Goal: Task Accomplishment & Management: Manage account settings

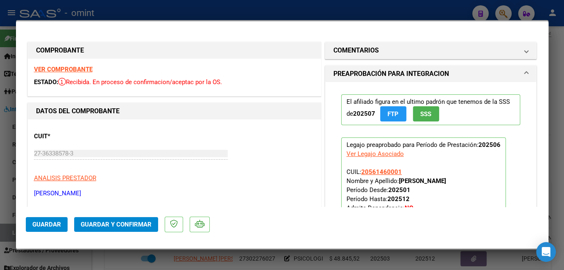
click at [82, 68] on strong "VER COMPROBANTE" at bounding box center [63, 69] width 59 height 7
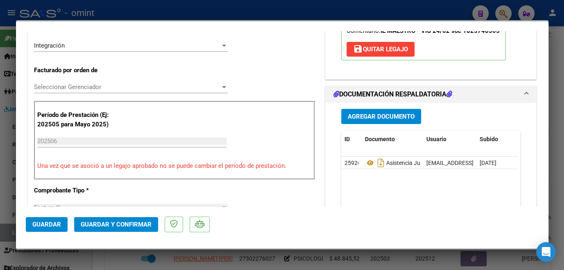
scroll to position [223, 0]
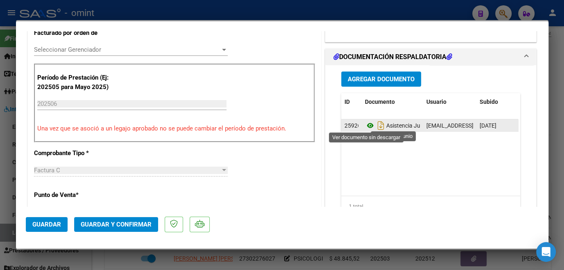
click at [366, 125] on icon at bounding box center [370, 126] width 11 height 10
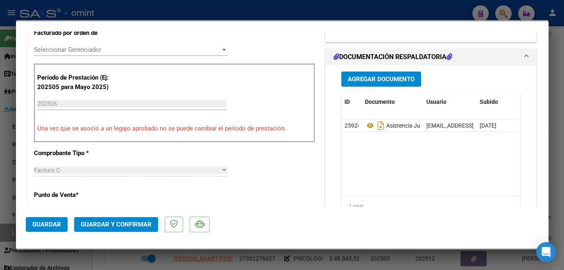
click at [83, 46] on span "Seleccionar Gerenciador" at bounding box center [127, 49] width 186 height 7
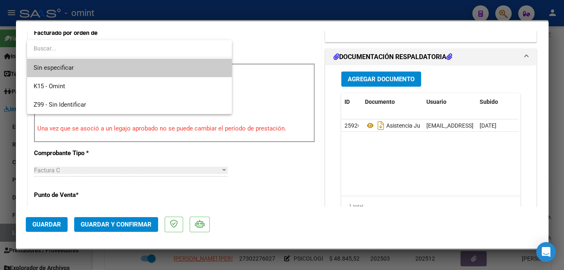
click at [74, 63] on span "Sin especificar" at bounding box center [130, 68] width 192 height 18
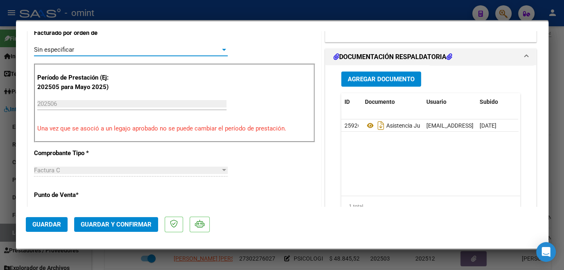
click at [131, 221] on span "Guardar y Confirmar" at bounding box center [116, 224] width 71 height 7
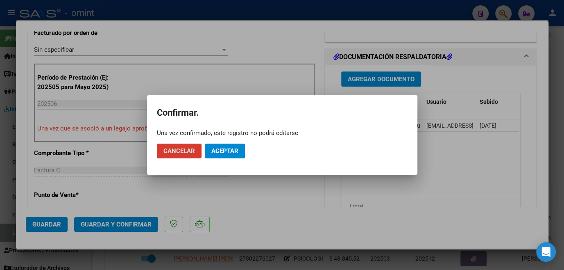
click at [223, 150] on span "Aceptar" at bounding box center [224, 150] width 27 height 7
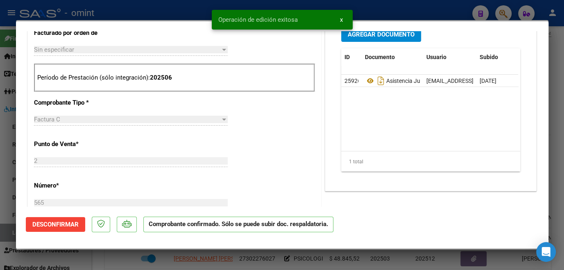
click at [129, 13] on div at bounding box center [282, 135] width 564 height 270
type input "$ 0,00"
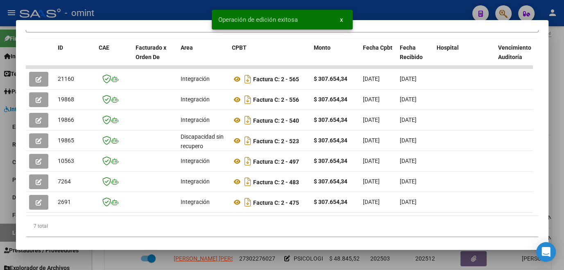
click at [128, 5] on div at bounding box center [282, 135] width 564 height 270
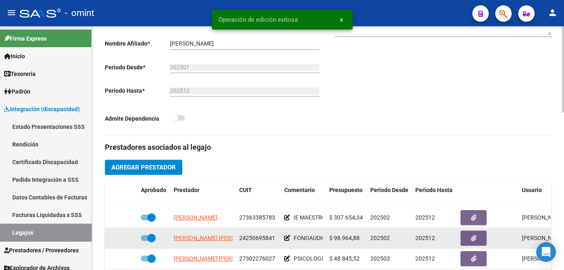
scroll to position [261, 0]
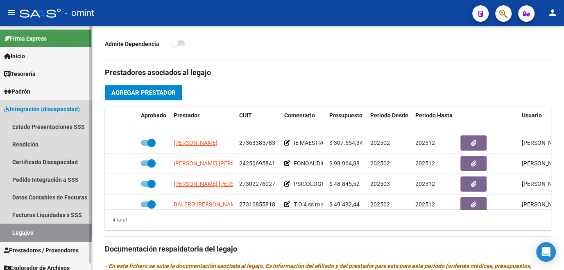
click at [23, 234] on link "Legajos" at bounding box center [45, 232] width 91 height 18
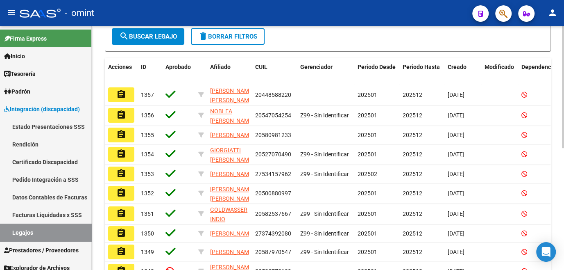
scroll to position [57, 0]
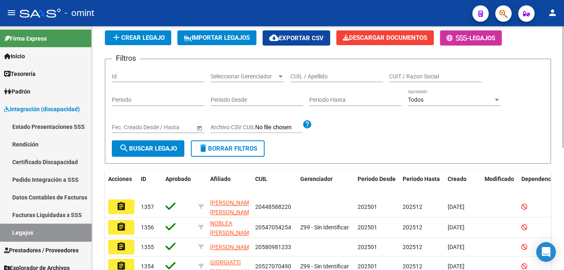
click at [341, 76] on input "CUIL / Apellido" at bounding box center [337, 76] width 93 height 7
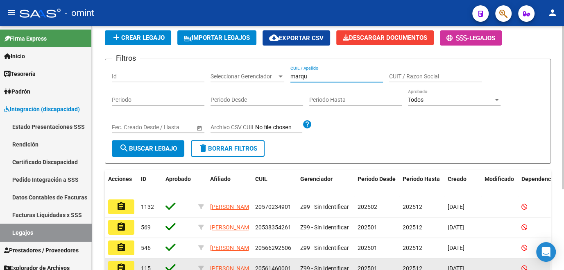
type input "marqu"
click at [116, 267] on mat-icon "assignment" at bounding box center [121, 268] width 10 height 10
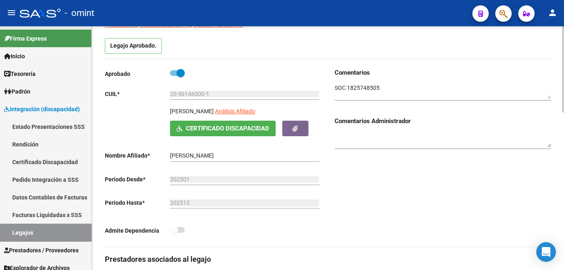
scroll to position [149, 0]
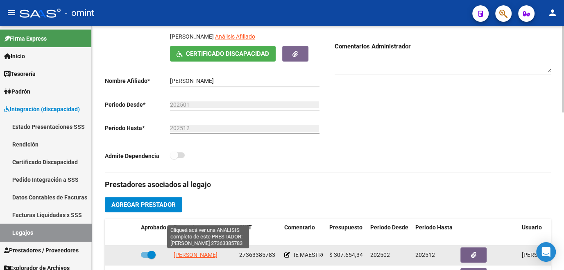
click at [204, 254] on span "ARMOA JOHANA MARIBEL" at bounding box center [196, 254] width 44 height 7
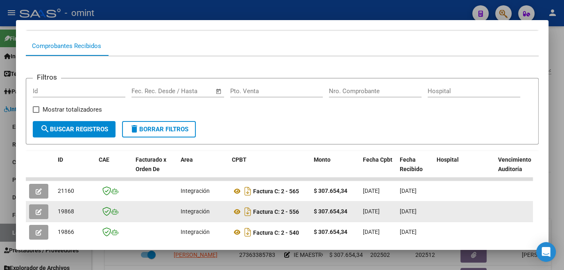
scroll to position [111, 0]
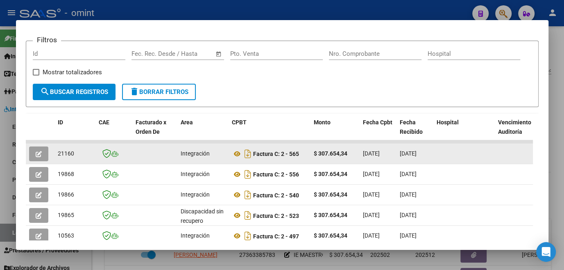
click at [62, 153] on span "21160" at bounding box center [66, 153] width 16 height 7
copy span "21160"
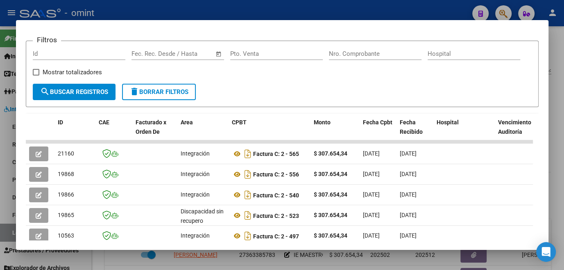
click at [144, 16] on div at bounding box center [282, 135] width 564 height 270
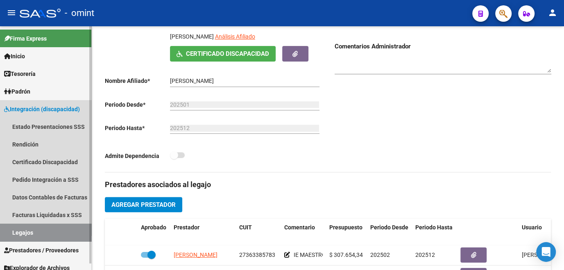
click at [52, 234] on link "Legajos" at bounding box center [45, 232] width 91 height 18
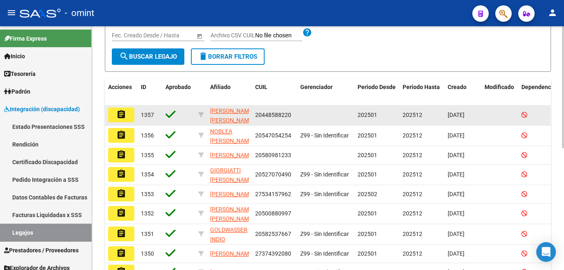
scroll to position [37, 0]
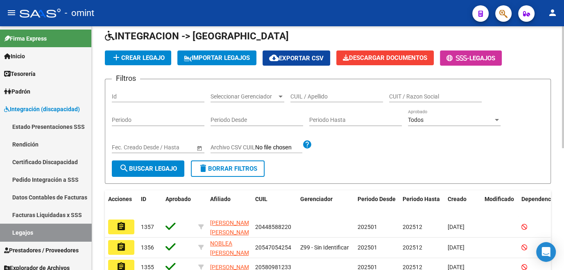
click at [337, 89] on div "CUIL / Apellido" at bounding box center [337, 94] width 93 height 16
click at [343, 101] on div "CUIL / Apellido" at bounding box center [337, 94] width 93 height 16
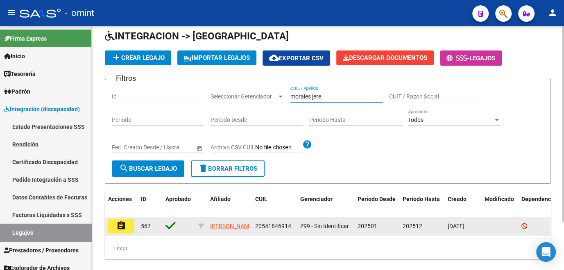
type input "morales jere"
click at [125, 225] on mat-icon "assignment" at bounding box center [121, 226] width 10 height 10
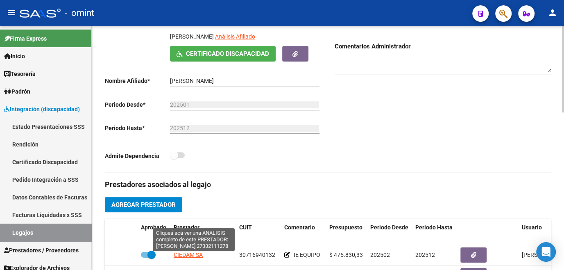
scroll to position [223, 0]
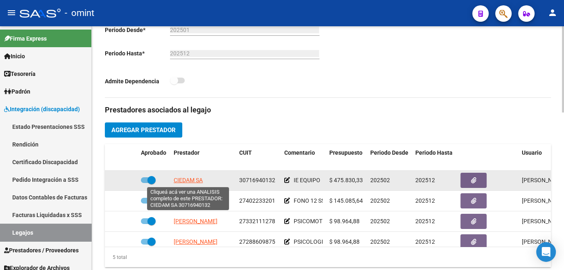
click at [196, 180] on span "CIEDAM SA" at bounding box center [188, 180] width 29 height 7
type textarea "30716940132"
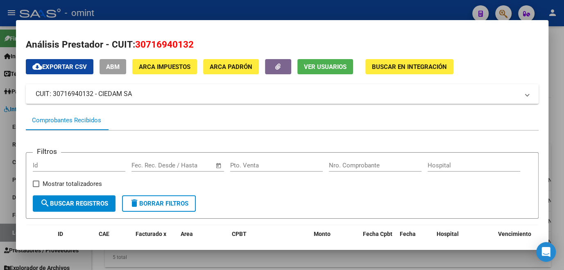
scroll to position [111, 0]
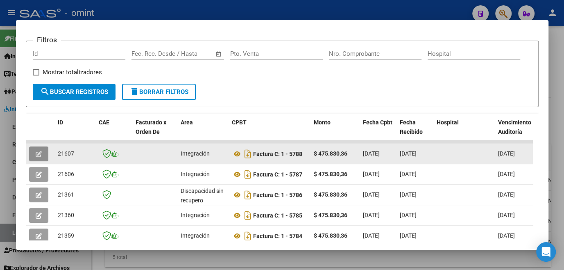
click at [39, 152] on span "button" at bounding box center [39, 153] width 6 height 7
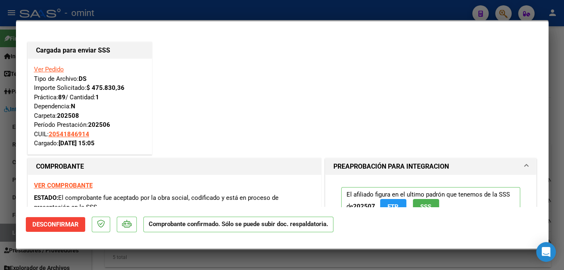
click at [9, 170] on div at bounding box center [282, 135] width 564 height 270
type input "$ 0,00"
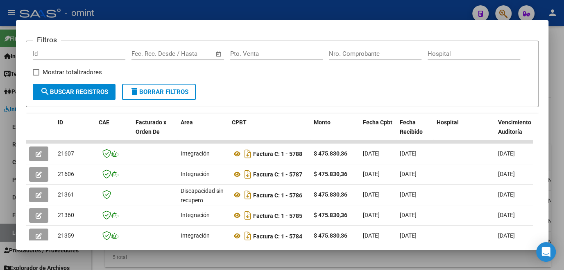
click at [9, 170] on div at bounding box center [282, 135] width 564 height 270
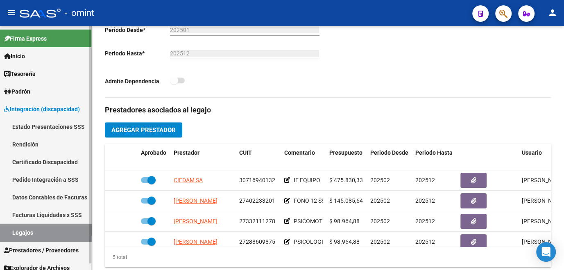
click at [51, 228] on link "Legajos" at bounding box center [45, 232] width 91 height 18
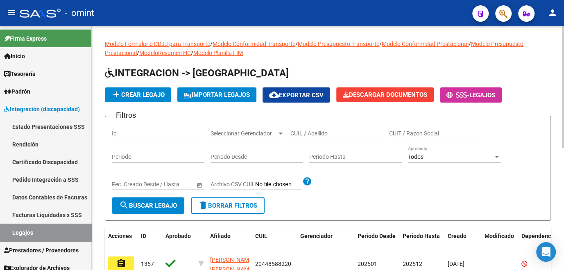
click at [318, 130] on input "CUIL / Apellido" at bounding box center [337, 133] width 93 height 7
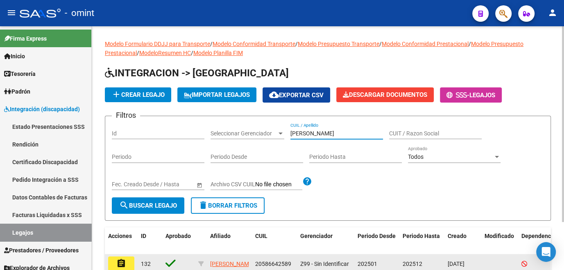
type input "ortiz v"
click at [134, 261] on button "assignment" at bounding box center [121, 263] width 26 height 15
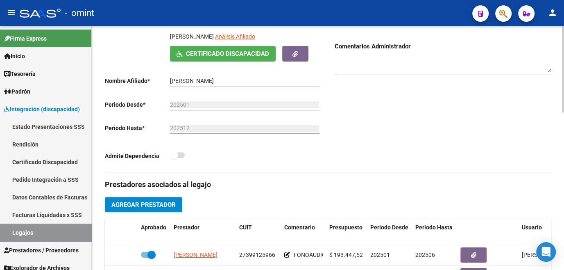
scroll to position [186, 0]
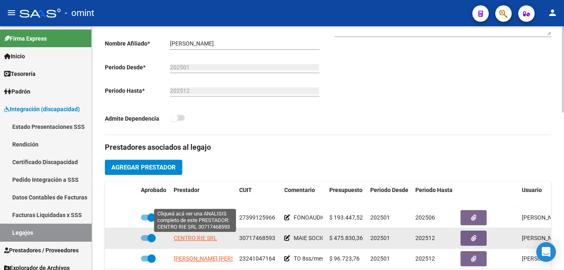
click at [191, 239] on span "CENTRO RIE SRL" at bounding box center [195, 237] width 43 height 7
type textarea "30717468593"
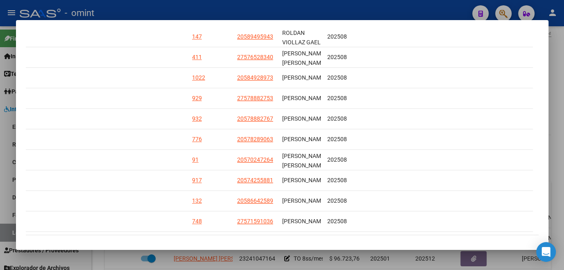
scroll to position [0, 0]
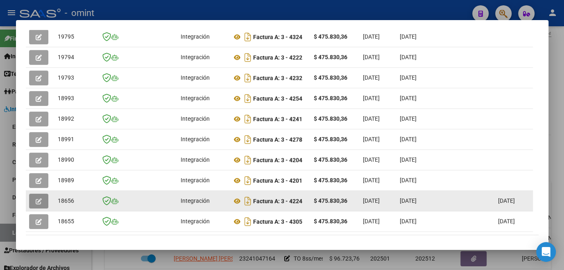
click at [29, 200] on button "button" at bounding box center [38, 200] width 19 height 15
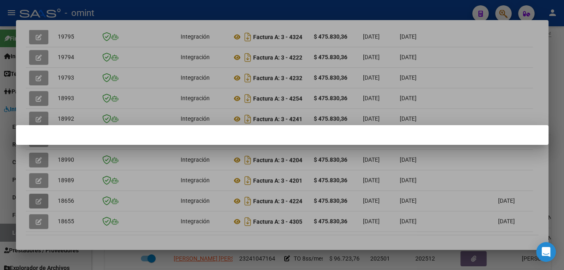
click at [41, 204] on div "Análisis Prestador - CUIT: 30717468593 cloud_download Exportar CSV ABM ARCA Imp…" at bounding box center [282, 135] width 564 height 270
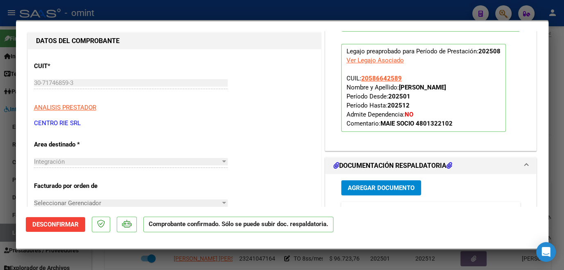
scroll to position [74, 0]
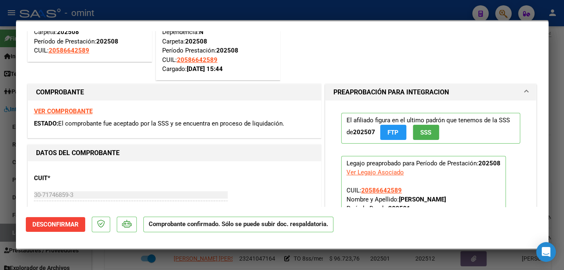
click at [289, 264] on div at bounding box center [282, 135] width 564 height 270
type input "$ 0,00"
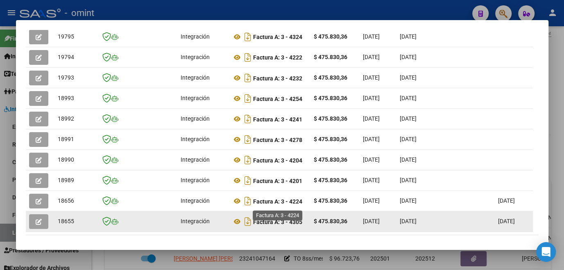
scroll to position [266, 0]
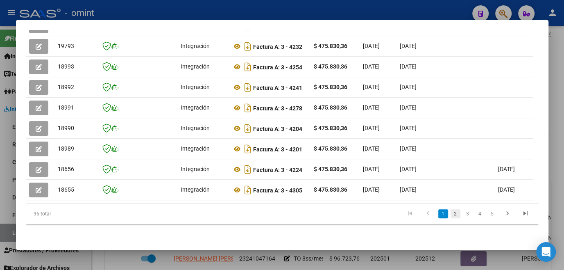
click at [451, 214] on link "2" at bounding box center [456, 213] width 10 height 9
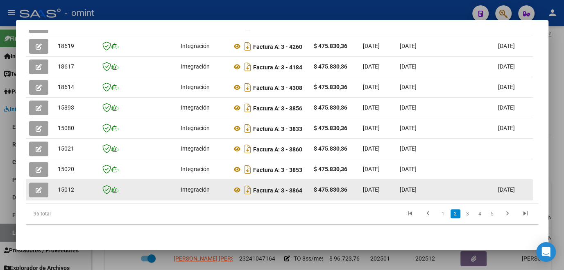
scroll to position [191, 0]
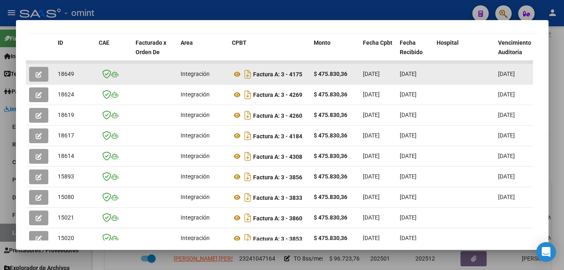
click at [46, 76] on button "button" at bounding box center [38, 74] width 19 height 15
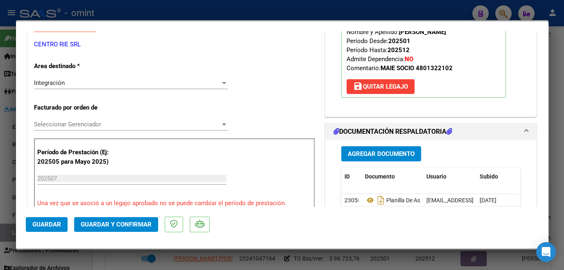
scroll to position [186, 0]
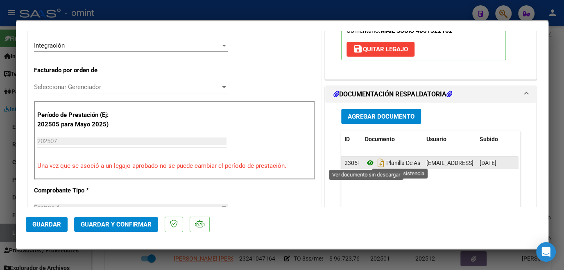
click at [365, 161] on icon at bounding box center [370, 163] width 11 height 10
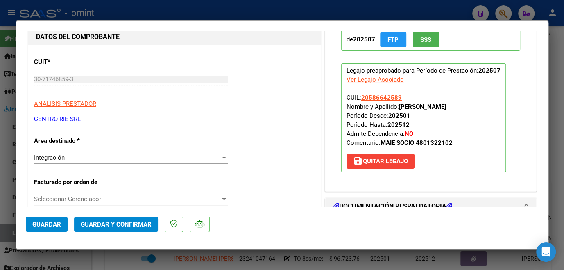
scroll to position [0, 0]
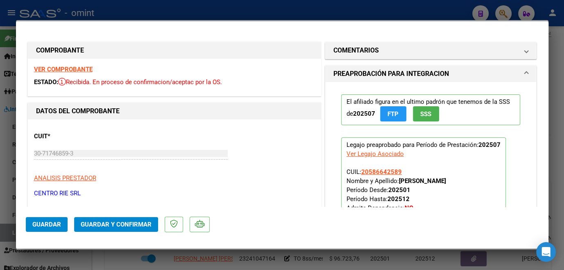
click at [63, 70] on strong "VER COMPROBANTE" at bounding box center [63, 69] width 59 height 7
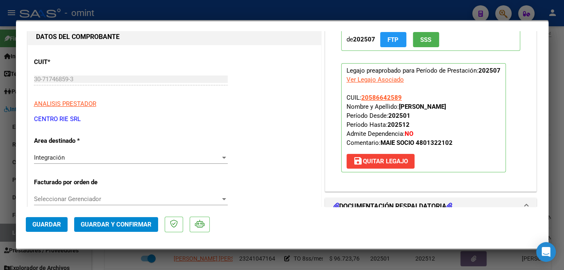
scroll to position [149, 0]
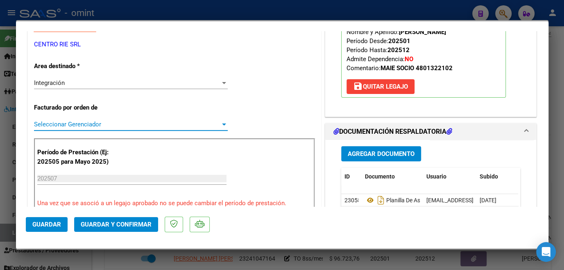
click at [124, 121] on span "Seleccionar Gerenciador" at bounding box center [127, 124] width 186 height 7
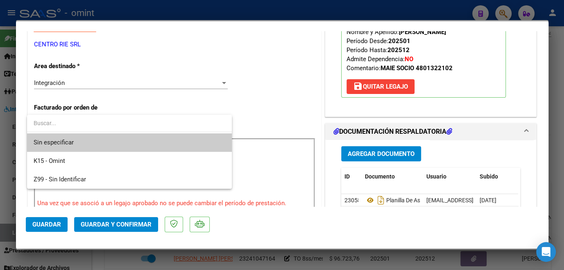
click at [112, 139] on span "Sin especificar" at bounding box center [130, 142] width 192 height 18
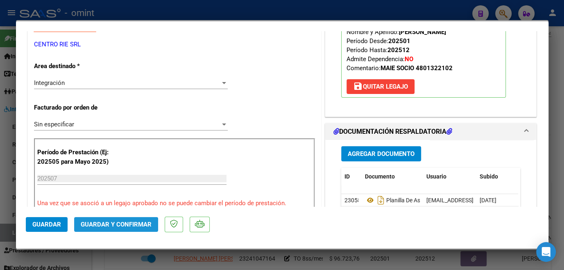
click at [116, 229] on button "Guardar y Confirmar" at bounding box center [116, 224] width 84 height 15
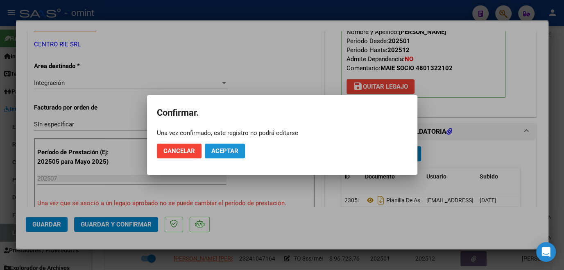
click at [218, 153] on span "Aceptar" at bounding box center [224, 150] width 27 height 7
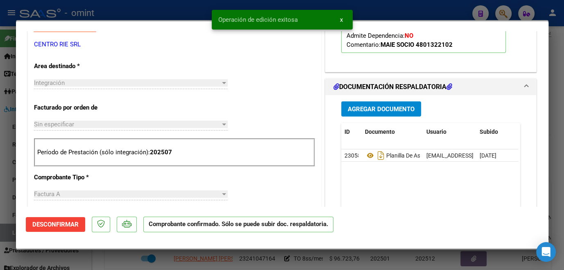
click at [216, 153] on p "Período de Prestación (sólo integración): 202507" at bounding box center [174, 152] width 275 height 9
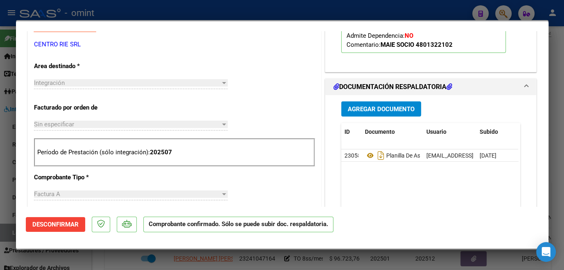
click at [150, 256] on div at bounding box center [282, 135] width 564 height 270
type input "$ 0,00"
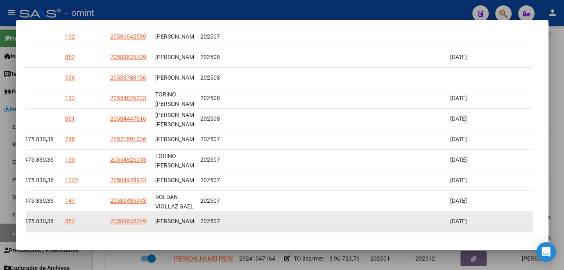
scroll to position [266, 0]
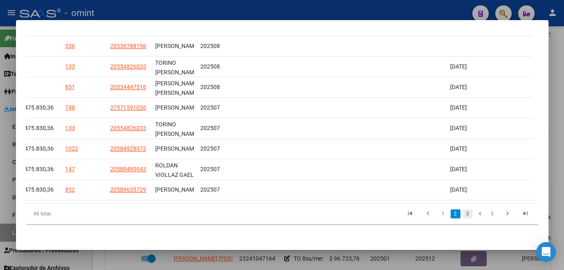
click at [464, 213] on link "3" at bounding box center [468, 213] width 10 height 9
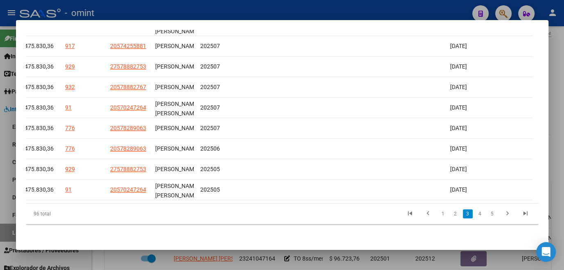
click at [367, 264] on div at bounding box center [282, 135] width 564 height 270
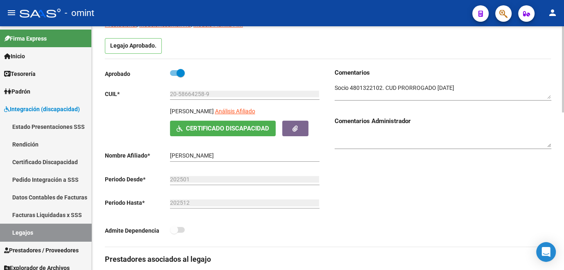
scroll to position [0, 0]
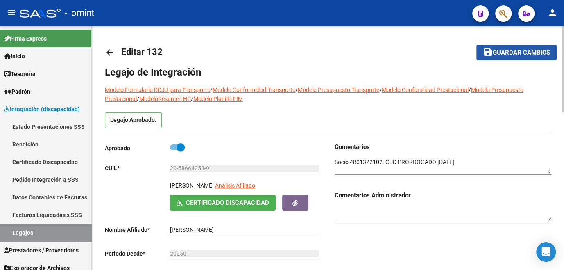
click at [491, 57] on button "save Guardar cambios" at bounding box center [517, 52] width 80 height 15
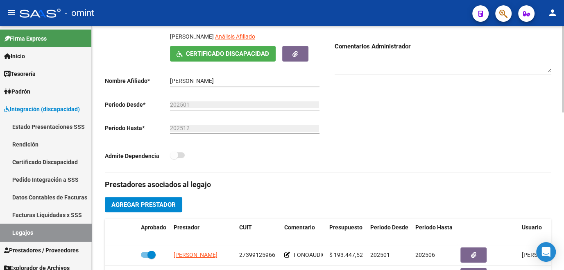
scroll to position [186, 0]
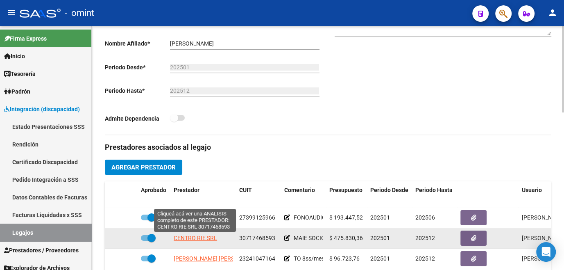
click at [196, 239] on span "CENTRO RIE SRL" at bounding box center [195, 237] width 43 height 7
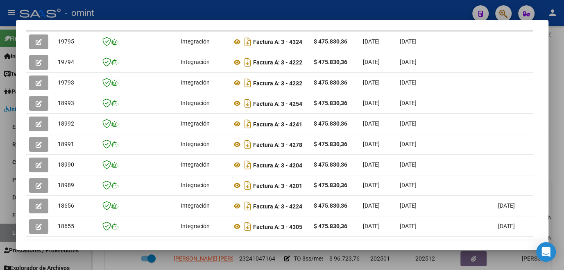
scroll to position [266, 0]
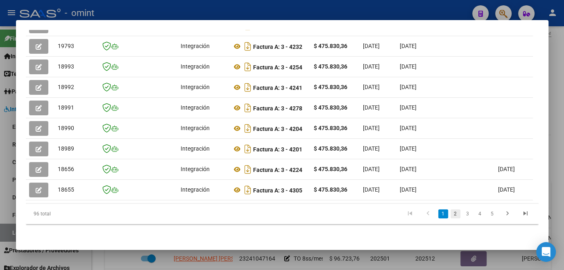
click at [451, 215] on link "2" at bounding box center [456, 213] width 10 height 9
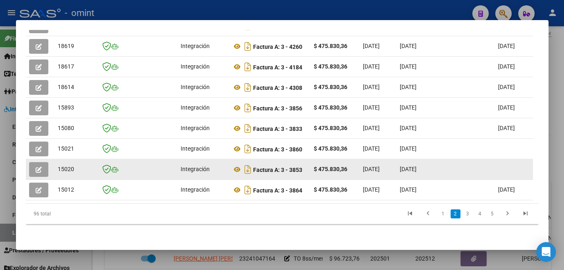
scroll to position [154, 0]
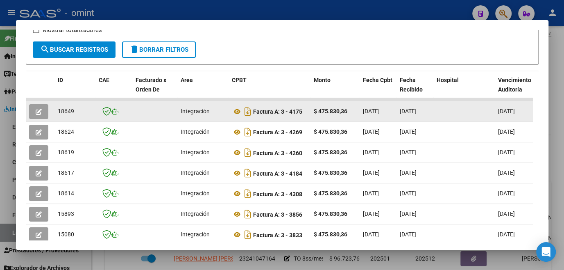
click at [63, 114] on span "18649" at bounding box center [66, 111] width 16 height 7
copy span "18649"
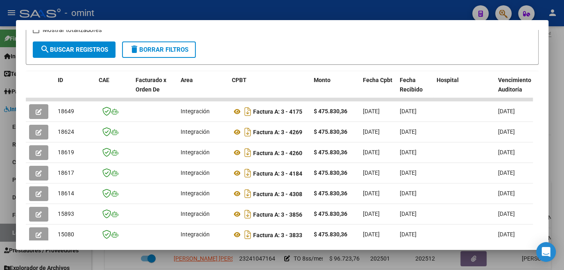
click at [119, 261] on div at bounding box center [282, 135] width 564 height 270
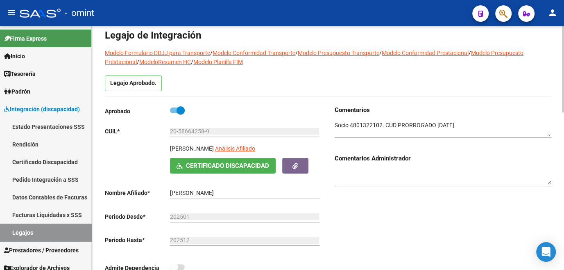
scroll to position [0, 0]
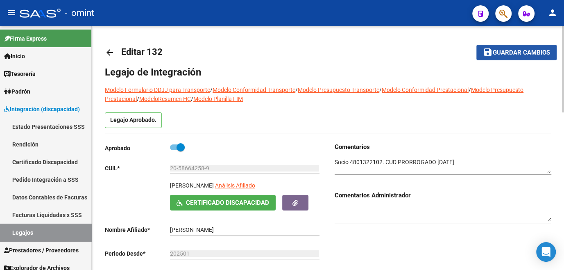
click at [503, 53] on span "Guardar cambios" at bounding box center [521, 52] width 57 height 7
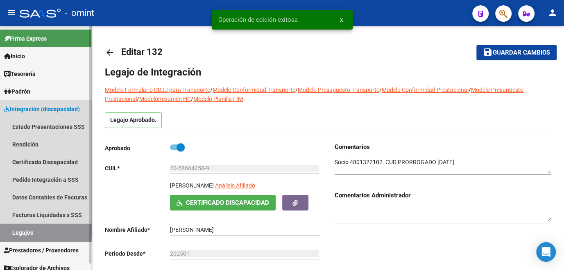
click at [23, 229] on link "Legajos" at bounding box center [45, 232] width 91 height 18
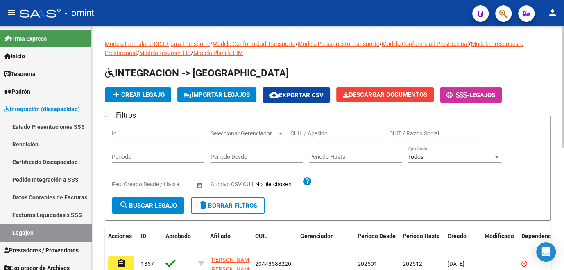
click at [303, 133] on input "CUIL / Apellido" at bounding box center [337, 133] width 93 height 7
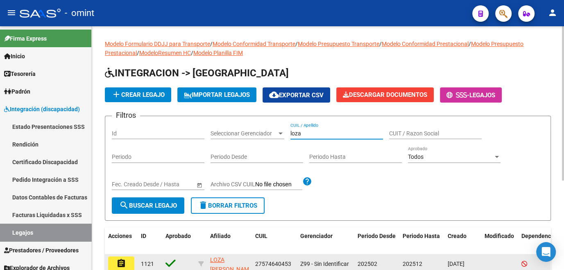
type input "loza"
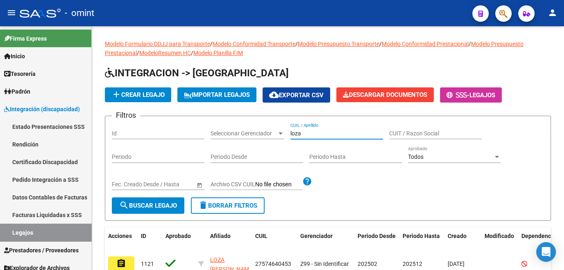
click at [124, 268] on button "assignment" at bounding box center [121, 263] width 26 height 15
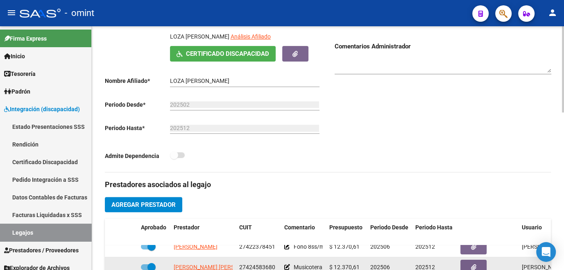
scroll to position [223, 0]
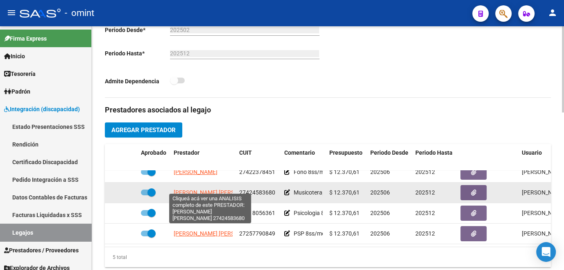
click at [213, 189] on span "STRAFFURINI NEREA BELEN" at bounding box center [218, 192] width 89 height 7
type textarea "27424583680"
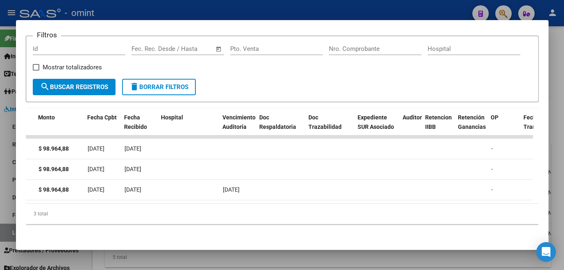
scroll to position [0, 0]
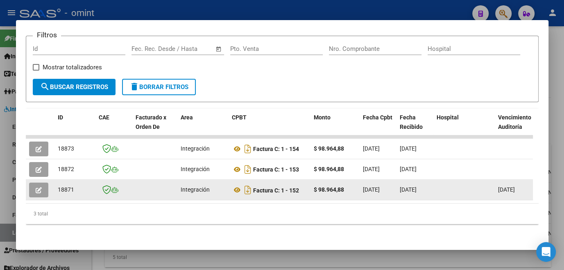
click at [32, 187] on button "button" at bounding box center [38, 189] width 19 height 15
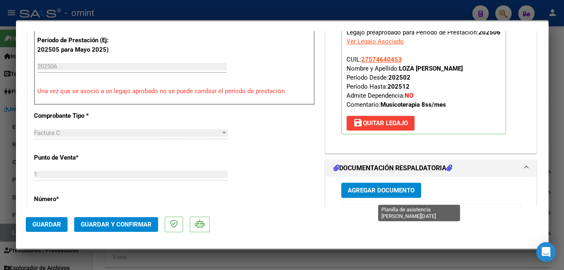
scroll to position [335, 0]
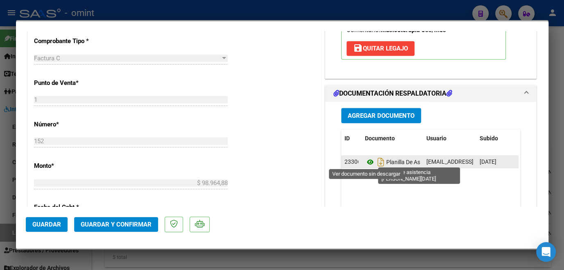
click at [366, 161] on icon at bounding box center [370, 162] width 11 height 10
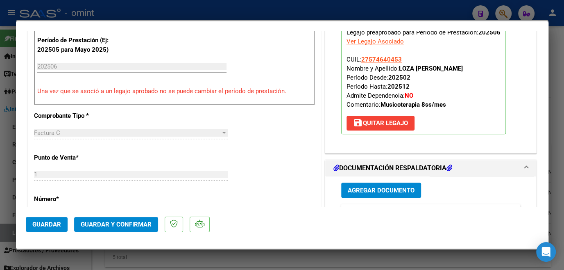
scroll to position [149, 0]
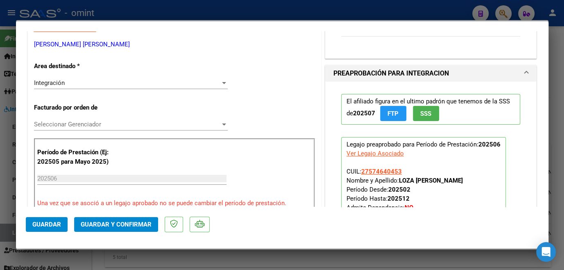
click at [79, 118] on div "Seleccionar Gerenciador Seleccionar Gerenciador" at bounding box center [131, 124] width 194 height 12
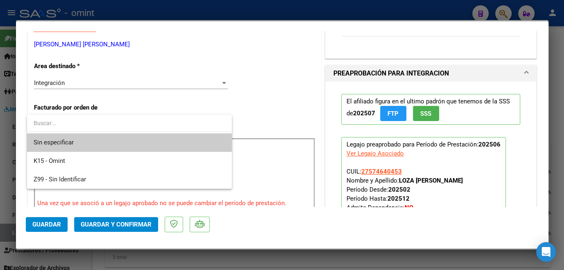
click at [73, 142] on span "Sin especificar" at bounding box center [130, 142] width 192 height 18
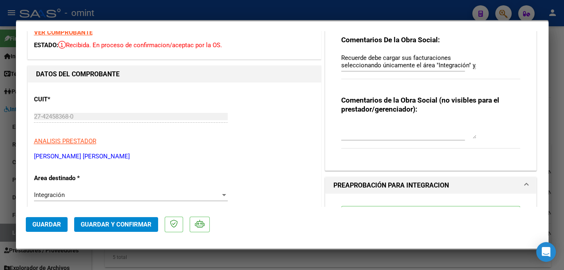
scroll to position [0, 0]
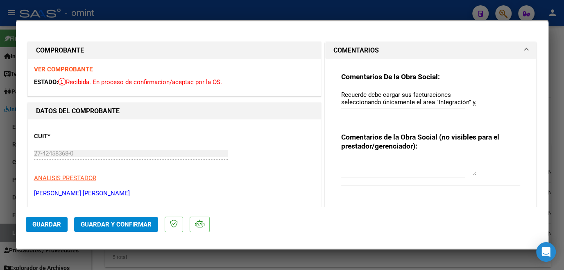
click at [73, 69] on strong "VER COMPROBANTE" at bounding box center [63, 69] width 59 height 7
click at [139, 224] on span "Guardar y Confirmar" at bounding box center [116, 224] width 71 height 7
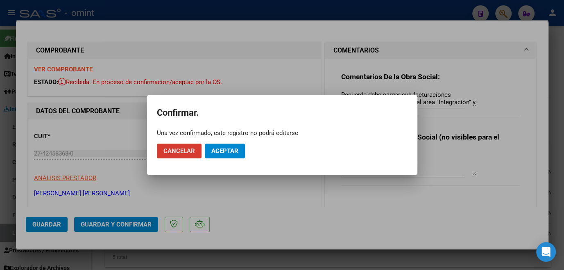
click at [230, 152] on span "Aceptar" at bounding box center [224, 150] width 27 height 7
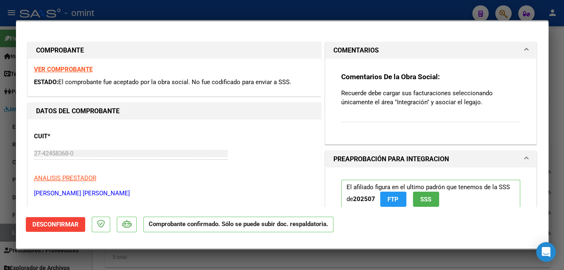
click at [73, 262] on div at bounding box center [282, 135] width 564 height 270
type input "$ 0,00"
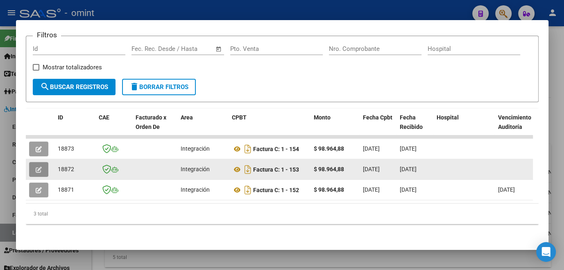
click at [36, 166] on icon "button" at bounding box center [39, 169] width 6 height 6
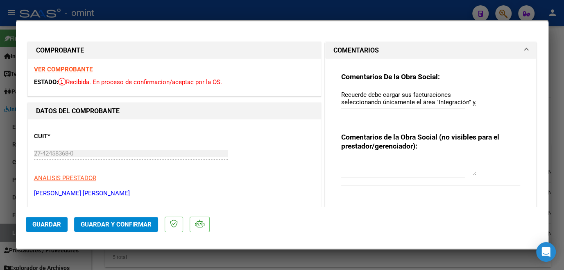
click at [71, 70] on strong "VER COMPROBANTE" at bounding box center [63, 69] width 59 height 7
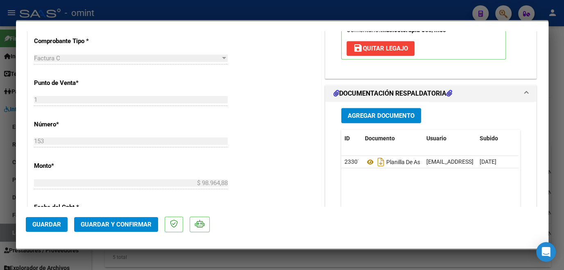
scroll to position [373, 0]
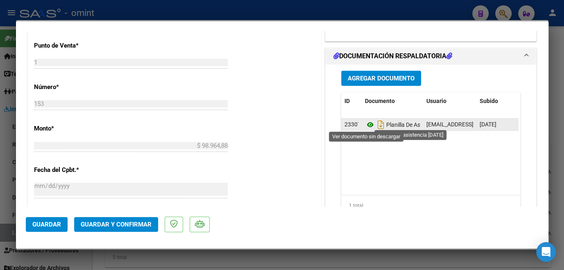
click at [367, 124] on icon at bounding box center [370, 125] width 11 height 10
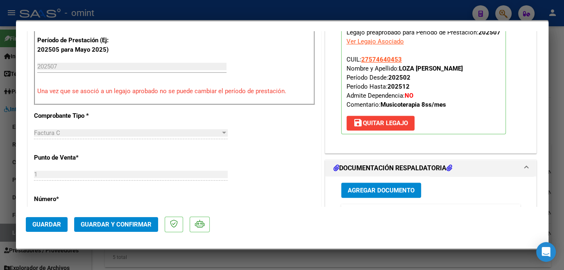
scroll to position [149, 0]
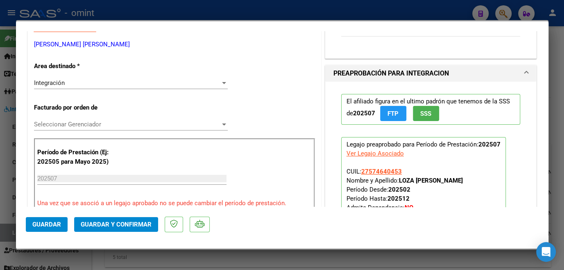
click at [78, 118] on div "Seleccionar Gerenciador Seleccionar Gerenciador" at bounding box center [131, 124] width 194 height 12
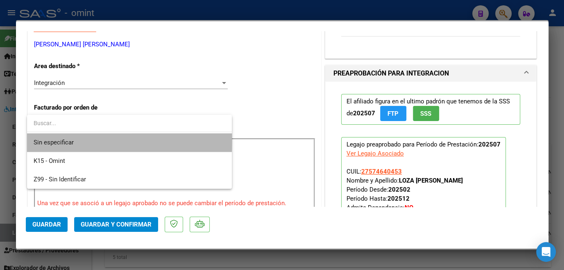
click at [78, 141] on span "Sin especificar" at bounding box center [130, 142] width 192 height 18
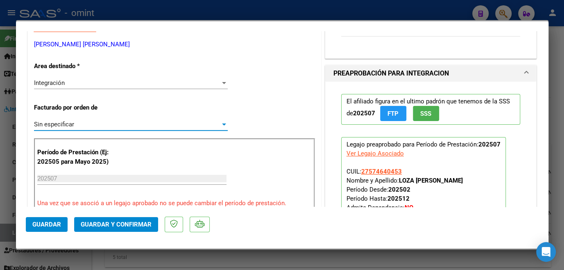
click at [121, 227] on button "Guardar y Confirmar" at bounding box center [116, 224] width 84 height 15
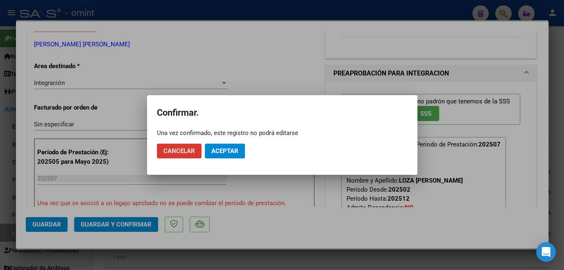
click at [228, 149] on span "Aceptar" at bounding box center [224, 150] width 27 height 7
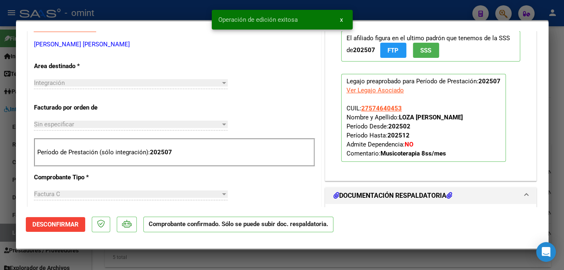
click at [170, 258] on div at bounding box center [282, 135] width 564 height 270
type input "$ 0,00"
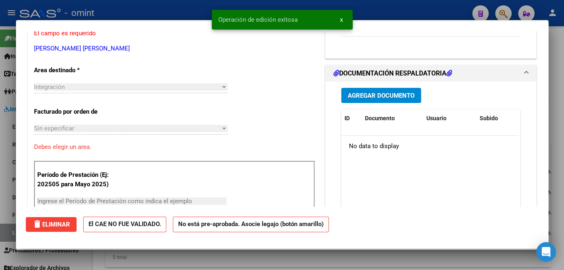
scroll to position [153, 0]
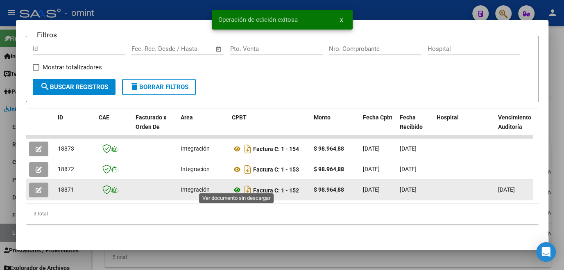
click at [234, 186] on icon at bounding box center [237, 190] width 11 height 10
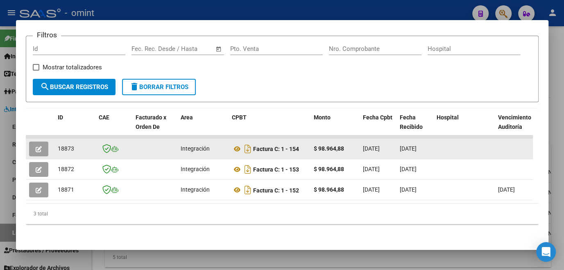
click at [38, 146] on icon "button" at bounding box center [39, 149] width 6 height 6
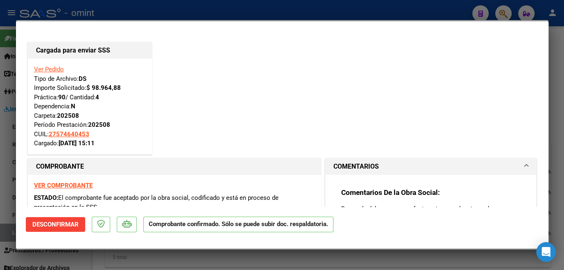
click at [122, 259] on div at bounding box center [282, 135] width 564 height 270
type input "$ 0,00"
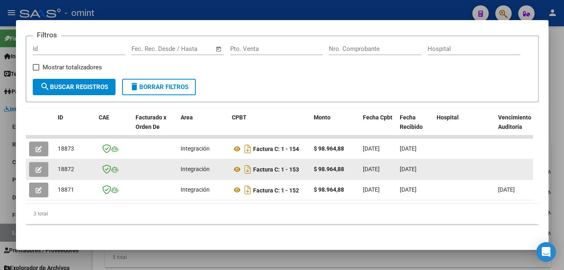
click at [41, 166] on icon "button" at bounding box center [39, 169] width 6 height 6
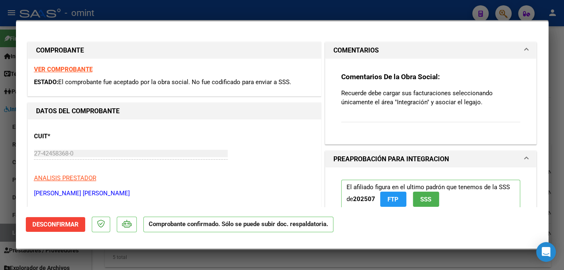
click at [44, 250] on div at bounding box center [282, 135] width 564 height 270
type input "$ 0,00"
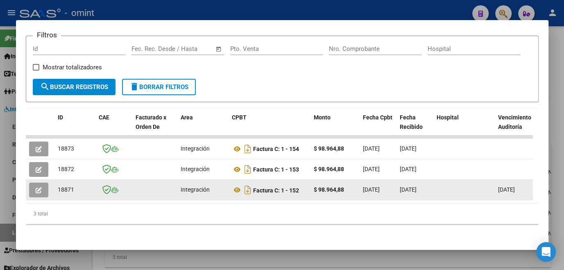
click at [39, 187] on icon "button" at bounding box center [39, 190] width 6 height 6
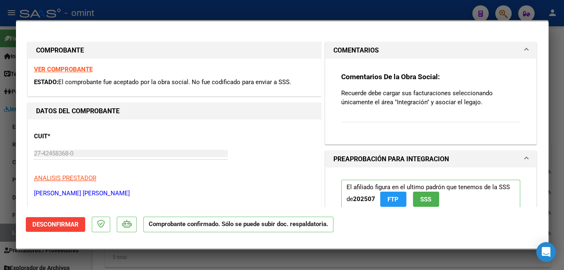
click at [46, 262] on div at bounding box center [282, 135] width 564 height 270
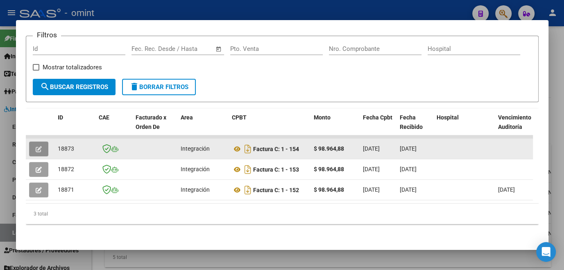
click at [34, 143] on button "button" at bounding box center [38, 148] width 19 height 15
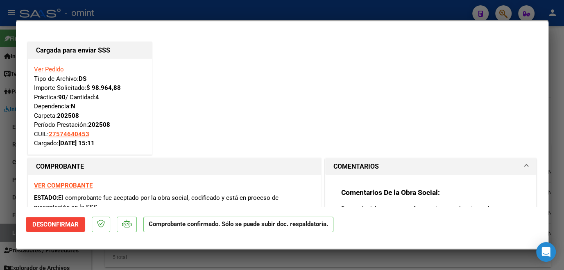
click at [82, 261] on div at bounding box center [282, 135] width 564 height 270
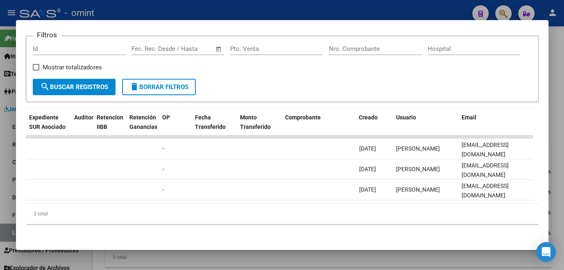
scroll to position [0, 150]
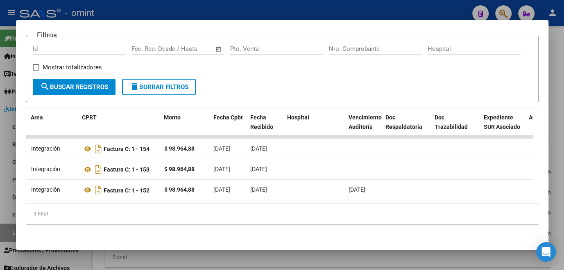
click at [173, 262] on div at bounding box center [282, 135] width 564 height 270
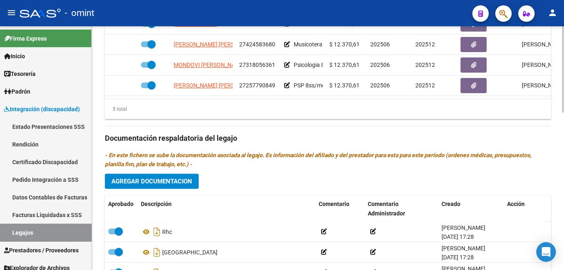
scroll to position [297, 0]
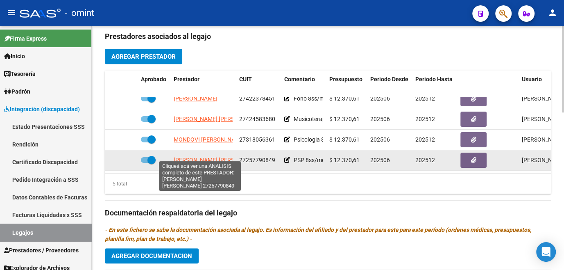
click at [212, 157] on span "RIOS SARA MATILDE" at bounding box center [218, 160] width 89 height 7
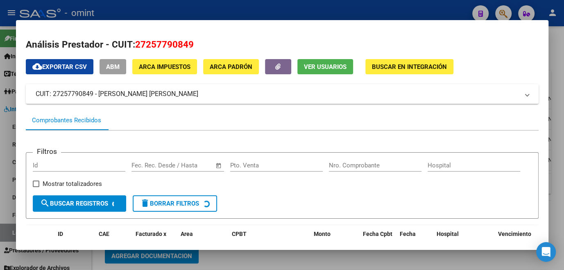
scroll to position [104, 0]
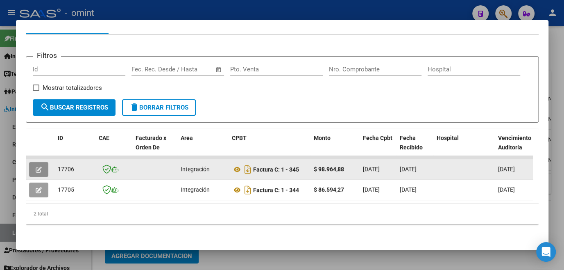
click at [36, 166] on icon "button" at bounding box center [39, 169] width 6 height 6
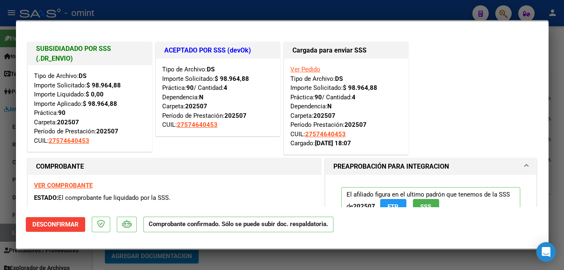
click at [9, 164] on div at bounding box center [282, 135] width 564 height 270
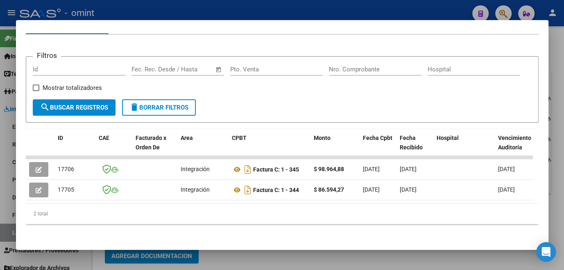
click at [9, 164] on div at bounding box center [282, 135] width 564 height 270
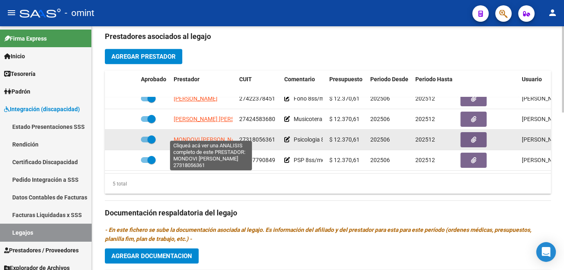
click at [206, 136] on span "MONDOVI PAOLA FERNANDA" at bounding box center [209, 139] width 71 height 7
type textarea "27318056361"
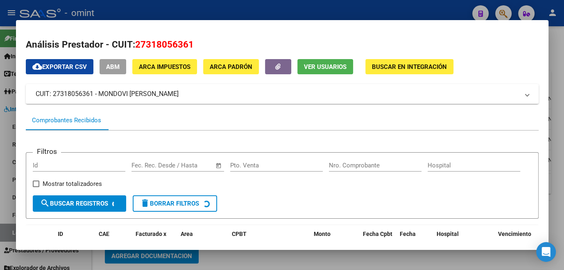
scroll to position [111, 0]
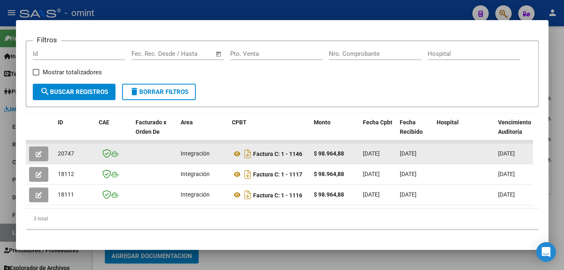
click at [38, 151] on button "button" at bounding box center [38, 153] width 19 height 15
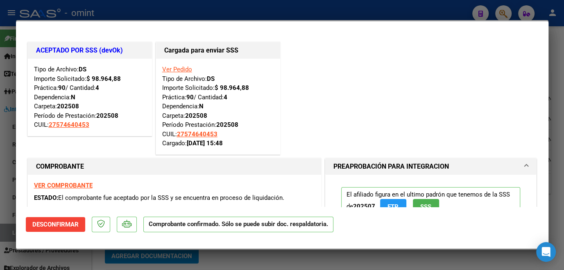
click at [10, 155] on div at bounding box center [282, 135] width 564 height 270
type input "$ 0,00"
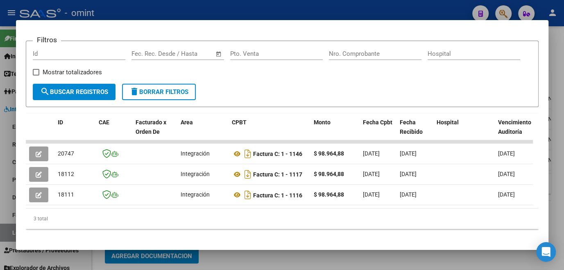
click at [10, 155] on div at bounding box center [282, 135] width 564 height 270
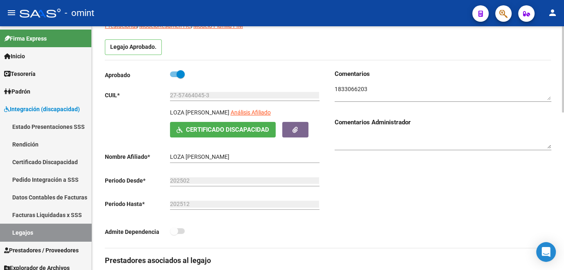
scroll to position [0, 0]
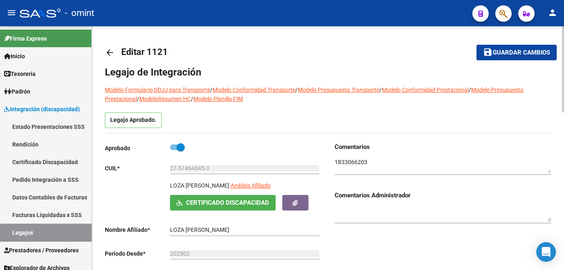
click at [505, 55] on span "Guardar cambios" at bounding box center [521, 52] width 57 height 7
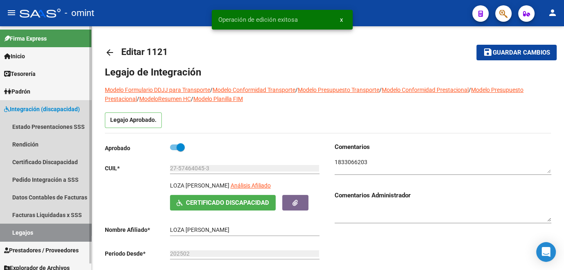
click at [40, 230] on link "Legajos" at bounding box center [45, 232] width 91 height 18
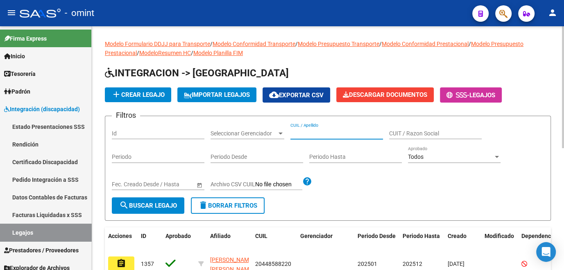
click at [308, 130] on input "CUIL / Apellido" at bounding box center [337, 133] width 93 height 7
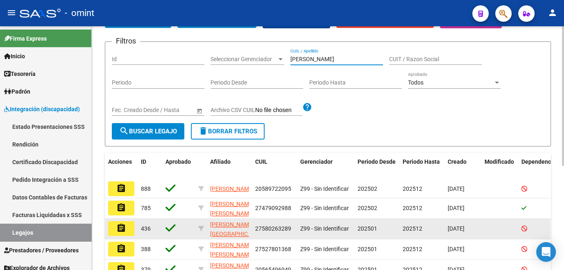
type input "ortiz"
click at [118, 227] on mat-icon "assignment" at bounding box center [121, 228] width 10 height 10
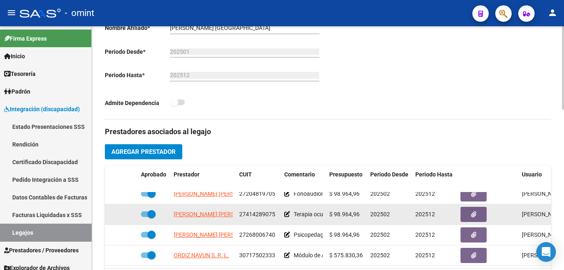
scroll to position [298, 0]
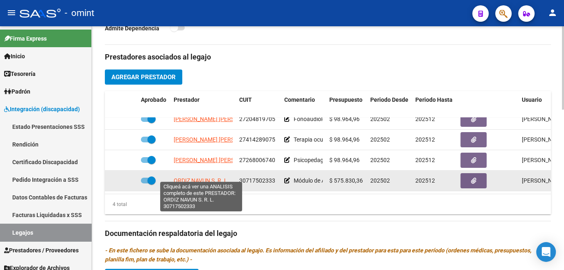
click at [207, 177] on span "ORDIZ NAVUN S. R. L." at bounding box center [201, 180] width 55 height 7
type textarea "30717502333"
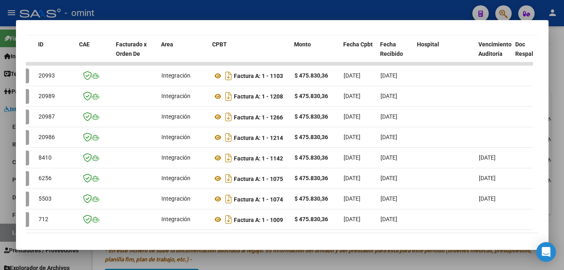
scroll to position [0, 0]
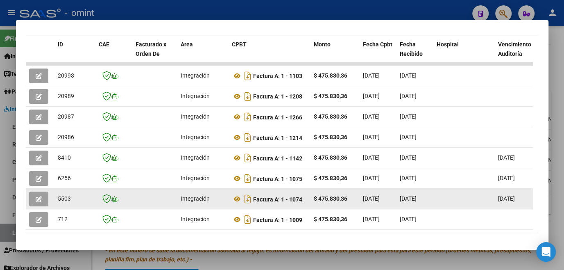
click at [37, 201] on icon "button" at bounding box center [39, 199] width 6 height 6
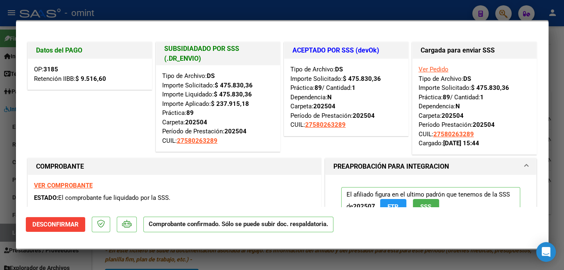
drag, startPoint x: 35, startPoint y: 68, endPoint x: 61, endPoint y: 65, distance: 26.3
click at [61, 65] on div "OP: 3185 Retención IIBB: $ 9.516,60" at bounding box center [90, 74] width 124 height 31
click at [93, 122] on div "Datos del PAGO OP: 3185 Retención IIBB: $ 9.516,60" at bounding box center [90, 98] width 128 height 116
click at [94, 261] on div at bounding box center [282, 135] width 564 height 270
type input "$ 0,00"
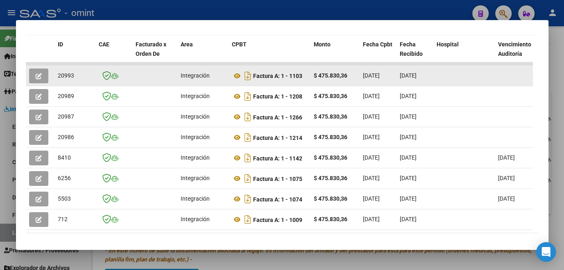
click at [37, 79] on icon "button" at bounding box center [39, 76] width 6 height 6
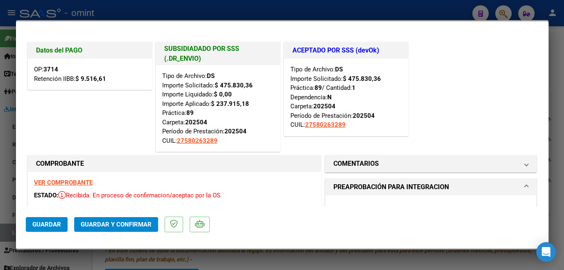
click at [75, 185] on strong "VER COMPROBANTE" at bounding box center [63, 182] width 59 height 7
click at [113, 253] on div at bounding box center [282, 135] width 564 height 270
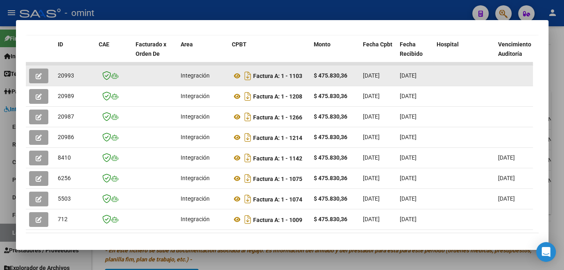
click at [41, 79] on icon "button" at bounding box center [39, 76] width 6 height 6
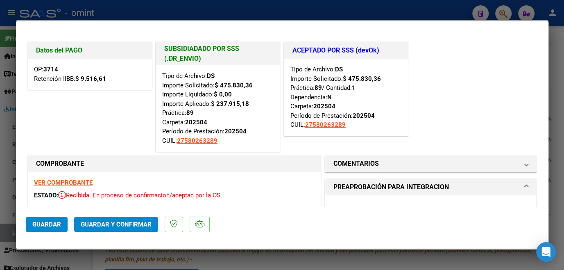
click at [13, 175] on div at bounding box center [282, 135] width 564 height 270
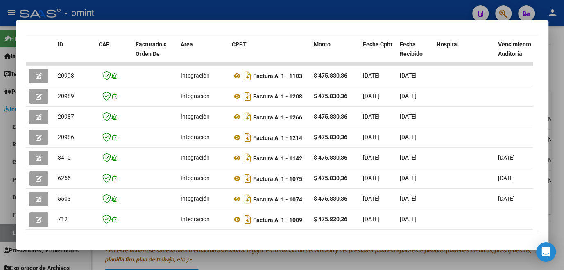
click at [10, 175] on div at bounding box center [282, 135] width 564 height 270
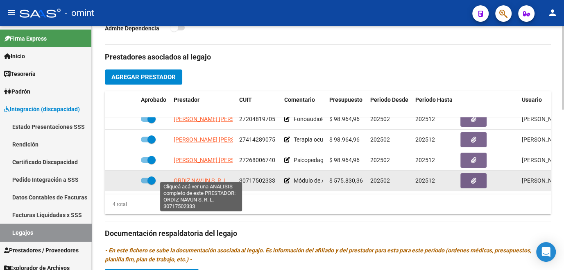
click at [200, 177] on span "ORDIZ NAVUN S. R. L." at bounding box center [201, 180] width 55 height 7
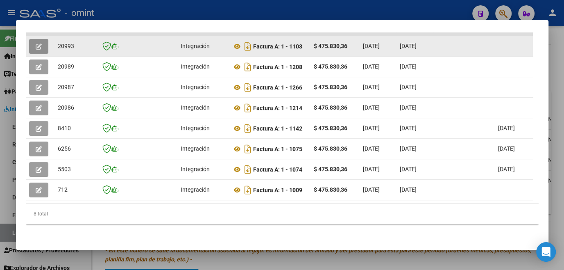
click at [38, 47] on icon "button" at bounding box center [39, 46] width 6 height 6
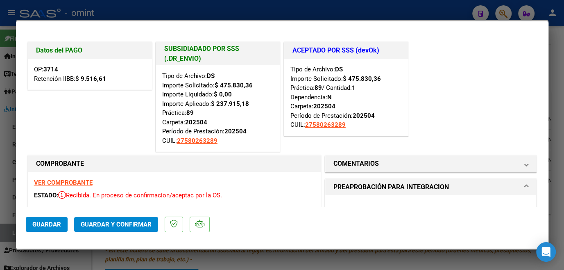
click at [9, 97] on div at bounding box center [282, 135] width 564 height 270
type input "$ 0,00"
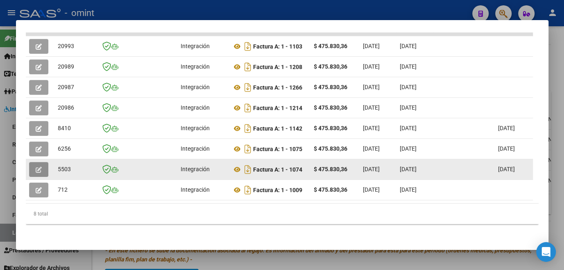
click at [41, 171] on button "button" at bounding box center [38, 169] width 19 height 15
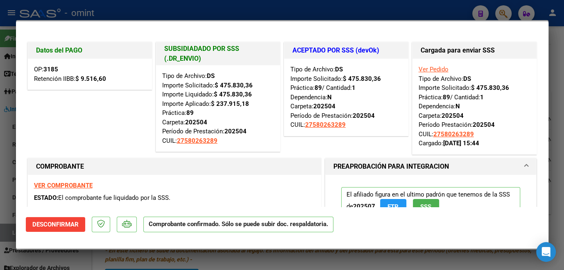
click at [53, 184] on strong "VER COMPROBANTE" at bounding box center [63, 185] width 59 height 7
click at [192, 257] on div at bounding box center [282, 135] width 564 height 270
type input "$ 0,00"
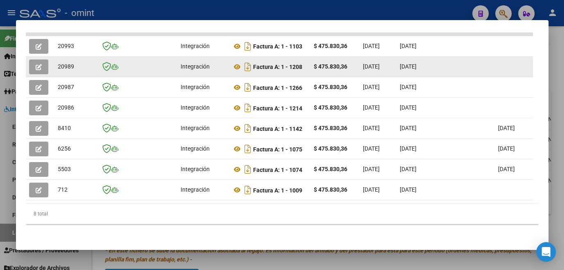
click at [36, 64] on icon "button" at bounding box center [39, 67] width 6 height 6
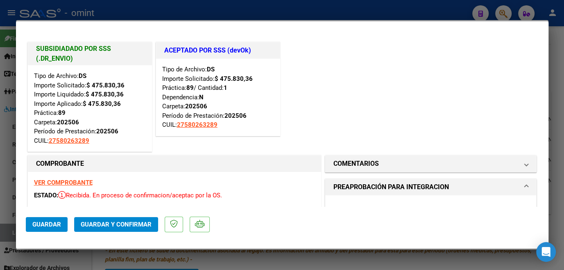
click at [53, 182] on strong "VER COMPROBANTE" at bounding box center [63, 182] width 59 height 7
click at [5, 186] on div at bounding box center [282, 135] width 564 height 270
type input "$ 0,00"
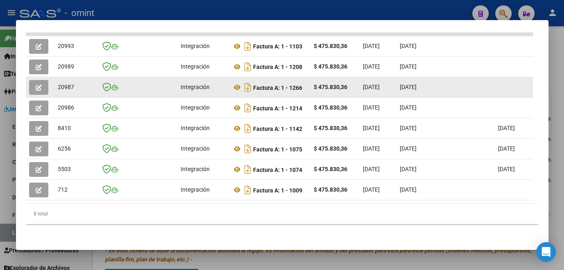
click at [39, 86] on icon "button" at bounding box center [39, 87] width 6 height 6
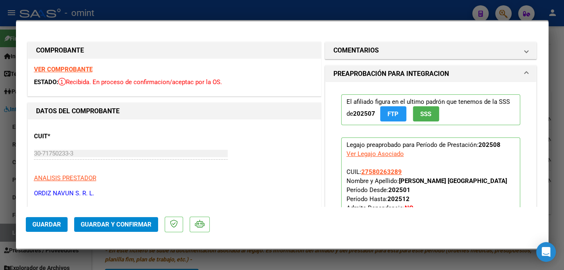
click at [80, 67] on strong "VER COMPROBANTE" at bounding box center [63, 69] width 59 height 7
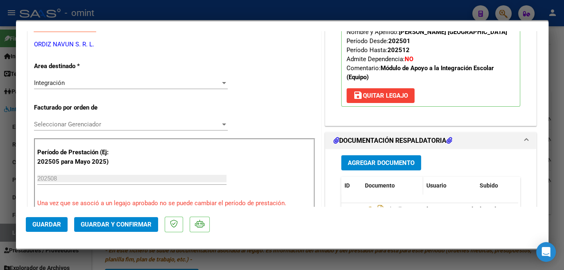
scroll to position [186, 0]
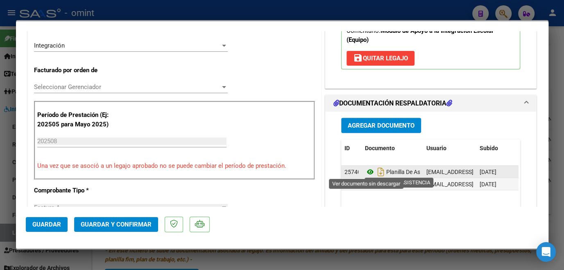
click at [365, 169] on icon at bounding box center [370, 172] width 11 height 10
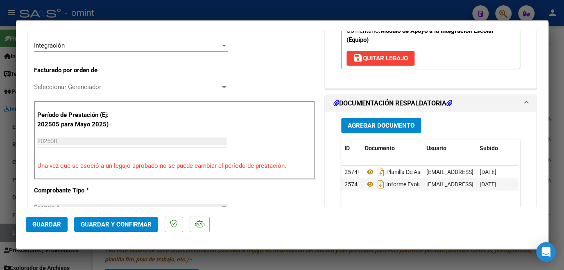
click at [88, 82] on div "Seleccionar Gerenciador Seleccionar Gerenciador" at bounding box center [131, 87] width 194 height 12
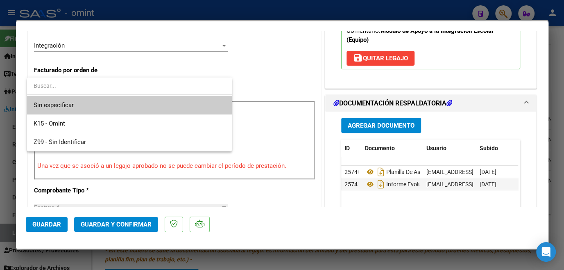
click at [83, 104] on span "Sin especificar" at bounding box center [130, 105] width 192 height 18
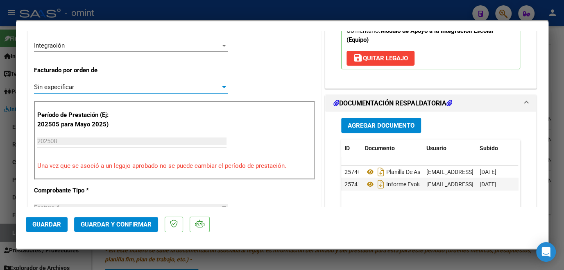
click at [107, 223] on span "Guardar y Confirmar" at bounding box center [116, 224] width 71 height 7
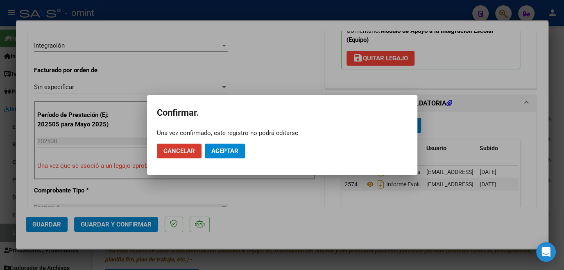
click at [226, 149] on span "Aceptar" at bounding box center [224, 150] width 27 height 7
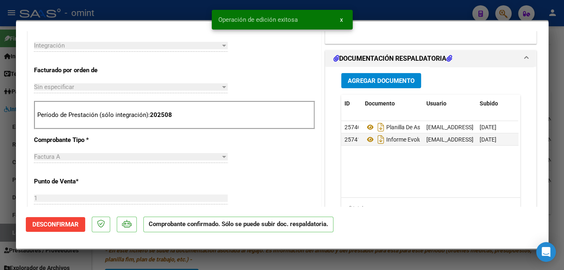
click at [9, 191] on div at bounding box center [282, 135] width 564 height 270
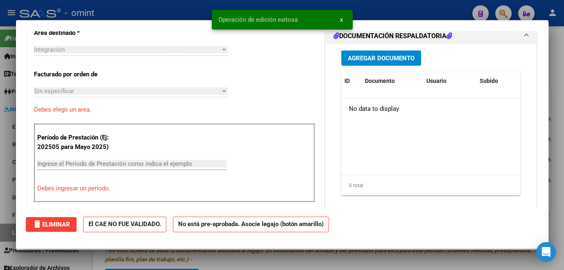
scroll to position [0, 0]
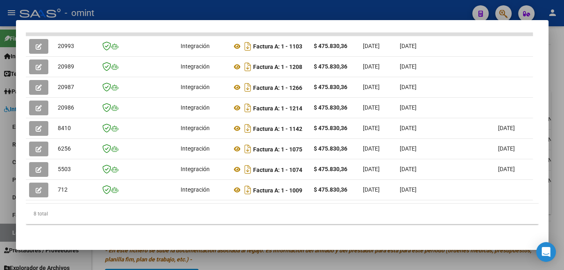
click at [180, 262] on div at bounding box center [282, 135] width 564 height 270
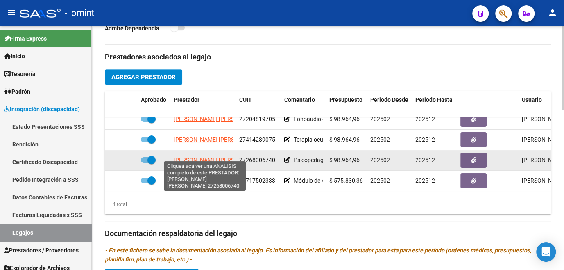
click at [191, 157] on span "RIVAS NATALIA ANDREA" at bounding box center [218, 160] width 89 height 7
type textarea "27268006740"
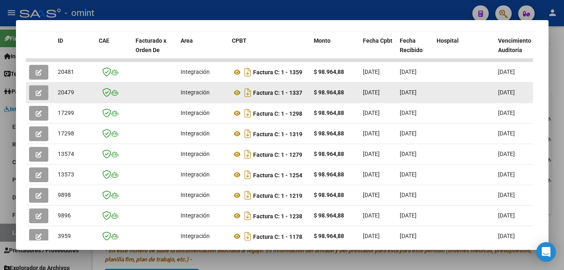
scroll to position [156, 0]
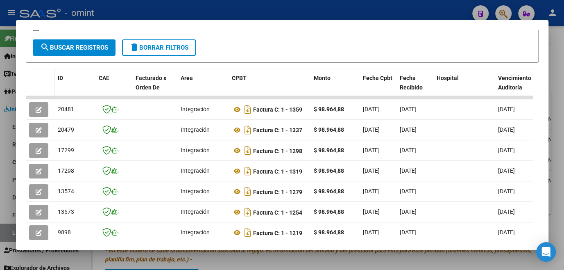
click at [40, 96] on datatable-header-cell at bounding box center [40, 87] width 29 height 36
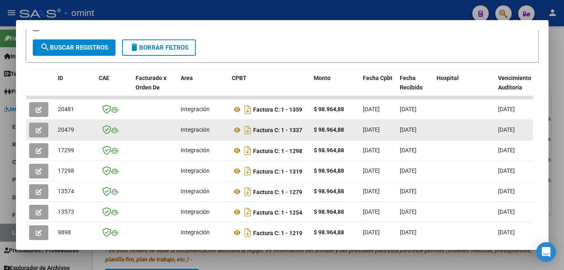
click at [41, 125] on button "button" at bounding box center [38, 130] width 19 height 15
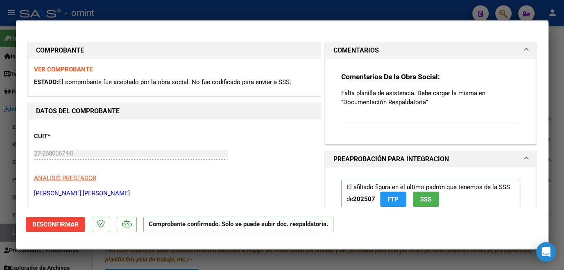
click at [12, 141] on div at bounding box center [282, 135] width 564 height 270
type input "$ 0,00"
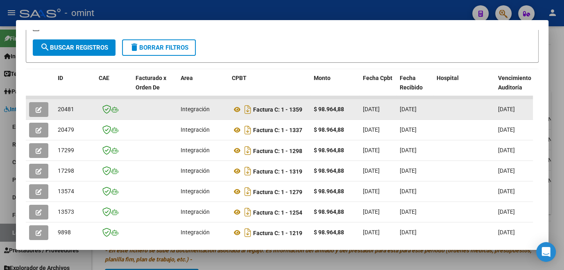
click at [36, 113] on icon "button" at bounding box center [39, 110] width 6 height 6
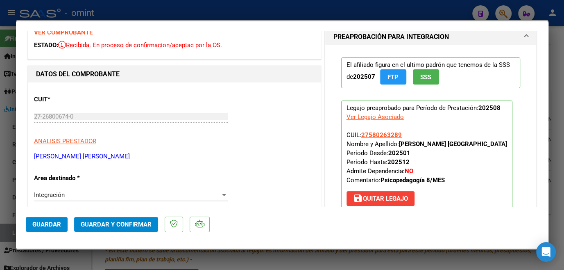
scroll to position [0, 0]
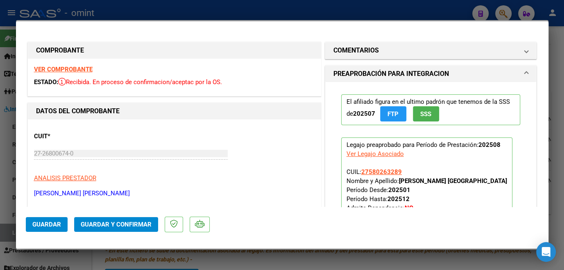
click at [85, 68] on strong "VER COMPROBANTE" at bounding box center [63, 69] width 59 height 7
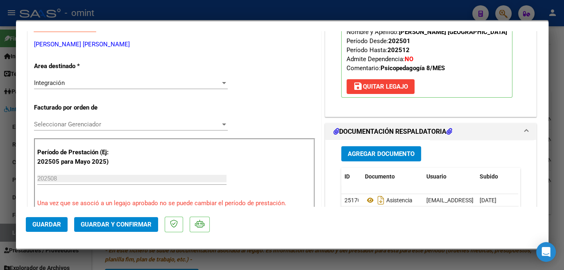
scroll to position [261, 0]
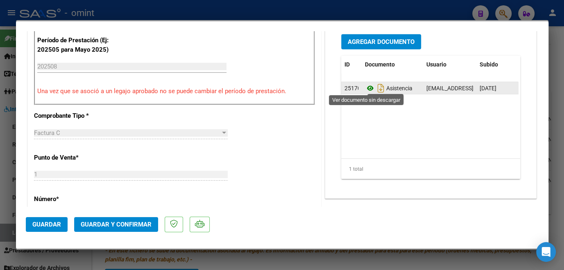
click at [367, 84] on icon at bounding box center [370, 88] width 11 height 10
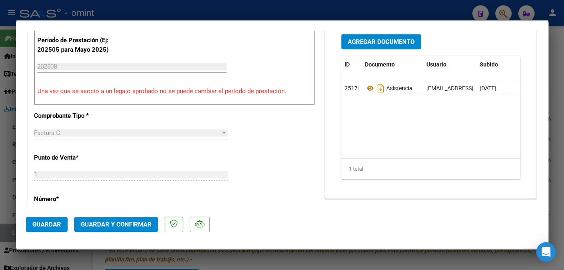
scroll to position [186, 0]
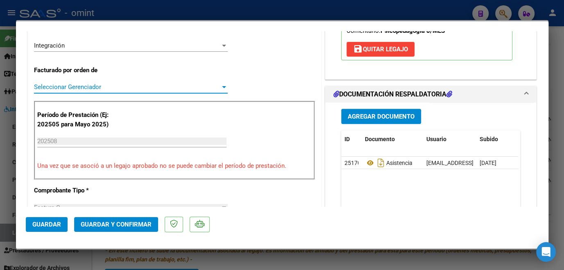
click at [103, 90] on span "Seleccionar Gerenciador" at bounding box center [127, 86] width 186 height 7
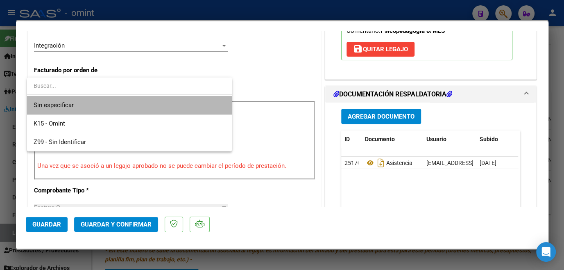
click at [96, 106] on span "Sin especificar" at bounding box center [130, 105] width 192 height 18
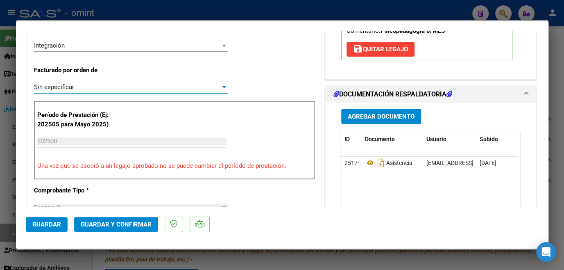
click at [125, 217] on button "Guardar y Confirmar" at bounding box center [116, 224] width 84 height 15
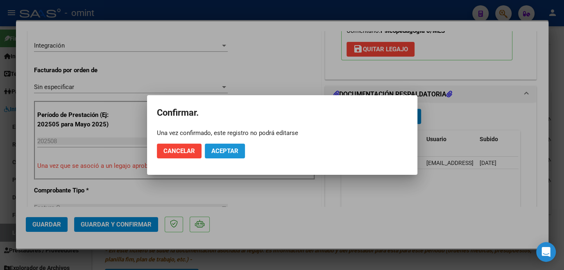
click at [230, 148] on span "Aceptar" at bounding box center [224, 150] width 27 height 7
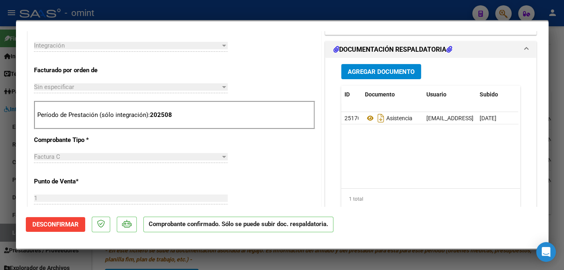
click at [7, 179] on div at bounding box center [282, 135] width 564 height 270
type input "$ 0,00"
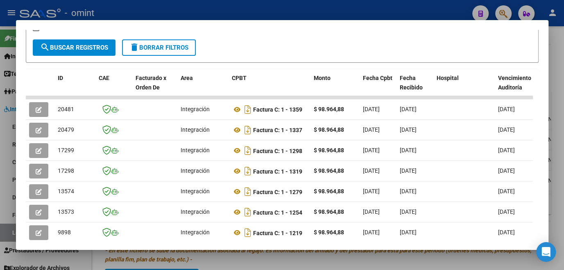
click at [113, 264] on div at bounding box center [282, 135] width 564 height 270
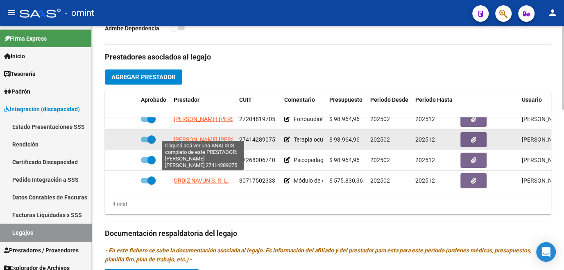
click at [201, 137] on span "POGGI JULIETA BELEN" at bounding box center [218, 139] width 89 height 7
type textarea "27414289075"
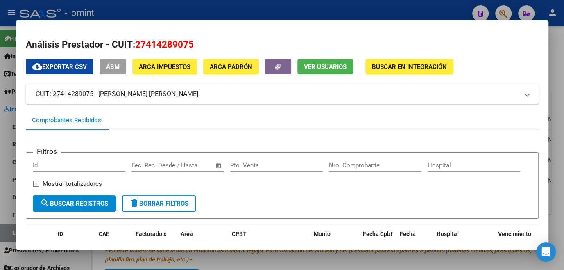
scroll to position [74, 0]
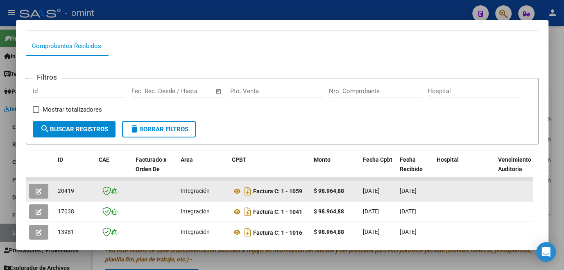
click at [39, 194] on icon "button" at bounding box center [39, 191] width 6 height 6
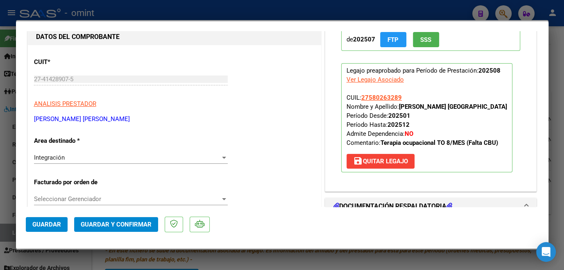
scroll to position [0, 0]
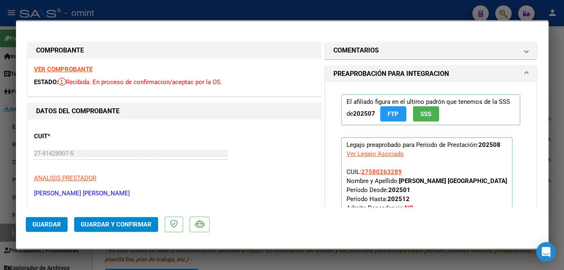
click at [78, 65] on div "VER COMPROBANTE ESTADO: Recibida. En proceso de confirmacion/aceptac por la OS." at bounding box center [174, 77] width 293 height 37
click at [78, 68] on strong "VER COMPROBANTE" at bounding box center [63, 69] width 59 height 7
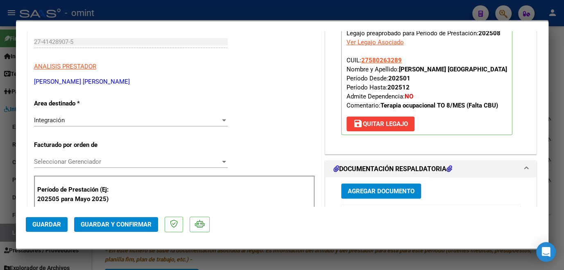
scroll to position [186, 0]
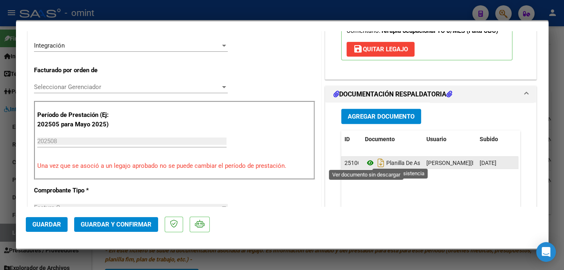
click at [366, 162] on icon at bounding box center [370, 163] width 11 height 10
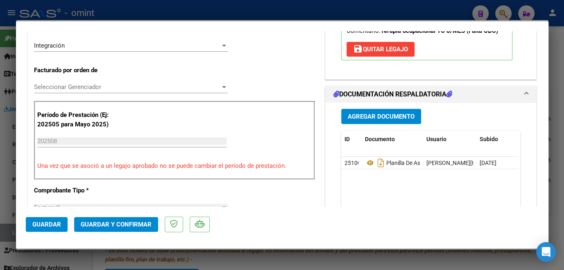
click at [124, 90] on span "Seleccionar Gerenciador" at bounding box center [127, 86] width 186 height 7
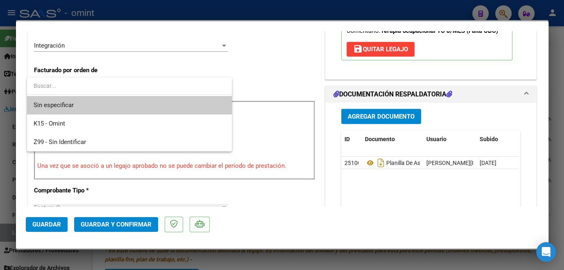
click at [108, 105] on span "Sin especificar" at bounding box center [130, 105] width 192 height 18
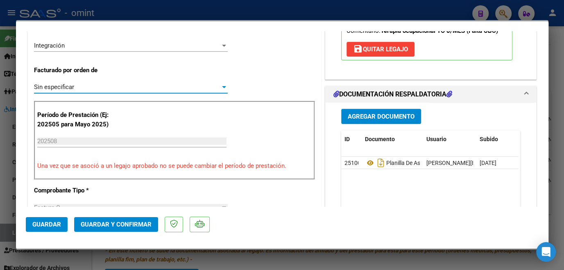
click at [123, 232] on mat-dialog-actions "Guardar Guardar y Confirmar" at bounding box center [282, 223] width 513 height 32
click at [124, 226] on span "Guardar y Confirmar" at bounding box center [116, 224] width 71 height 7
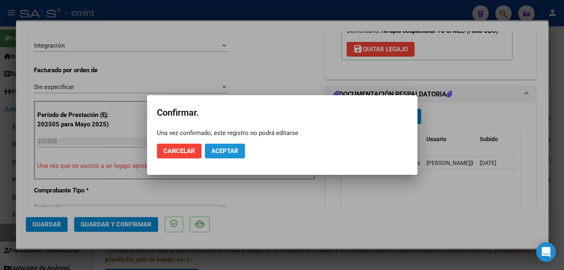
click at [234, 152] on span "Aceptar" at bounding box center [224, 150] width 27 height 7
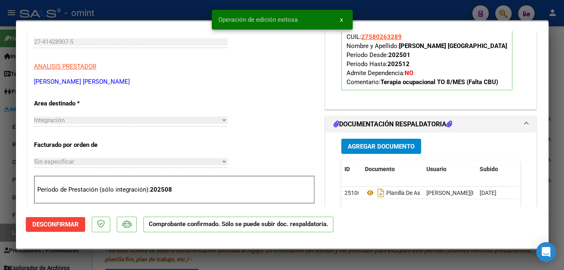
scroll to position [0, 0]
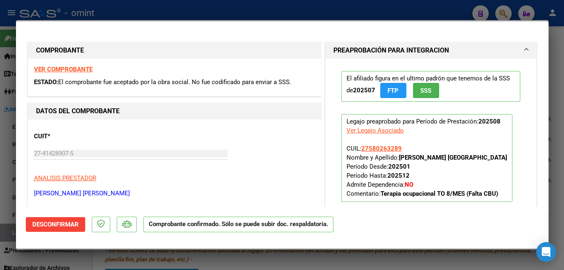
click at [209, 263] on div at bounding box center [282, 135] width 564 height 270
type input "$ 0,00"
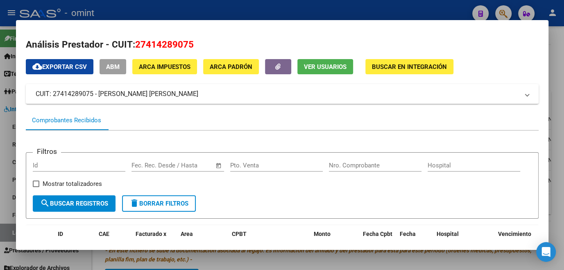
click at [159, 42] on span "27414289075" at bounding box center [164, 44] width 59 height 11
copy span "27414289075"
click at [237, 252] on div at bounding box center [282, 135] width 564 height 270
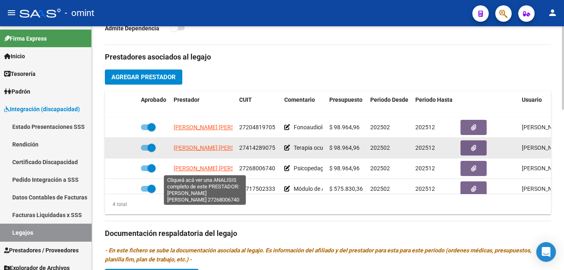
scroll to position [261, 0]
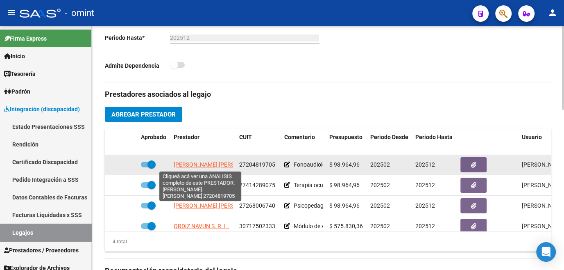
click at [204, 165] on span "SANTINI ANA MARIA" at bounding box center [218, 164] width 89 height 7
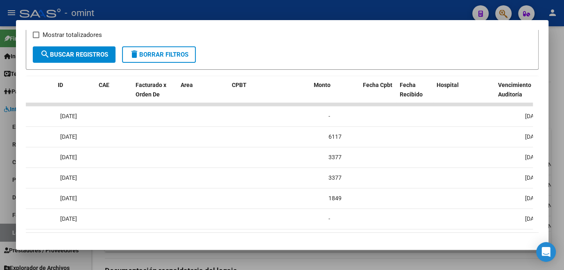
scroll to position [0, 0]
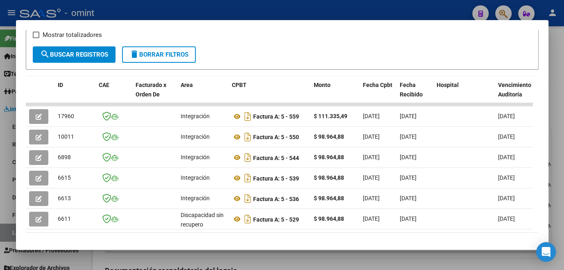
click at [200, 265] on div at bounding box center [282, 135] width 564 height 270
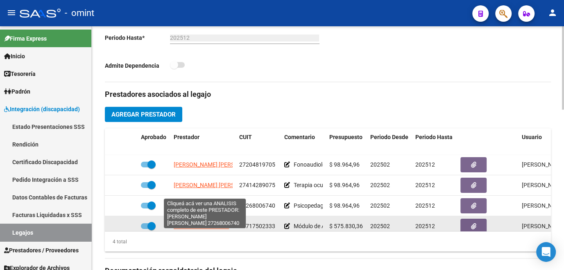
scroll to position [14, 0]
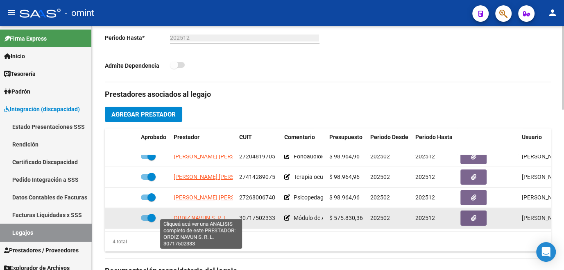
click at [204, 214] on span "ORDIZ NAVUN S. R. L." at bounding box center [201, 217] width 55 height 7
type textarea "30717502333"
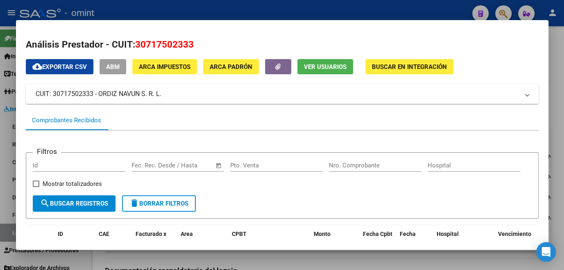
scroll to position [111, 0]
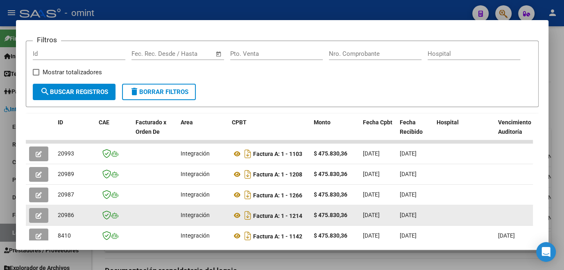
click at [43, 215] on button "button" at bounding box center [38, 215] width 19 height 15
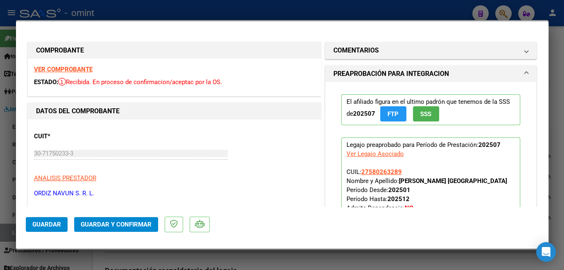
click at [86, 69] on strong "VER COMPROBANTE" at bounding box center [63, 69] width 59 height 7
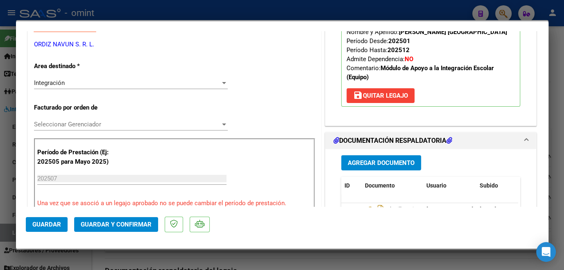
scroll to position [223, 0]
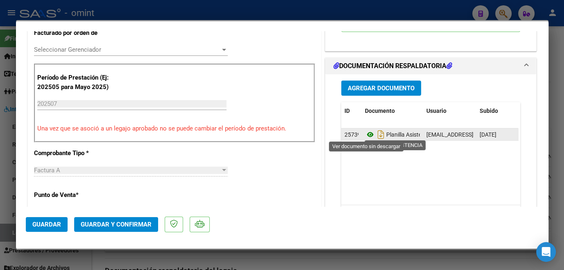
click at [366, 131] on icon at bounding box center [370, 135] width 11 height 10
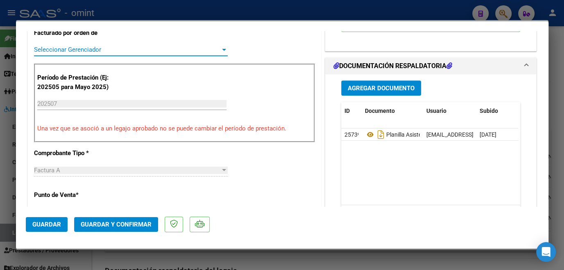
click at [89, 51] on span "Seleccionar Gerenciador" at bounding box center [127, 49] width 186 height 7
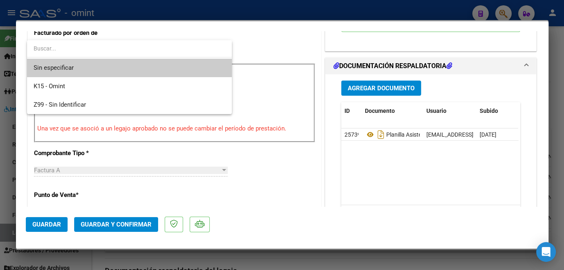
click at [82, 64] on span "Sin especificar" at bounding box center [130, 68] width 192 height 18
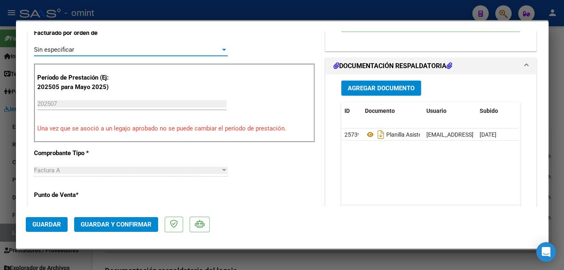
click at [136, 224] on span "Guardar y Confirmar" at bounding box center [116, 224] width 71 height 7
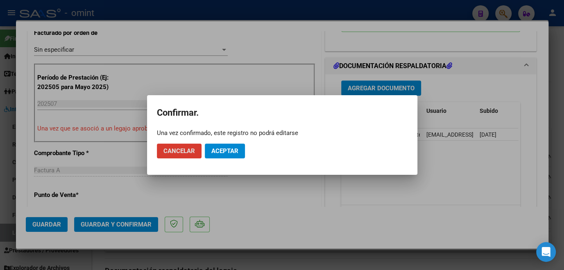
drag, startPoint x: 209, startPoint y: 141, endPoint x: 223, endPoint y: 151, distance: 18.0
click at [209, 141] on mat-dialog-actions "Cancelar Aceptar" at bounding box center [282, 151] width 251 height 28
click at [230, 155] on button "Aceptar" at bounding box center [225, 150] width 40 height 15
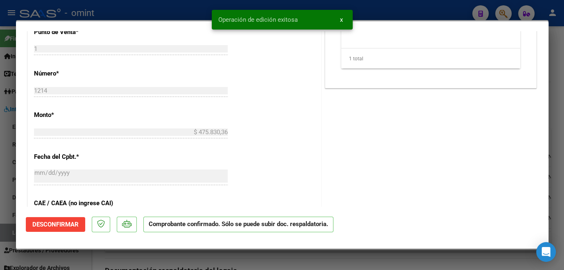
scroll to position [373, 0]
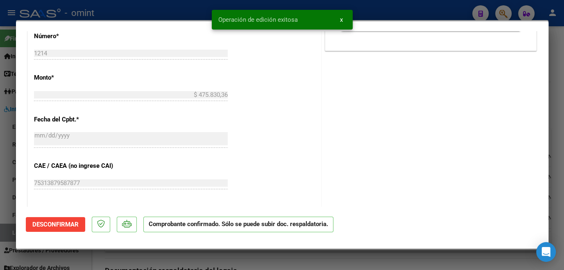
click at [296, 260] on div at bounding box center [282, 135] width 564 height 270
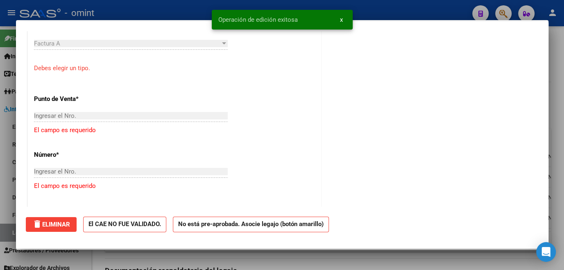
scroll to position [0, 0]
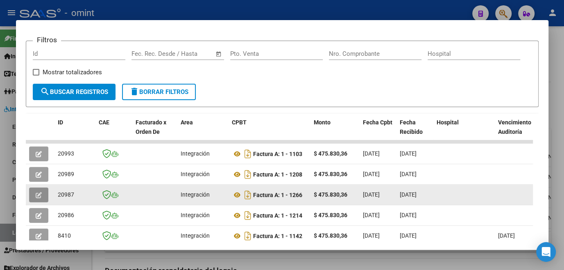
click at [43, 197] on button "button" at bounding box center [38, 194] width 19 height 15
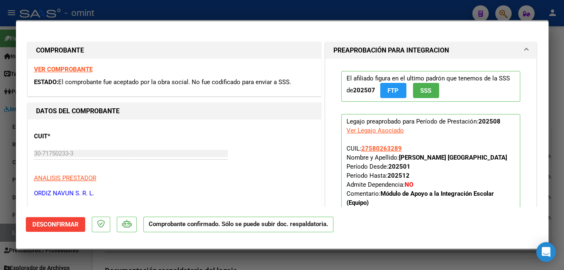
click at [2, 197] on div at bounding box center [282, 135] width 564 height 270
type input "$ 0,00"
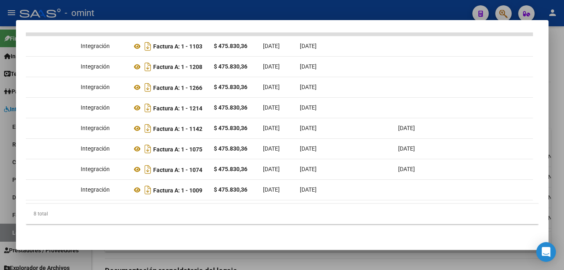
scroll to position [0, 107]
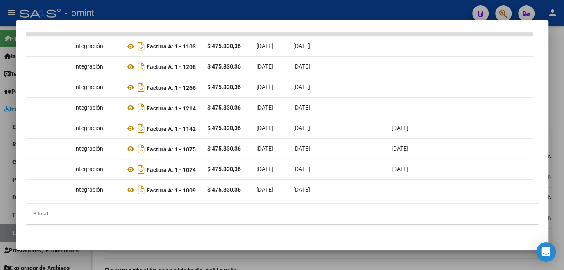
click at [290, 257] on div at bounding box center [282, 135] width 564 height 270
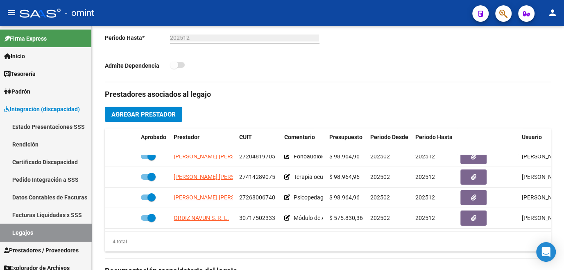
click at [290, 258] on mat-divider at bounding box center [328, 258] width 446 height 0
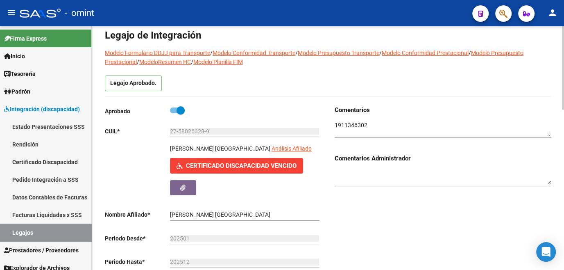
scroll to position [0, 0]
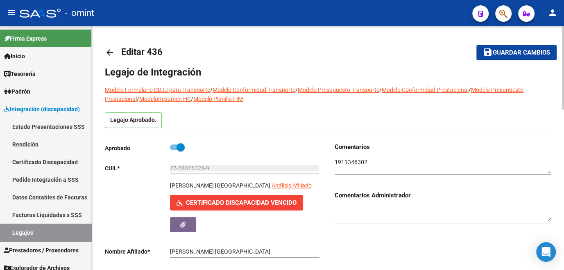
click at [494, 52] on span "Guardar cambios" at bounding box center [521, 52] width 57 height 7
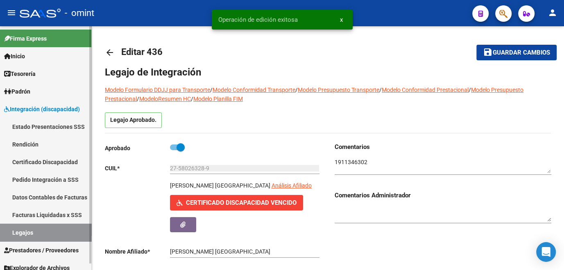
click at [16, 234] on link "Legajos" at bounding box center [45, 232] width 91 height 18
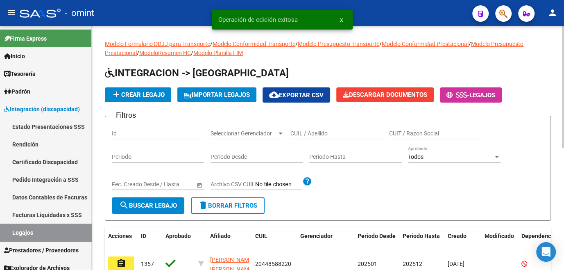
click at [339, 132] on input "CUIL / Apellido" at bounding box center [337, 133] width 93 height 7
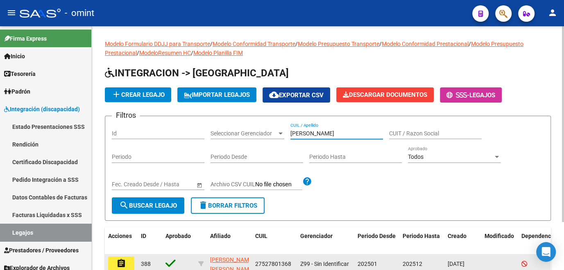
type input "ortiz mia"
click at [133, 262] on button "assignment" at bounding box center [121, 263] width 26 height 15
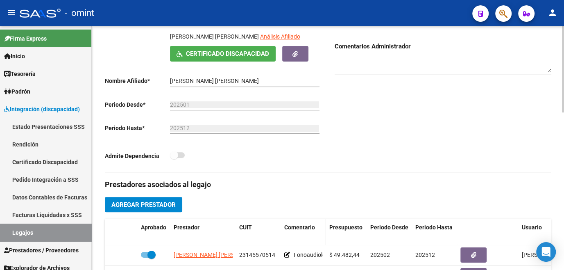
scroll to position [186, 0]
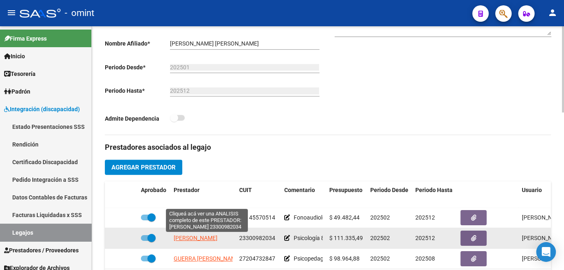
click at [197, 238] on span "ASCARIZ CARLA MARIELA" at bounding box center [196, 237] width 44 height 7
type textarea "23300982034"
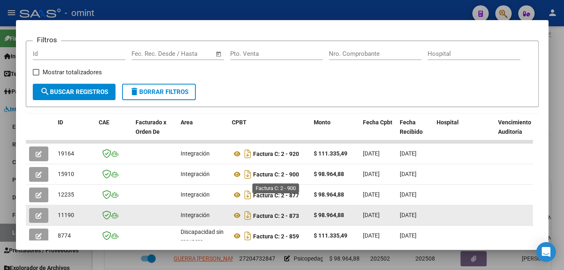
scroll to position [149, 0]
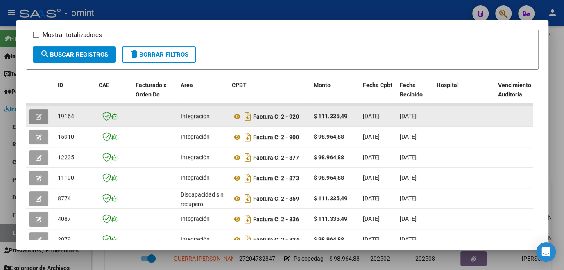
click at [38, 117] on icon "button" at bounding box center [39, 117] width 6 height 6
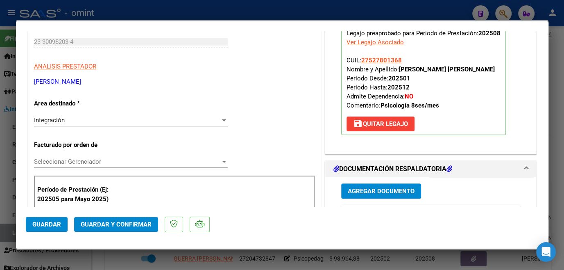
scroll to position [0, 0]
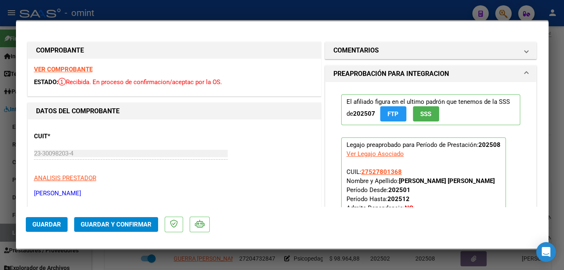
click at [64, 69] on strong "VER COMPROBANTE" at bounding box center [63, 69] width 59 height 7
click at [226, 252] on div at bounding box center [282, 135] width 564 height 270
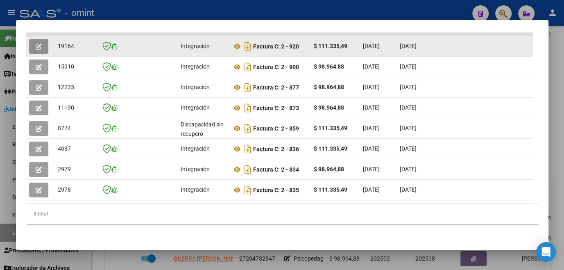
click at [36, 43] on icon "button" at bounding box center [39, 46] width 6 height 6
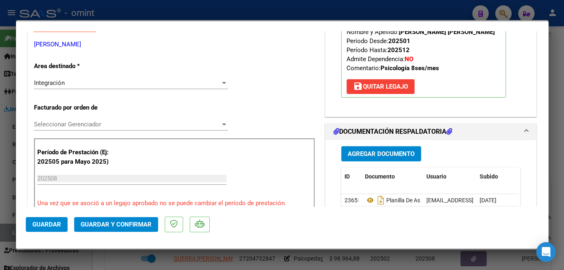
scroll to position [186, 0]
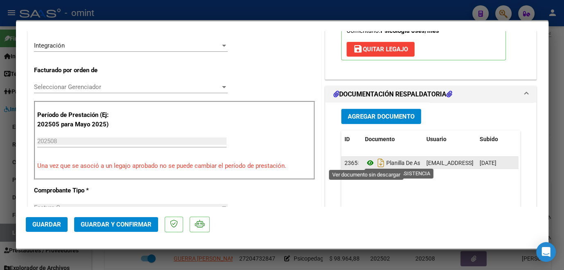
click at [368, 162] on icon at bounding box center [370, 163] width 11 height 10
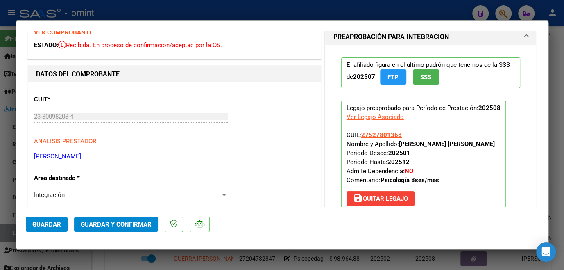
scroll to position [0, 0]
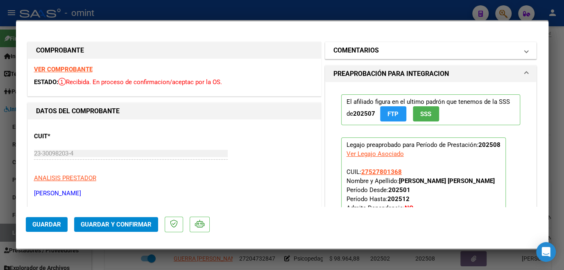
click at [374, 46] on h1 "COMENTARIOS" at bounding box center [356, 50] width 45 height 10
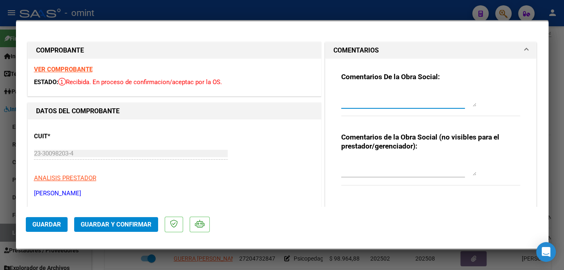
click at [384, 100] on textarea at bounding box center [408, 98] width 135 height 16
type textarea "S"
click at [362, 99] on textarea at bounding box center [408, 98] width 135 height 16
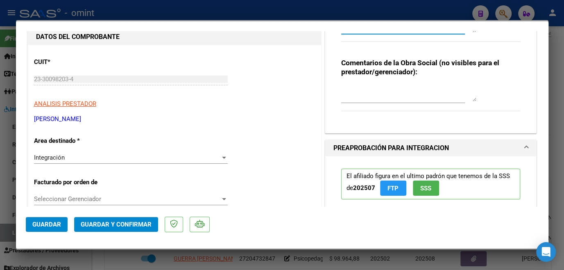
scroll to position [149, 0]
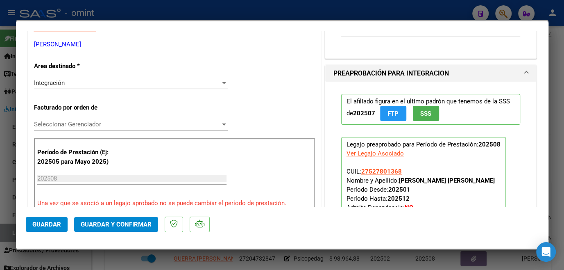
drag, startPoint x: 398, startPoint y: 180, endPoint x: 427, endPoint y: 178, distance: 29.1
click at [427, 178] on strong "ORTIZ MIA NAHIARA" at bounding box center [447, 180] width 96 height 7
copy strong "ORTIZ MIA"
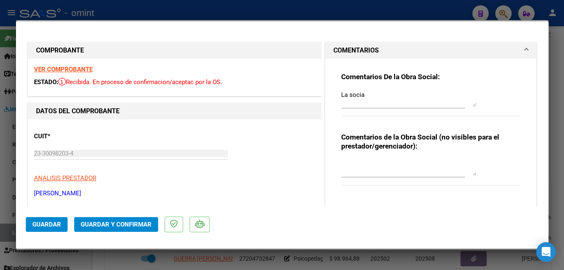
click at [396, 100] on textarea "La socia" at bounding box center [408, 98] width 135 height 16
paste textarea "ORTIZ MIA"
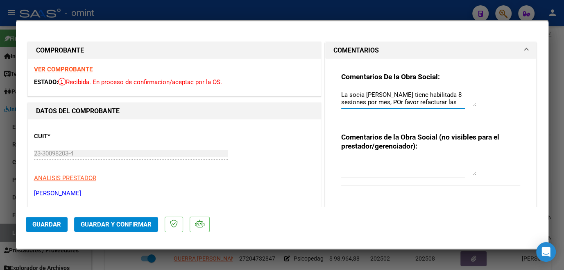
scroll to position [7, 0]
click at [393, 93] on textarea "La socia ORTIZ MIA tiene habilitada 8 sesiones por mes, POr favor refacturar la…" at bounding box center [408, 98] width 135 height 16
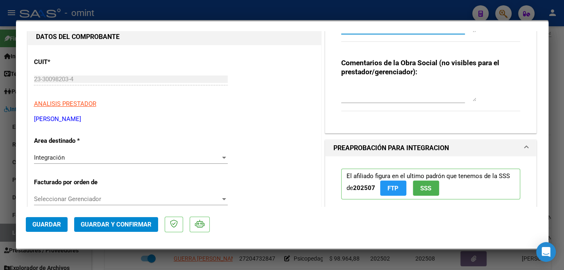
type textarea "La socia ORTIZ MIA tiene habilitada 8 sesiones por mes, Por favor refacturar la…"
click at [71, 155] on div "Integración" at bounding box center [127, 157] width 186 height 7
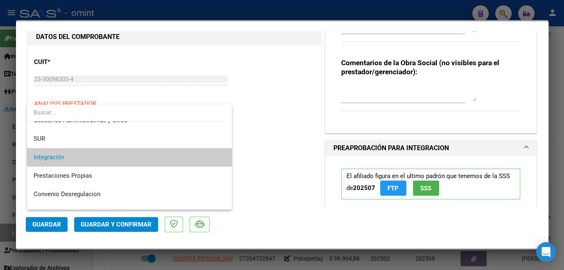
scroll to position [80, 0]
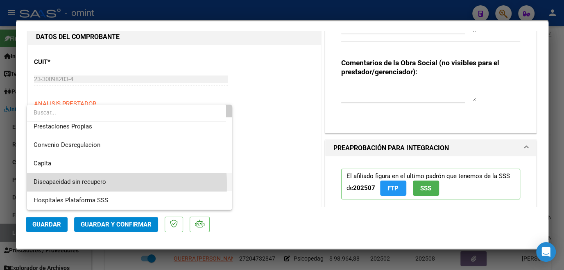
click at [71, 185] on span "Discapacidad sin recupero" at bounding box center [130, 182] width 192 height 18
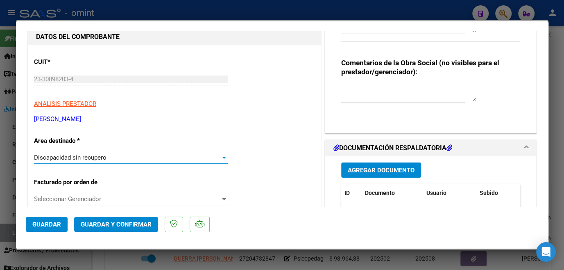
click at [102, 230] on button "Guardar y Confirmar" at bounding box center [116, 224] width 84 height 15
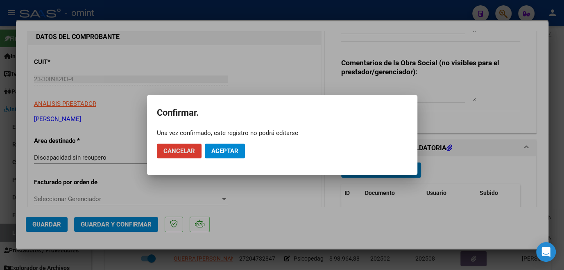
click at [232, 154] on span "Aceptar" at bounding box center [224, 150] width 27 height 7
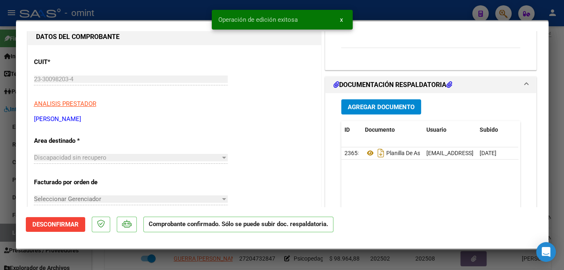
click at [117, 262] on div at bounding box center [282, 135] width 564 height 270
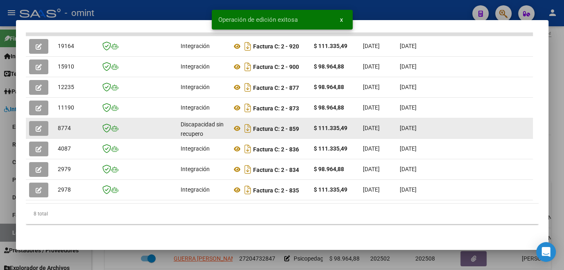
scroll to position [149, 0]
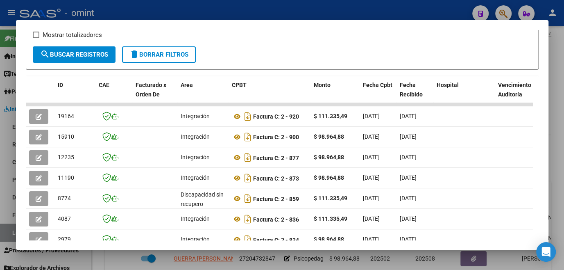
click at [112, 259] on div at bounding box center [282, 135] width 564 height 270
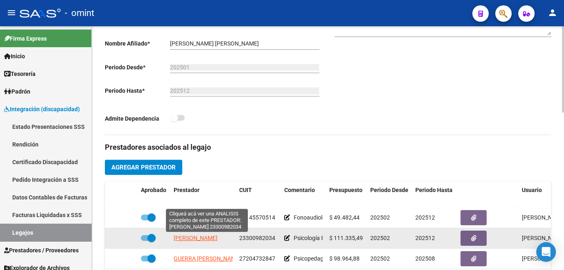
click at [185, 239] on span "ASCARIZ CARLA MARIELA" at bounding box center [196, 237] width 44 height 7
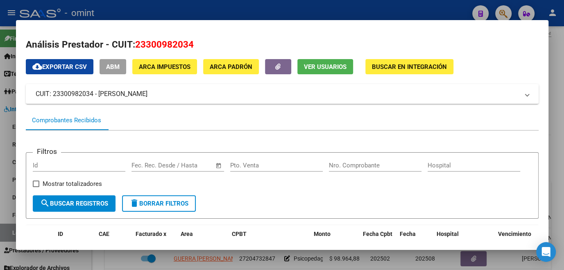
scroll to position [111, 0]
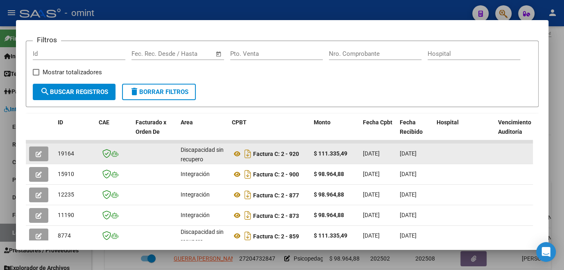
click at [36, 157] on icon "button" at bounding box center [39, 154] width 6 height 6
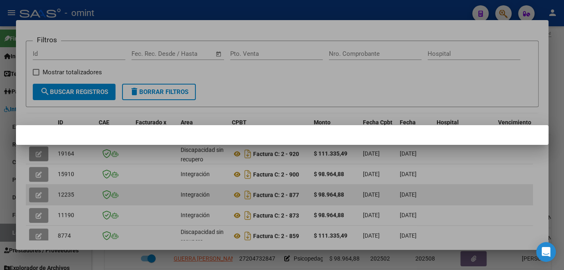
scroll to position [149, 0]
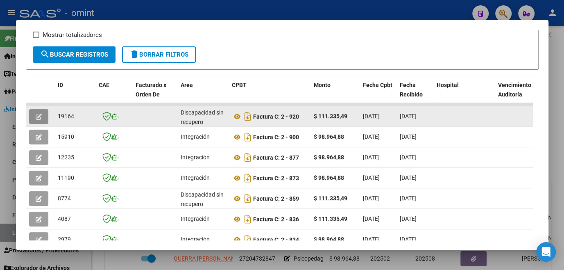
click at [45, 116] on button "button" at bounding box center [38, 116] width 19 height 15
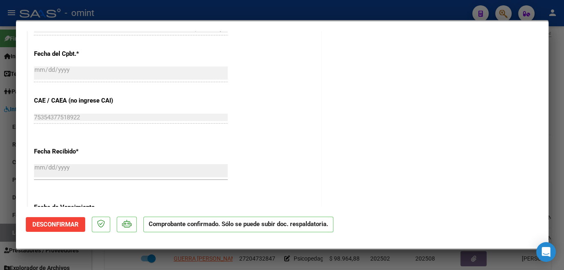
scroll to position [298, 0]
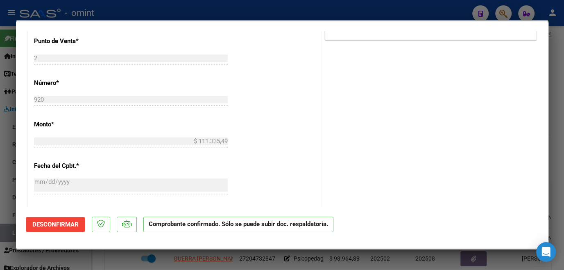
click at [148, 254] on div at bounding box center [282, 135] width 564 height 270
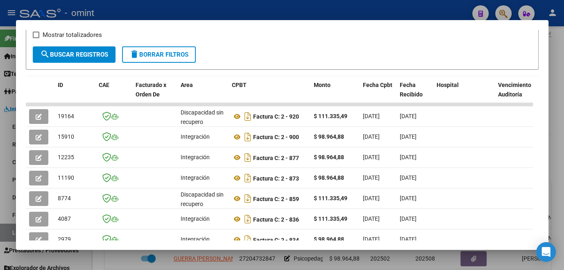
click at [99, 260] on div at bounding box center [282, 135] width 564 height 270
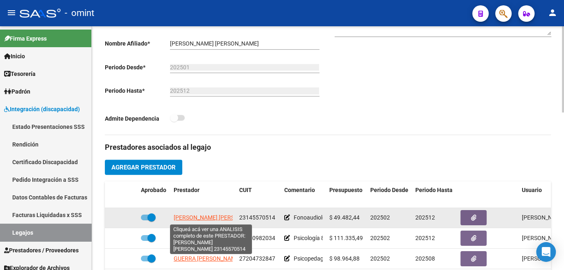
click at [206, 217] on span "COLUCCI EMILIA ALEJANDRA" at bounding box center [218, 217] width 89 height 7
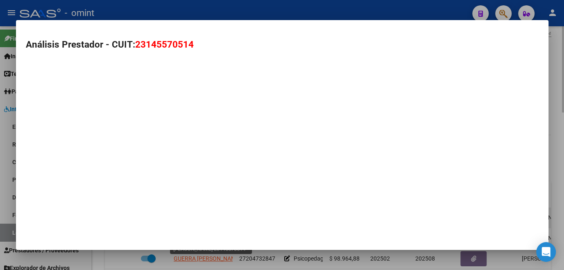
type textarea "23145570514"
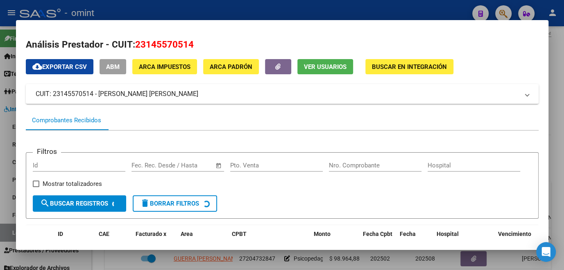
scroll to position [111, 0]
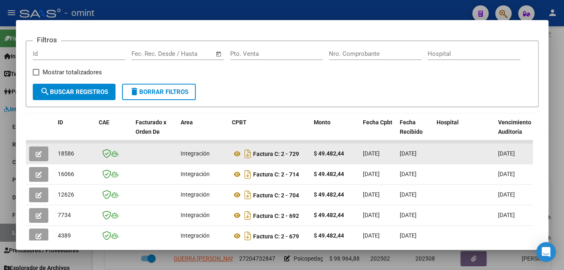
click at [36, 157] on icon "button" at bounding box center [39, 154] width 6 height 6
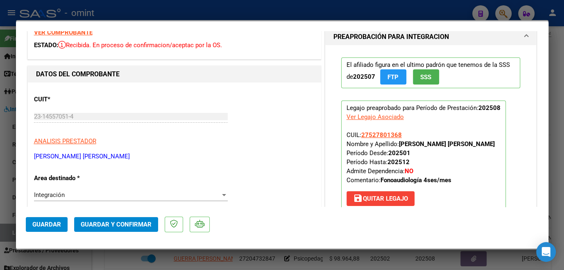
scroll to position [0, 0]
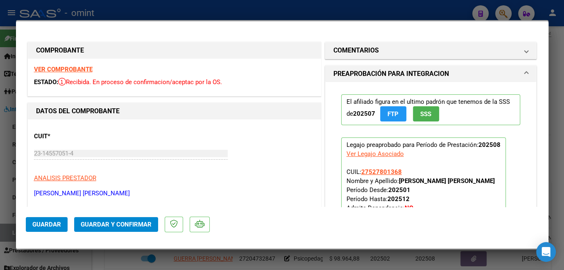
click at [73, 70] on strong "VER COMPROBANTE" at bounding box center [63, 69] width 59 height 7
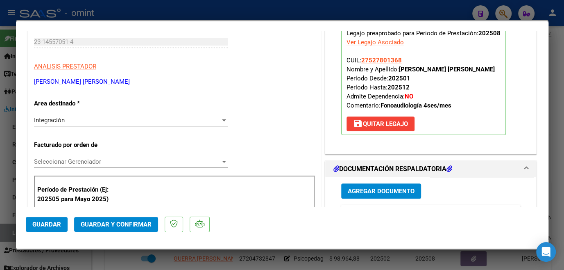
scroll to position [223, 0]
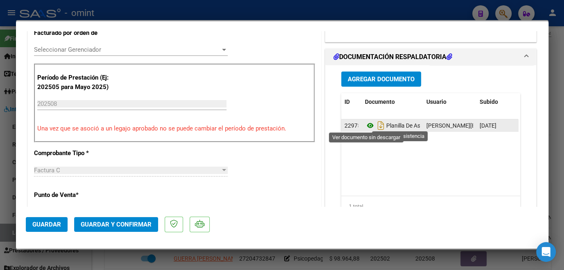
click at [365, 124] on icon at bounding box center [370, 126] width 11 height 10
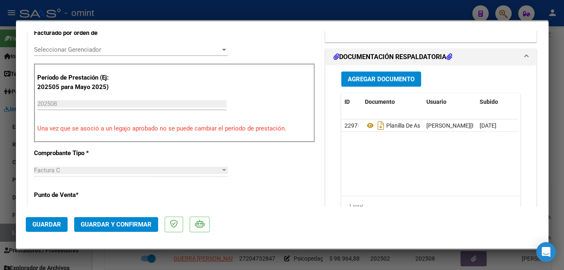
click at [86, 53] on div "Seleccionar Gerenciador Seleccionar Gerenciador" at bounding box center [131, 49] width 194 height 12
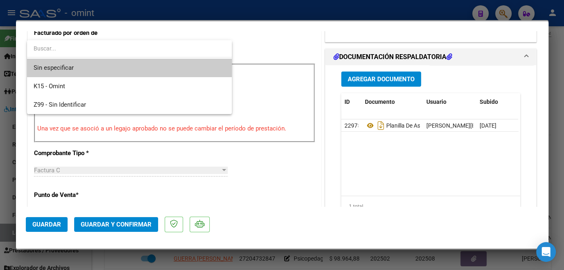
click at [73, 70] on span "Sin especificar" at bounding box center [130, 68] width 192 height 18
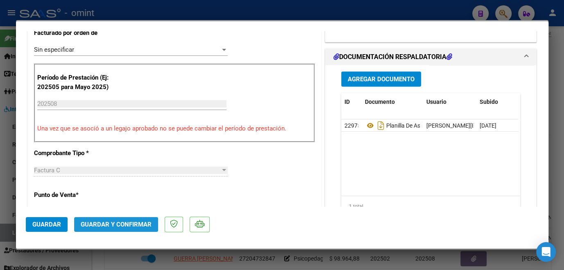
click at [105, 228] on button "Guardar y Confirmar" at bounding box center [116, 224] width 84 height 15
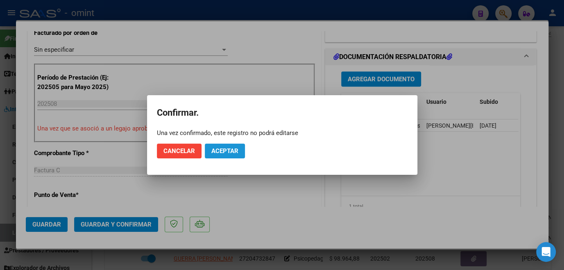
click at [216, 150] on span "Aceptar" at bounding box center [224, 150] width 27 height 7
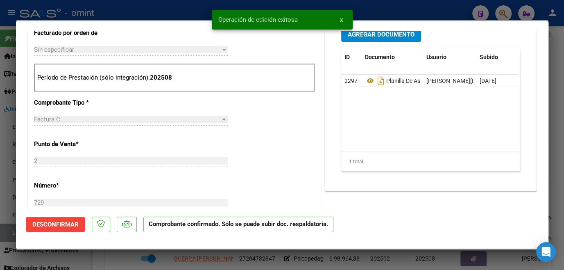
click at [161, 259] on div at bounding box center [282, 135] width 564 height 270
type input "$ 0,00"
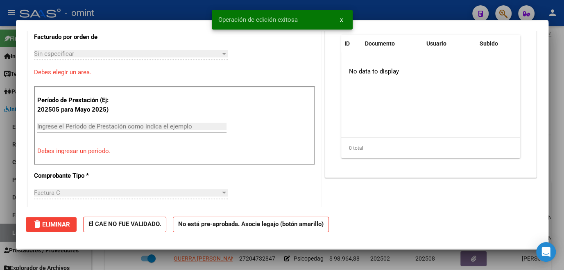
scroll to position [0, 0]
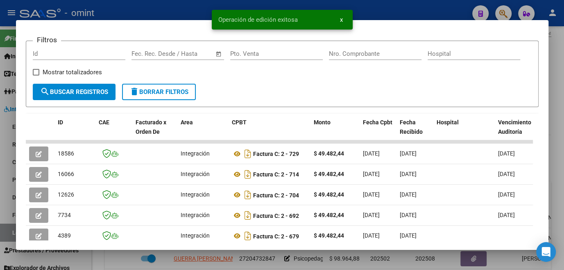
click at [165, 257] on div at bounding box center [282, 135] width 564 height 270
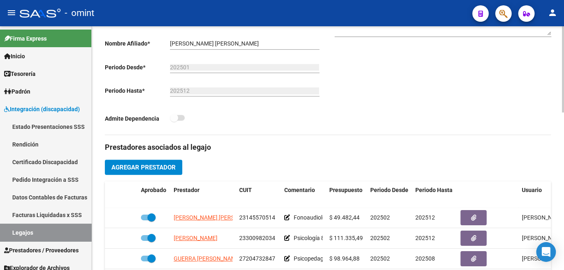
scroll to position [111, 0]
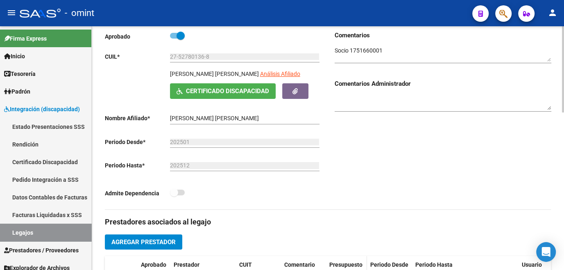
click at [332, 264] on span "Presupuesto" at bounding box center [346, 264] width 33 height 7
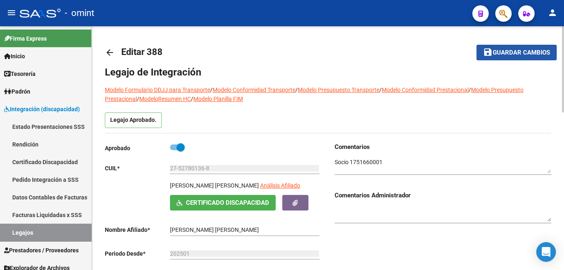
click at [498, 57] on button "save Guardar cambios" at bounding box center [517, 52] width 80 height 15
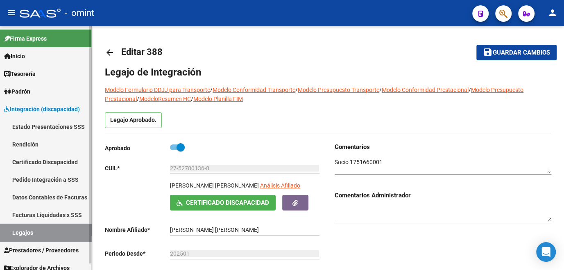
click at [48, 233] on link "Legajos" at bounding box center [45, 232] width 91 height 18
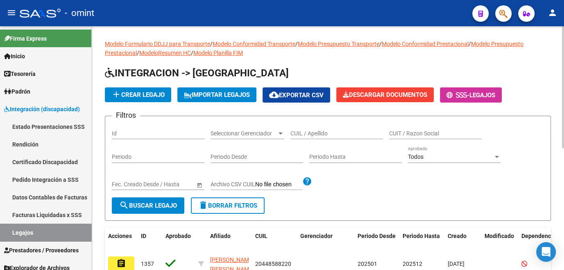
click at [307, 132] on input "CUIL / Apellido" at bounding box center [337, 133] width 93 height 7
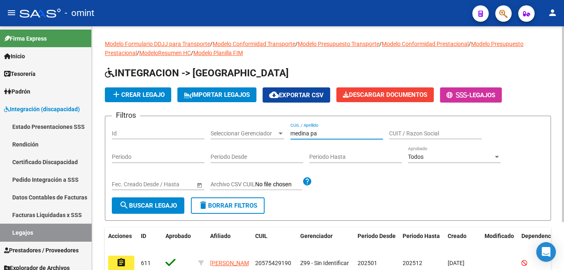
scroll to position [59, 0]
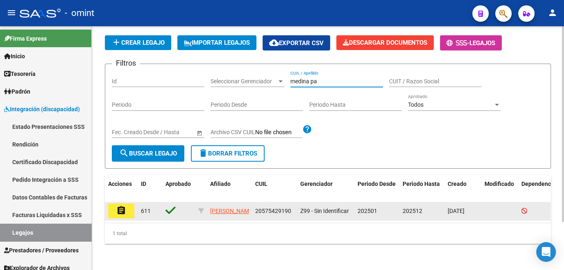
type input "medina pa"
click at [130, 208] on button "assignment" at bounding box center [121, 210] width 26 height 15
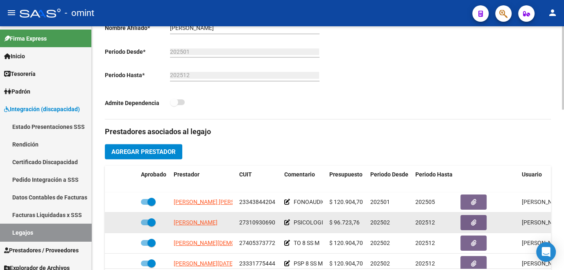
scroll to position [37, 0]
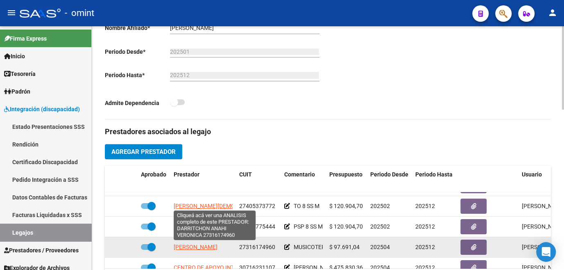
click at [207, 247] on span "DARRITCHON ANAHI VERONICA" at bounding box center [196, 246] width 44 height 7
type textarea "27316174960"
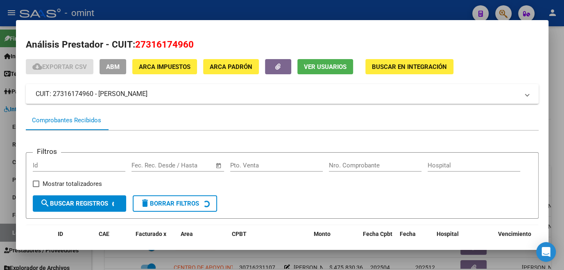
scroll to position [53, 0]
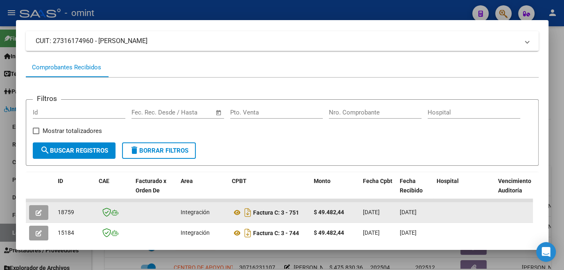
click at [36, 211] on icon "button" at bounding box center [39, 212] width 6 height 6
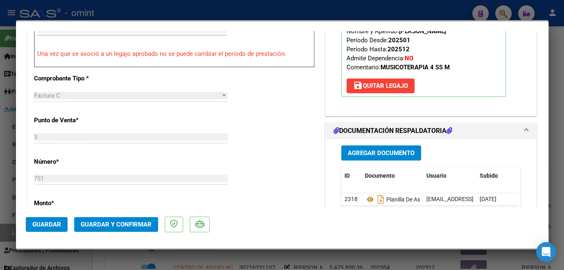
scroll to position [373, 0]
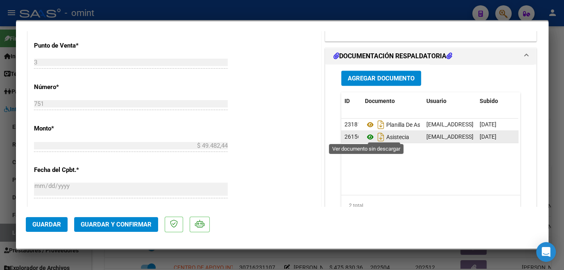
click at [368, 134] on icon at bounding box center [370, 137] width 11 height 10
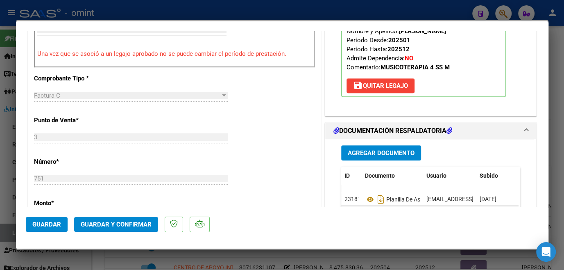
scroll to position [223, 0]
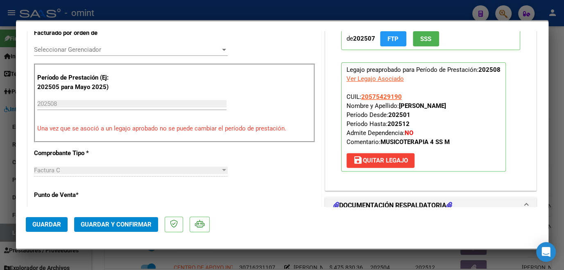
click at [76, 50] on span "Seleccionar Gerenciador" at bounding box center [127, 49] width 186 height 7
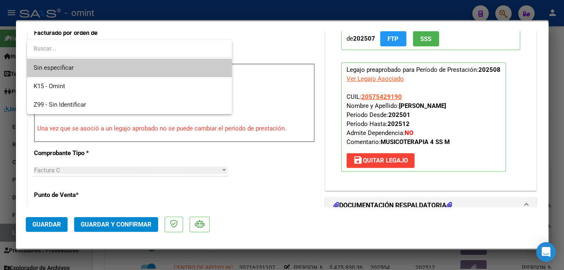
click at [69, 64] on span "Sin especificar" at bounding box center [130, 68] width 192 height 18
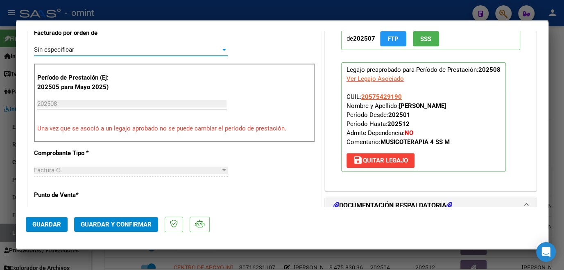
click at [98, 226] on span "Guardar y Confirmar" at bounding box center [116, 224] width 71 height 7
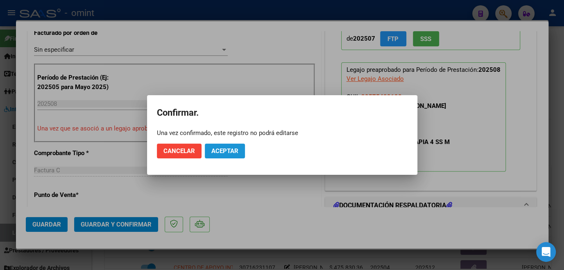
click at [228, 153] on span "Aceptar" at bounding box center [224, 150] width 27 height 7
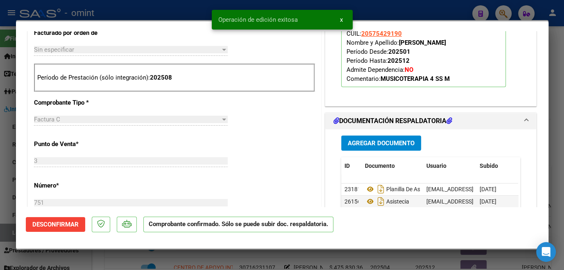
click at [215, 257] on div at bounding box center [282, 135] width 564 height 270
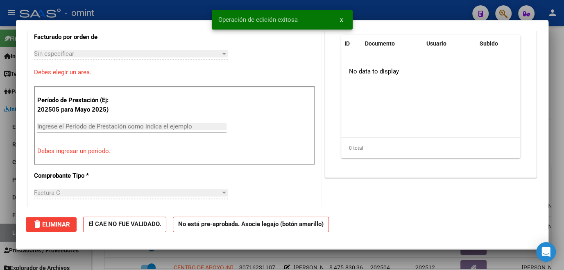
scroll to position [0, 0]
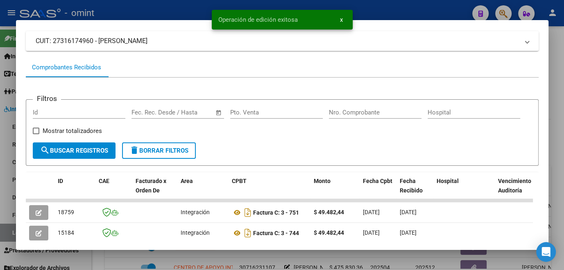
click at [215, 257] on div at bounding box center [282, 135] width 564 height 270
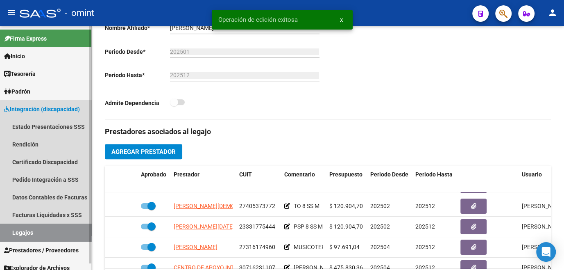
click at [53, 226] on link "Legajos" at bounding box center [45, 232] width 91 height 18
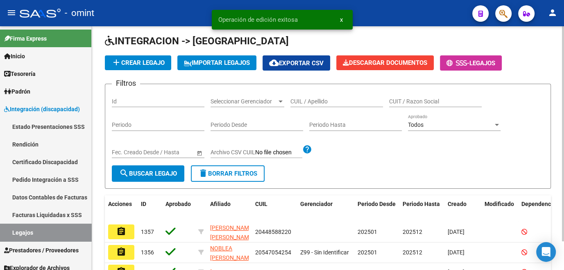
scroll to position [223, 0]
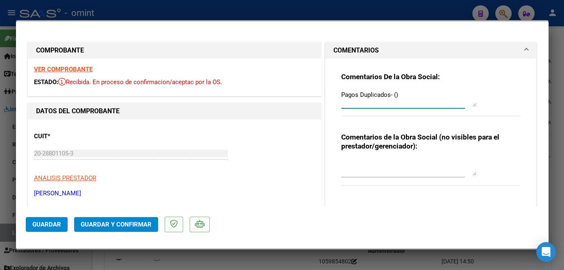
click at [393, 96] on textarea "Pagos Duplicados- ()" at bounding box center [408, 98] width 135 height 16
paste textarea "Marzo y Abril, se tomaron esos pagos duplicados por los meses de agosto y septi…"
click at [428, 93] on textarea "Pagos Duplicados- (Marzo y Abril, se tomaron esos pagos duplicados por los mese…" at bounding box center [408, 98] width 135 height 16
drag, startPoint x: 436, startPoint y: 92, endPoint x: 410, endPoint y: 101, distance: 27.0
click at [410, 101] on textarea "Pagos Duplicados- (Marzo y Abril), se tomaron esos pagos duplicados por los mes…" at bounding box center [408, 98] width 135 height 16
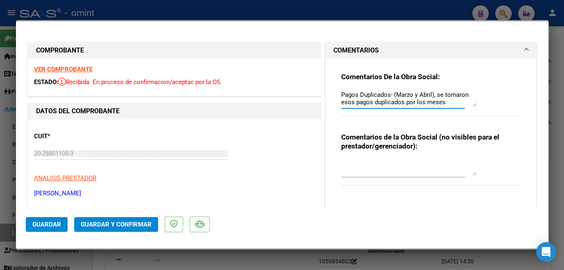
click at [438, 95] on textarea "Pagos Duplicados- (Marzo y Abril), se tomaron esos pagos duplicados por los mes…" at bounding box center [408, 98] width 135 height 16
drag, startPoint x: 435, startPoint y: 95, endPoint x: 424, endPoint y: 98, distance: 11.2
click at [424, 98] on textarea "Pagos Duplicados- (Marzo y Abril), se tomaron esos pagos duplicados por los mes…" at bounding box center [408, 98] width 135 height 16
drag, startPoint x: 436, startPoint y: 93, endPoint x: 453, endPoint y: 95, distance: 17.3
click at [453, 95] on textarea "Pagos Duplicados- (Marzo y Abril), meses de agosto y septiembre, y se solicito …" at bounding box center [408, 98] width 135 height 16
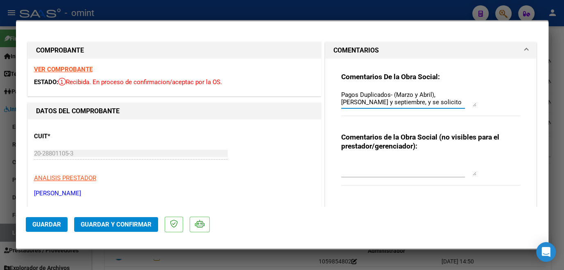
drag, startPoint x: 442, startPoint y: 94, endPoint x: 437, endPoint y: 93, distance: 5.4
click at [437, 93] on textarea "Pagos Duplicados- (Marzo y Abril), de agosto y septiembre, y se solicito recien…" at bounding box center [408, 98] width 135 height 16
drag, startPoint x: 340, startPoint y: 91, endPoint x: 446, endPoint y: 116, distance: 108.5
click at [446, 116] on div "Comentarios De la Obra Social: Pagos Duplicados- (Marzo y Abril), por lo tanto …" at bounding box center [431, 98] width 180 height 53
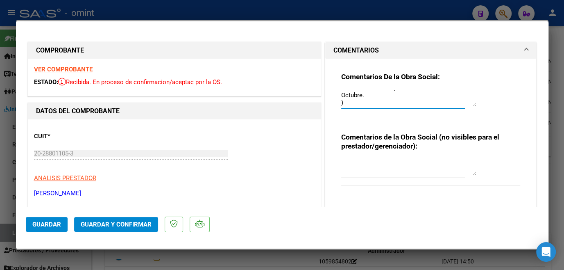
paste textarea "Al prestador se abono por duplicado los meses de Marzo y Abril, se tomaron esos…"
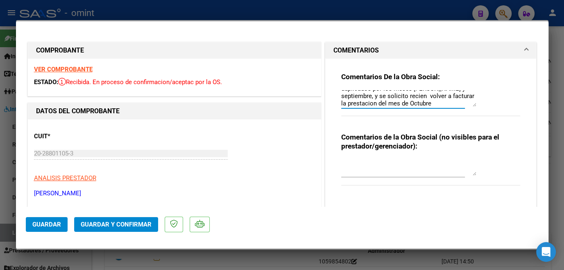
scroll to position [0, 0]
drag, startPoint x: 348, startPoint y: 93, endPoint x: 350, endPoint y: 98, distance: 5.3
click at [349, 95] on textarea "PAl prestador se abono por duplicado los meses de Marzo y Abril, se tomaron eso…" at bounding box center [408, 98] width 135 height 16
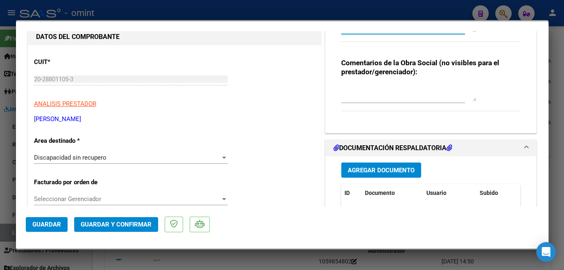
scroll to position [111, 0]
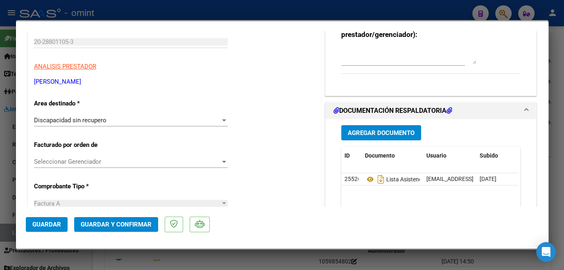
type textarea "Al prestador se abono por duplicado los meses de Marzo y Abril, se tomaron esos…"
click at [112, 160] on span "Seleccionar Gerenciador" at bounding box center [127, 161] width 186 height 7
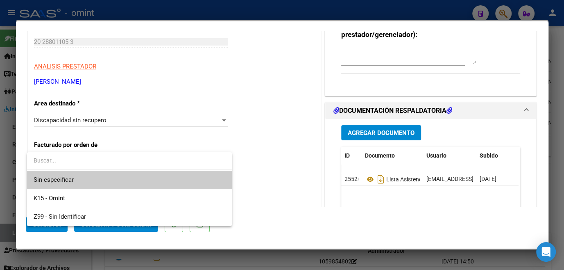
click at [100, 177] on span "Sin especificar" at bounding box center [130, 180] width 192 height 18
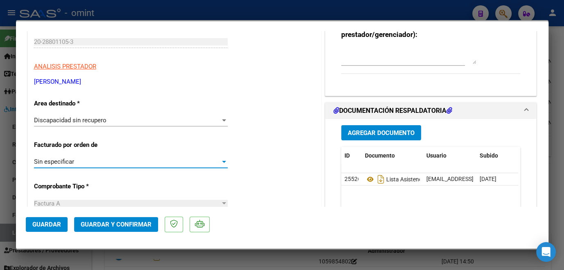
click at [110, 227] on span "Guardar y Confirmar" at bounding box center [116, 224] width 71 height 7
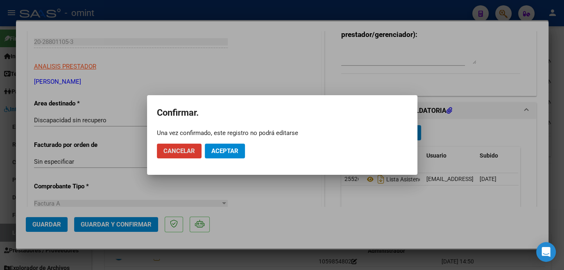
click at [222, 156] on button "Aceptar" at bounding box center [225, 150] width 40 height 15
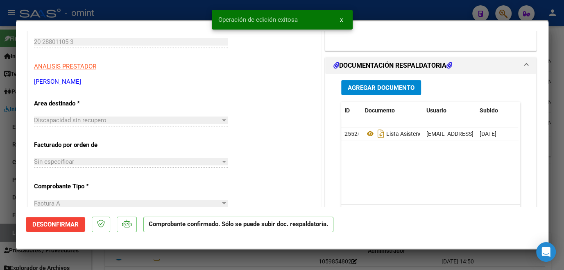
click at [205, 257] on div at bounding box center [282, 135] width 564 height 270
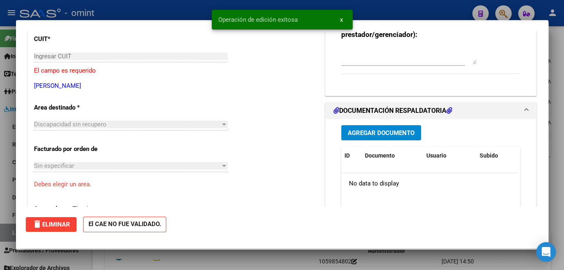
scroll to position [0, 0]
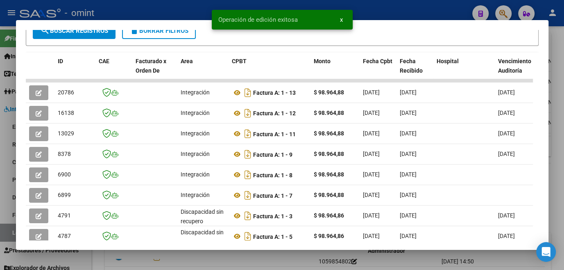
click at [205, 257] on div at bounding box center [282, 135] width 564 height 270
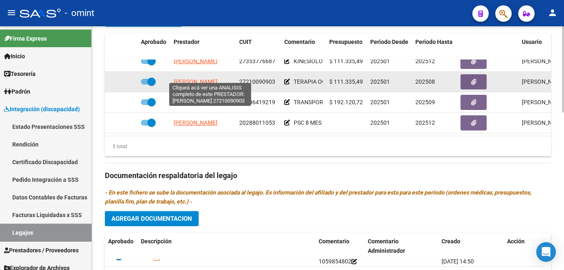
click at [208, 78] on span "[PERSON_NAME]" at bounding box center [196, 81] width 44 height 7
type textarea "27210090903"
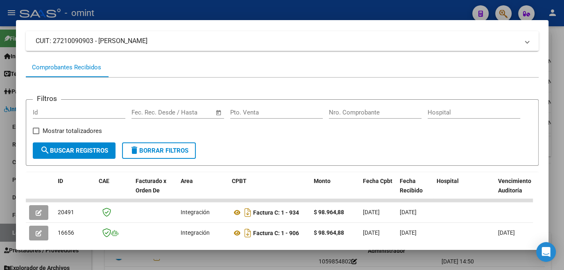
scroll to position [127, 0]
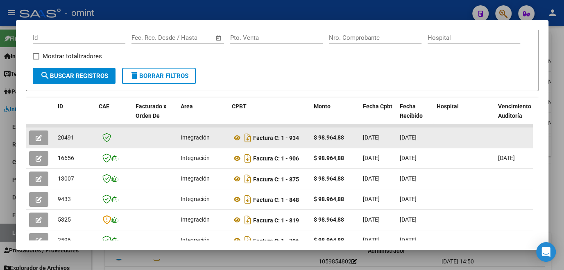
click at [37, 140] on button "button" at bounding box center [38, 137] width 19 height 15
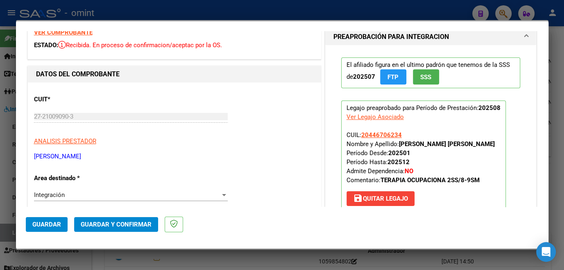
scroll to position [0, 0]
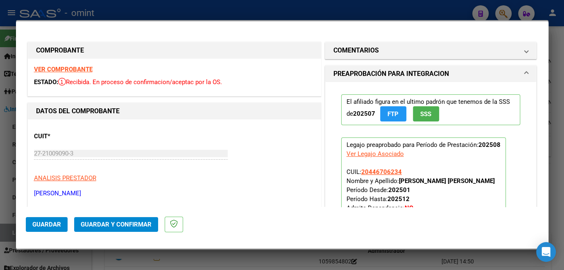
click at [80, 69] on strong "VER COMPROBANTE" at bounding box center [63, 69] width 59 height 7
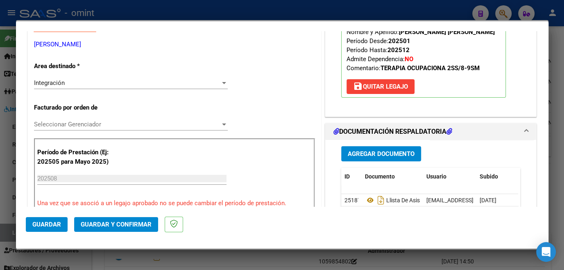
scroll to position [223, 0]
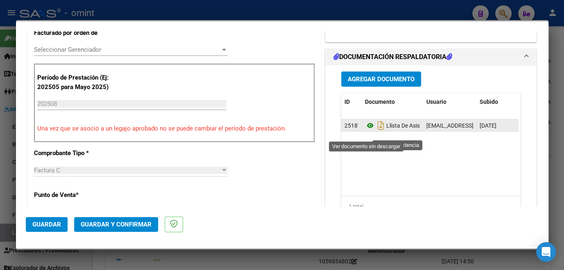
click at [368, 130] on icon at bounding box center [370, 126] width 11 height 10
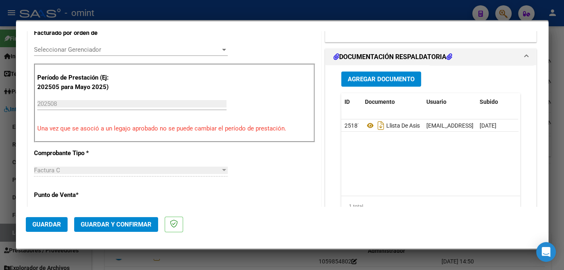
click at [116, 55] on div "Seleccionar Gerenciador Seleccionar Gerenciador" at bounding box center [131, 53] width 194 height 20
click at [115, 52] on span "Seleccionar Gerenciador" at bounding box center [127, 49] width 186 height 7
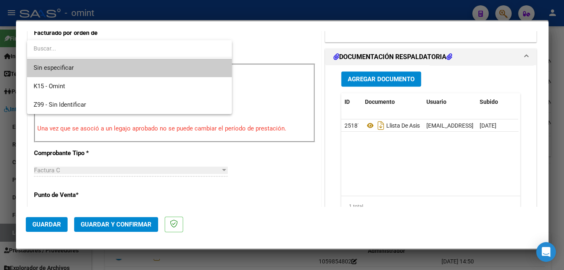
click at [107, 73] on span "Sin especificar" at bounding box center [130, 68] width 192 height 18
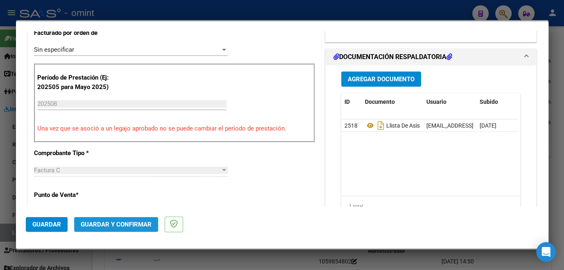
click at [121, 225] on span "Guardar y Confirmar" at bounding box center [116, 224] width 71 height 7
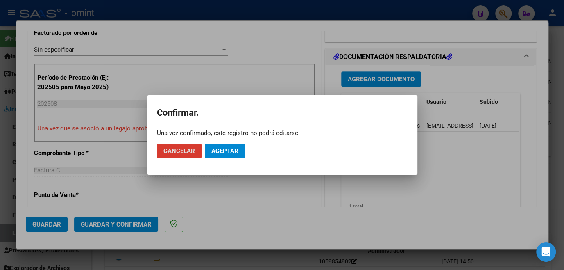
click at [238, 148] on span "Aceptar" at bounding box center [224, 150] width 27 height 7
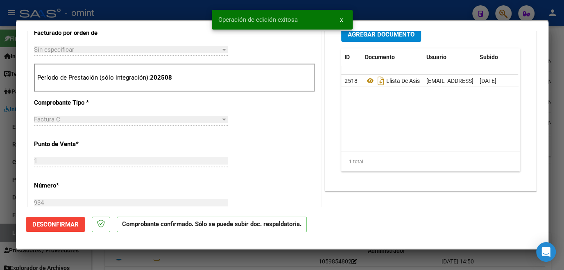
click at [255, 259] on div at bounding box center [282, 135] width 564 height 270
type input "$ 0,00"
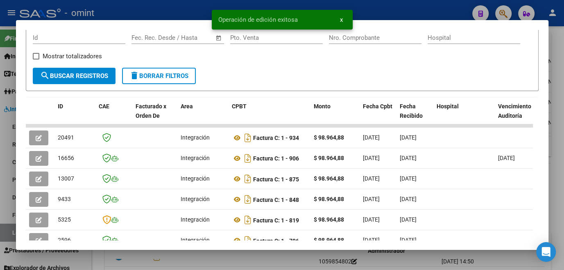
click at [284, 264] on div at bounding box center [282, 135] width 564 height 270
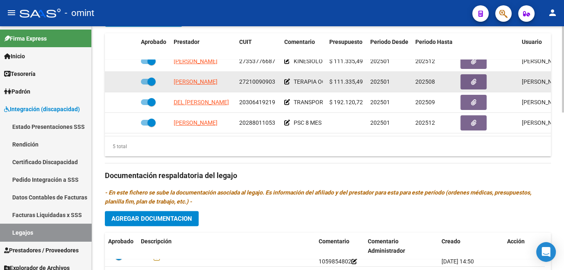
click at [287, 79] on icon at bounding box center [287, 82] width 6 height 6
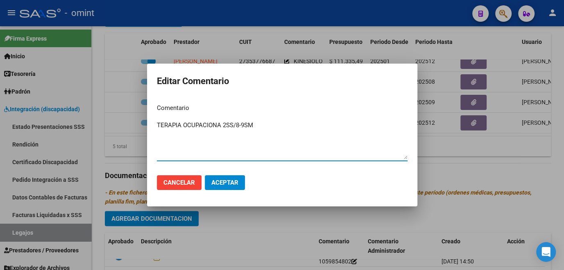
drag, startPoint x: 256, startPoint y: 124, endPoint x: 224, endPoint y: 125, distance: 32.0
click at [224, 125] on textarea "TERAPIA OCUPACIONA 2SS/8-9SM" at bounding box center [282, 140] width 251 height 39
type textarea "TERAPIA OCUPACIONA 8ss/mes"
click at [225, 185] on span "Aceptar" at bounding box center [224, 182] width 27 height 7
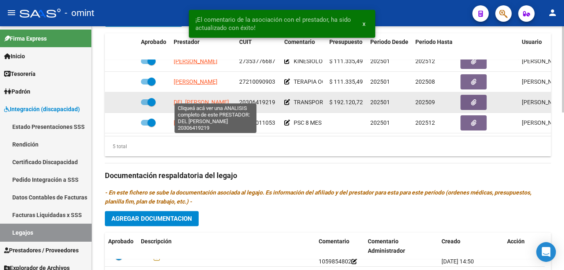
scroll to position [0, 0]
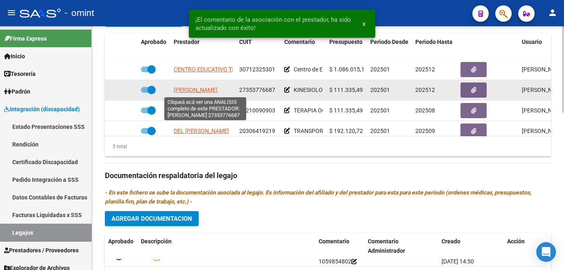
click at [207, 89] on span "[PERSON_NAME]" at bounding box center [196, 89] width 44 height 7
type textarea "27353776687"
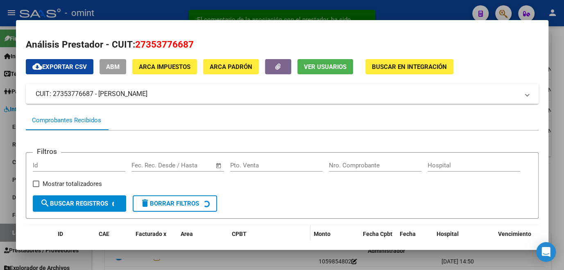
scroll to position [53, 0]
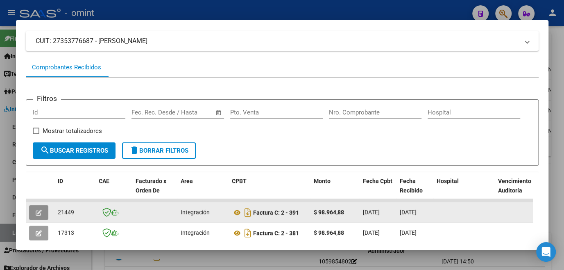
click at [36, 211] on icon "button" at bounding box center [39, 212] width 6 height 6
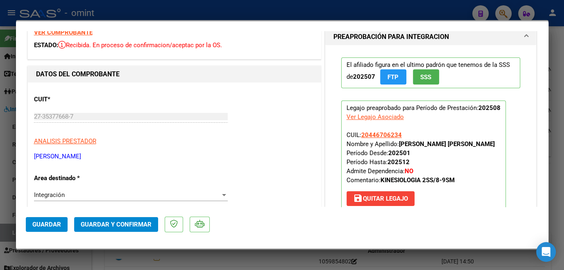
scroll to position [0, 0]
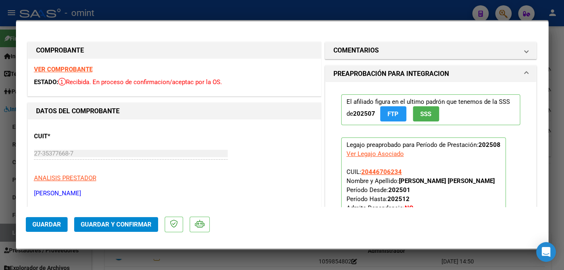
click at [77, 68] on strong "VER COMPROBANTE" at bounding box center [63, 69] width 59 height 7
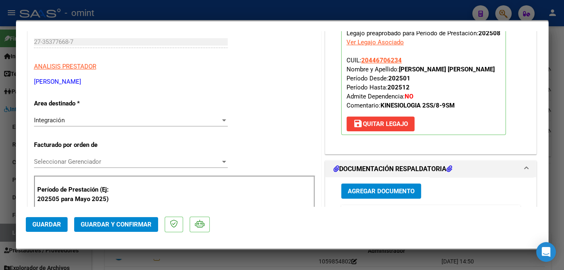
scroll to position [186, 0]
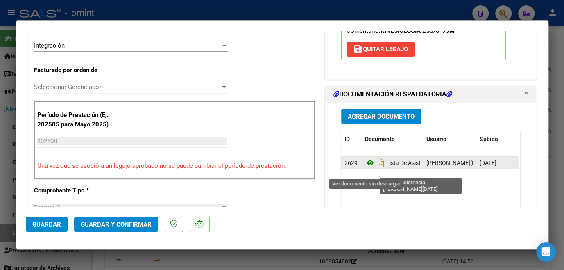
click at [365, 168] on icon at bounding box center [370, 163] width 11 height 10
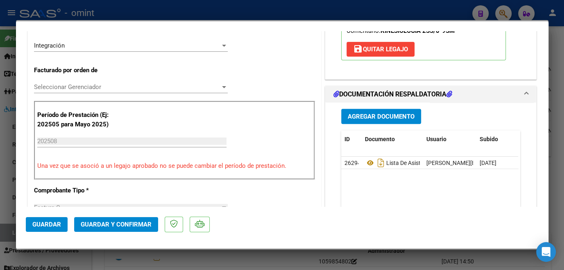
click at [68, 85] on span "Seleccionar Gerenciador" at bounding box center [127, 86] width 186 height 7
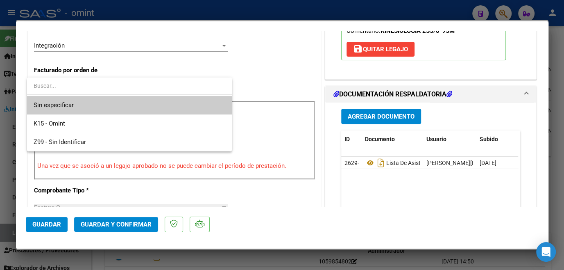
click at [71, 105] on span "Sin especificar" at bounding box center [130, 105] width 192 height 18
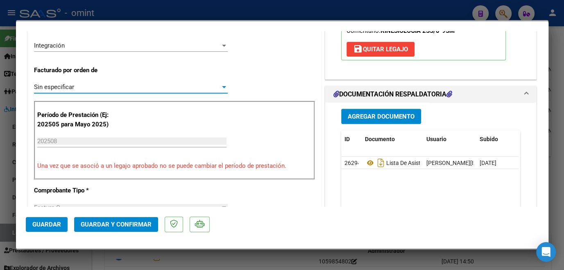
click at [123, 229] on button "Guardar y Confirmar" at bounding box center [116, 224] width 84 height 15
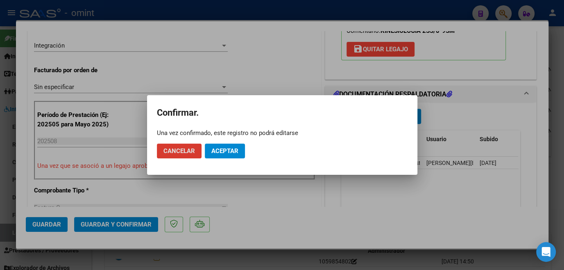
click at [231, 155] on button "Aceptar" at bounding box center [225, 150] width 40 height 15
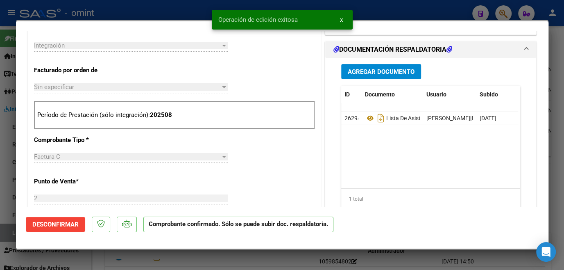
click at [9, 198] on div at bounding box center [282, 135] width 564 height 270
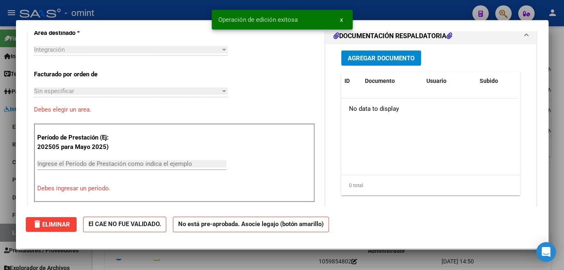
scroll to position [0, 0]
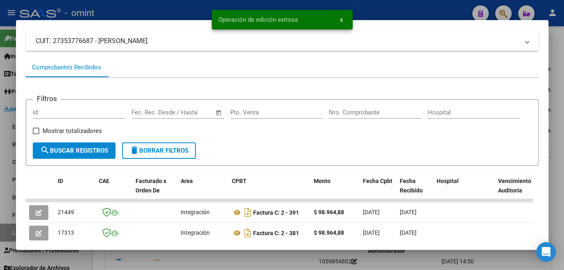
click at [207, 259] on div at bounding box center [282, 135] width 564 height 270
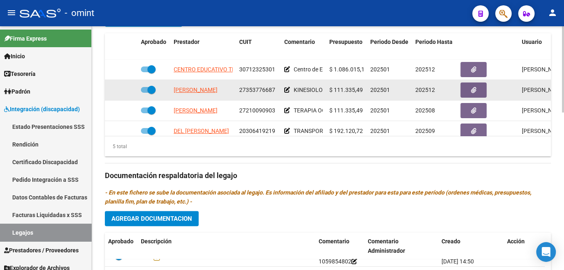
click at [286, 91] on icon at bounding box center [287, 90] width 6 height 6
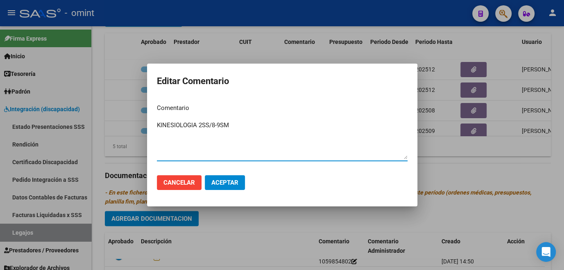
drag, startPoint x: 237, startPoint y: 124, endPoint x: 200, endPoint y: 124, distance: 36.9
click at [200, 124] on textarea "KINESIOLOGIA 2SS/8-9SM" at bounding box center [282, 140] width 251 height 39
click at [214, 184] on span "Aceptar" at bounding box center [224, 182] width 27 height 7
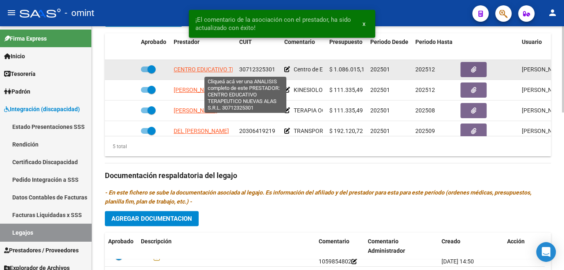
click at [203, 69] on span "CENTRO EDUCATIVO TERAPEUTICO NUEVAS ALAS S.R.L." at bounding box center [247, 69] width 146 height 7
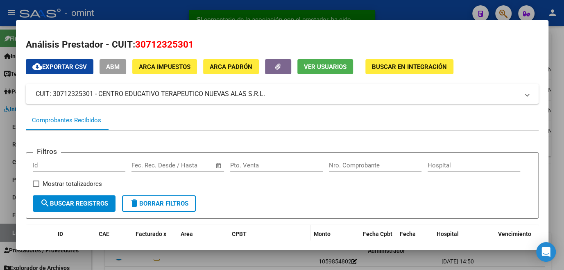
scroll to position [53, 0]
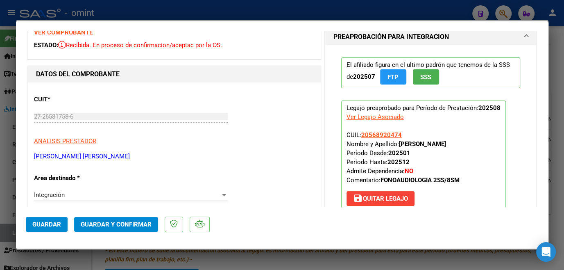
click at [85, 34] on strong "VER COMPROBANTE" at bounding box center [63, 32] width 59 height 7
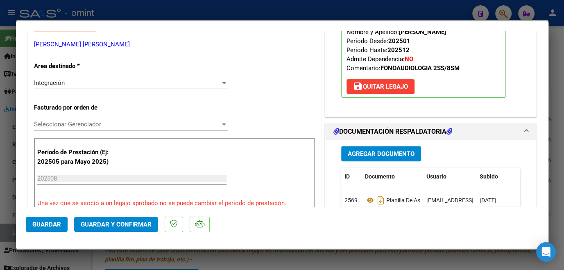
scroll to position [223, 0]
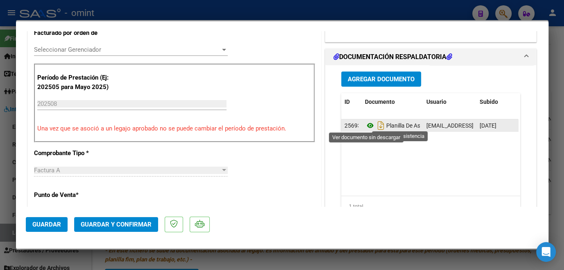
click at [367, 123] on icon at bounding box center [370, 126] width 11 height 10
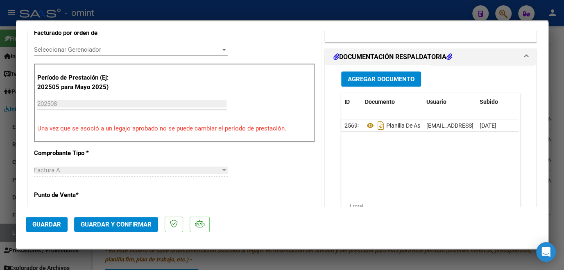
click at [74, 46] on span "Seleccionar Gerenciador" at bounding box center [127, 49] width 186 height 7
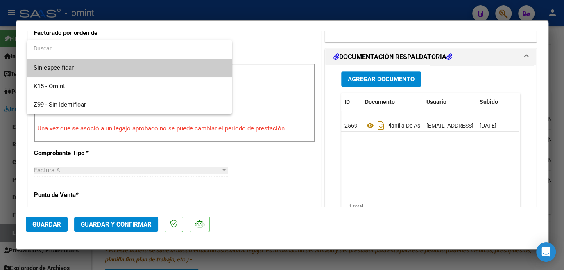
click at [73, 68] on span "Sin especificar" at bounding box center [130, 68] width 192 height 18
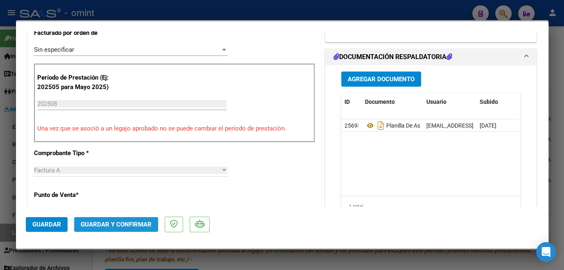
click at [107, 228] on button "Guardar y Confirmar" at bounding box center [116, 224] width 84 height 15
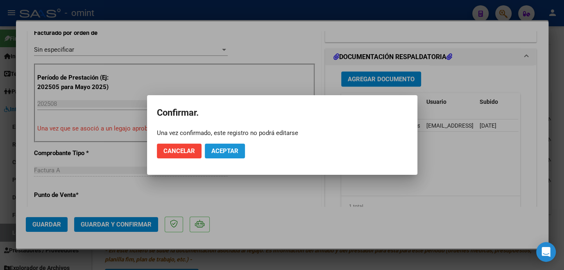
click at [245, 150] on button "Aceptar" at bounding box center [225, 150] width 40 height 15
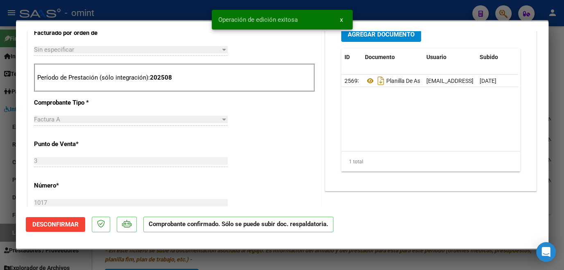
click at [194, 261] on div at bounding box center [282, 135] width 564 height 270
type input "$ 0,00"
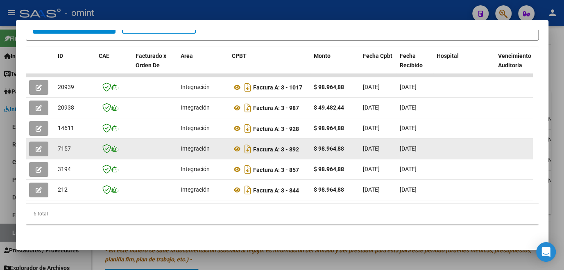
scroll to position [74, 0]
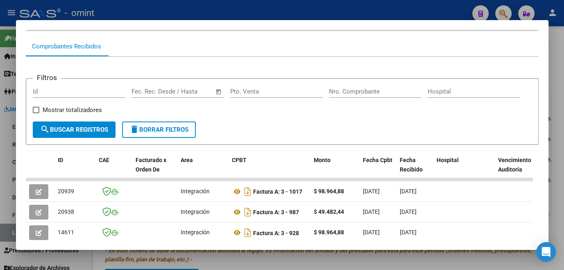
click at [224, 265] on div at bounding box center [282, 135] width 564 height 270
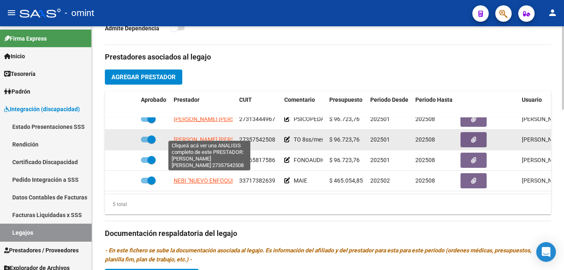
click at [206, 136] on span "[PERSON_NAME] [PERSON_NAME]" at bounding box center [218, 139] width 89 height 7
type textarea "27357542508"
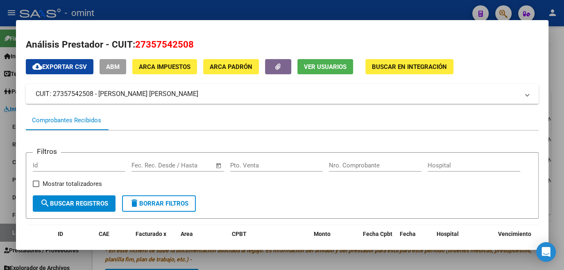
scroll to position [74, 0]
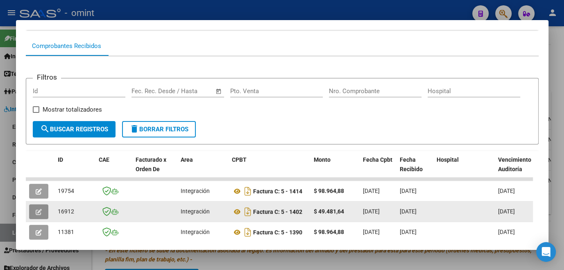
click at [36, 214] on icon "button" at bounding box center [39, 212] width 6 height 6
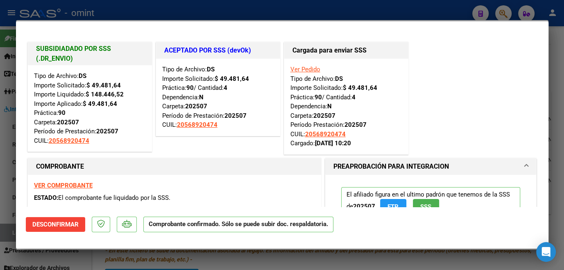
click at [9, 209] on div at bounding box center [282, 135] width 564 height 270
type input "$ 0,00"
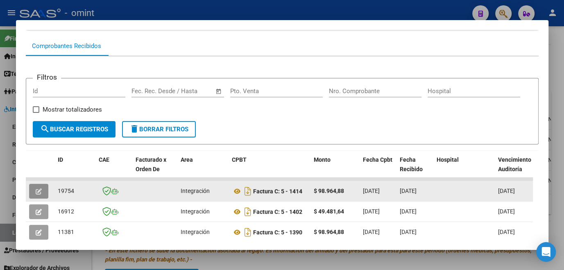
click at [37, 191] on icon "button" at bounding box center [39, 191] width 6 height 6
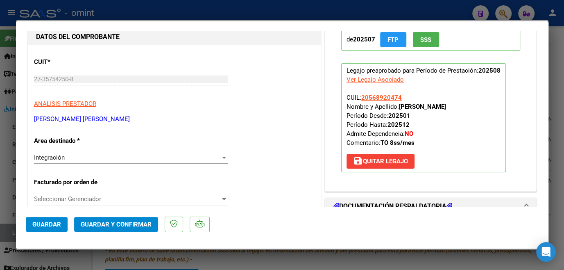
scroll to position [37, 0]
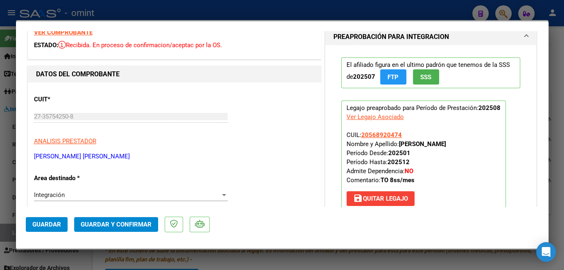
click at [58, 33] on strong "VER COMPROBANTE" at bounding box center [63, 32] width 59 height 7
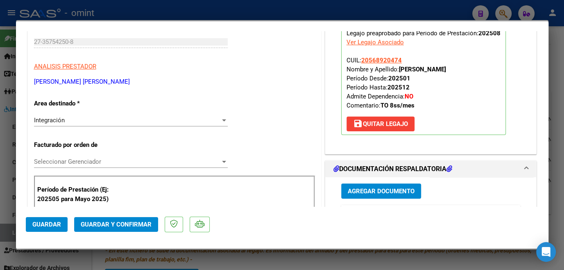
scroll to position [186, 0]
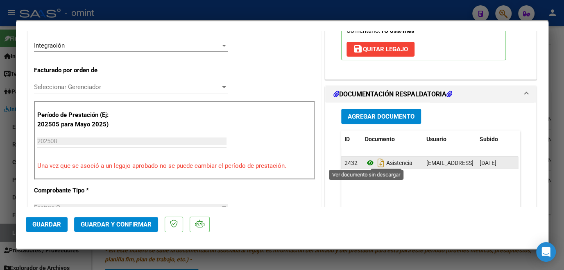
click at [366, 159] on icon at bounding box center [370, 163] width 11 height 10
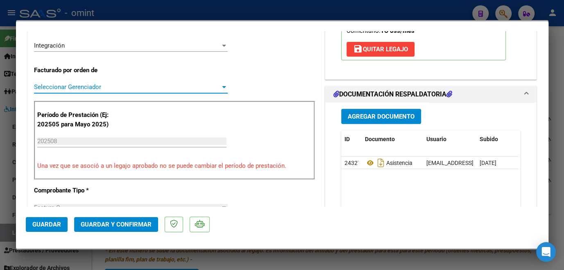
click at [78, 84] on span "Seleccionar Gerenciador" at bounding box center [127, 86] width 186 height 7
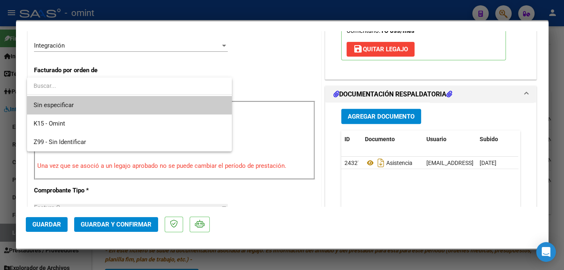
click at [76, 105] on span "Sin especificar" at bounding box center [130, 105] width 192 height 18
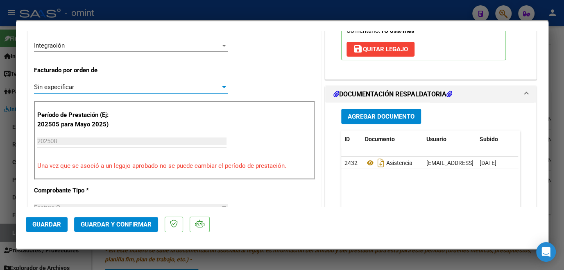
click at [105, 225] on span "Guardar y Confirmar" at bounding box center [116, 224] width 71 height 7
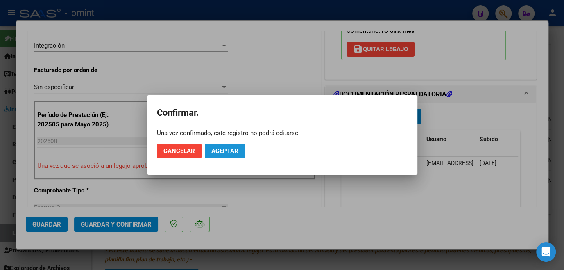
click at [224, 155] on button "Aceptar" at bounding box center [225, 150] width 40 height 15
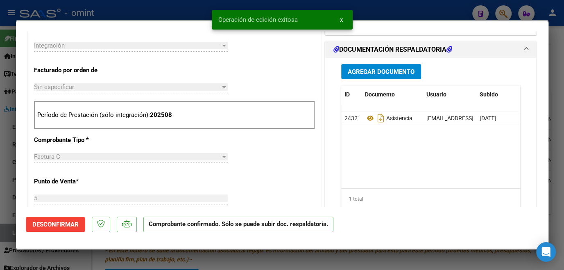
click at [5, 126] on div at bounding box center [282, 135] width 564 height 270
type input "$ 0,00"
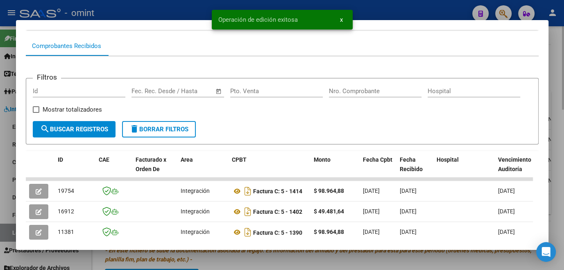
click at [249, 255] on div at bounding box center [282, 135] width 564 height 270
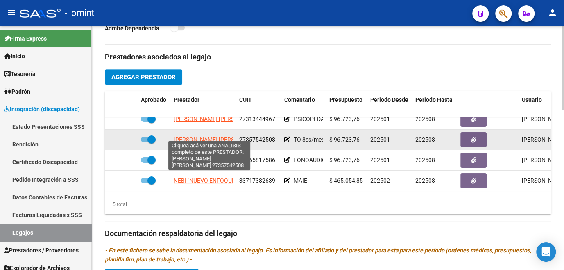
click at [195, 136] on span "[PERSON_NAME] [PERSON_NAME]" at bounding box center [218, 139] width 89 height 7
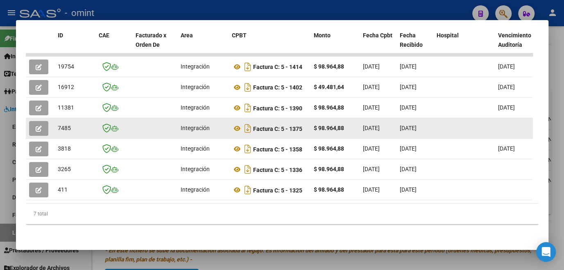
scroll to position [132, 0]
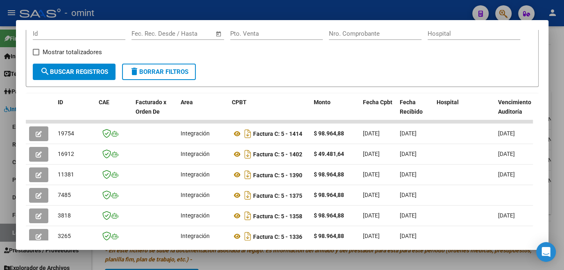
click at [212, 264] on div at bounding box center [282, 135] width 564 height 270
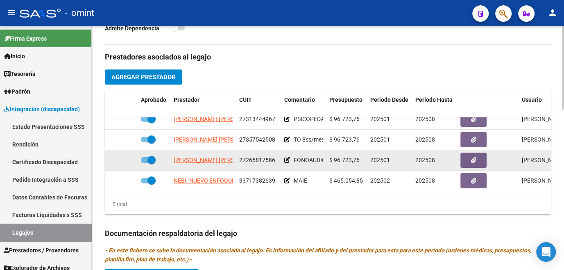
scroll to position [0, 0]
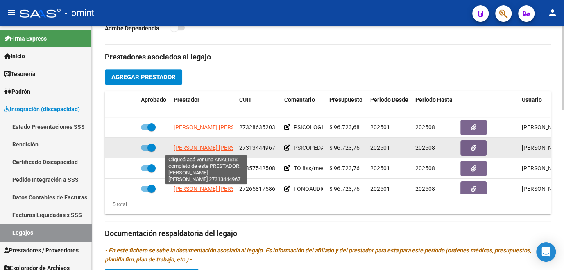
click at [209, 148] on span "[PERSON_NAME] [PERSON_NAME]" at bounding box center [218, 147] width 89 height 7
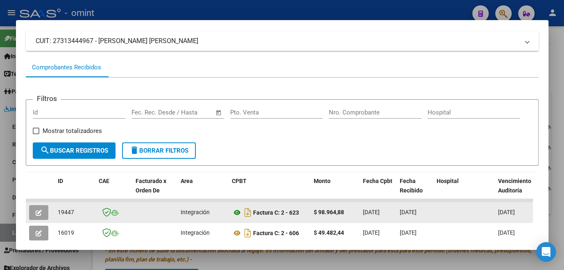
scroll to position [90, 0]
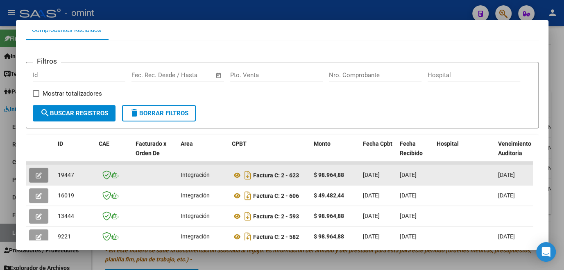
click at [36, 175] on icon "button" at bounding box center [39, 175] width 6 height 6
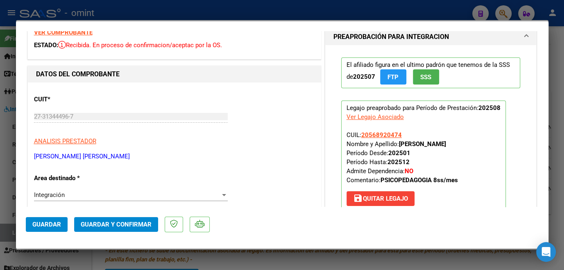
scroll to position [0, 0]
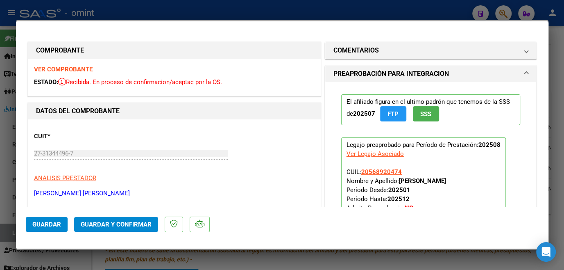
click at [82, 67] on strong "VER COMPROBANTE" at bounding box center [63, 69] width 59 height 7
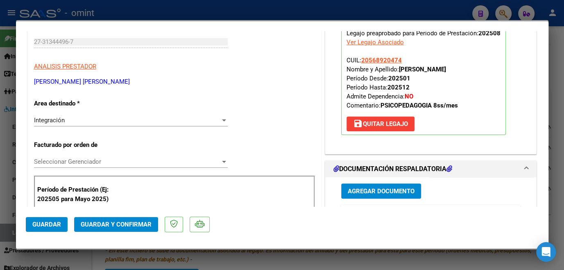
scroll to position [186, 0]
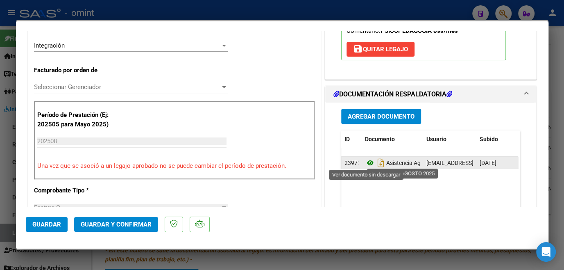
click at [365, 162] on icon at bounding box center [370, 163] width 11 height 10
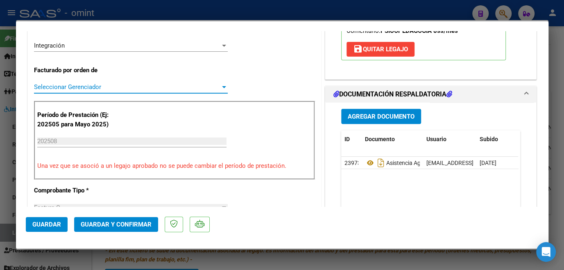
click at [115, 85] on span "Seleccionar Gerenciador" at bounding box center [127, 86] width 186 height 7
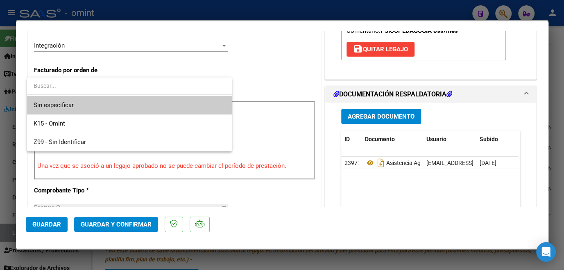
click at [111, 101] on span "Sin especificar" at bounding box center [130, 105] width 192 height 18
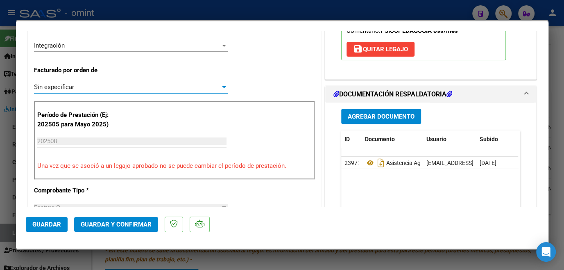
click at [107, 227] on span "Guardar y Confirmar" at bounding box center [116, 224] width 71 height 7
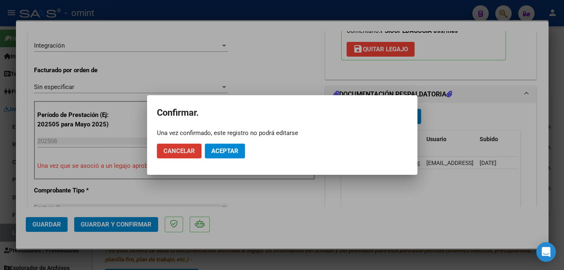
click at [224, 153] on span "Aceptar" at bounding box center [224, 150] width 27 height 7
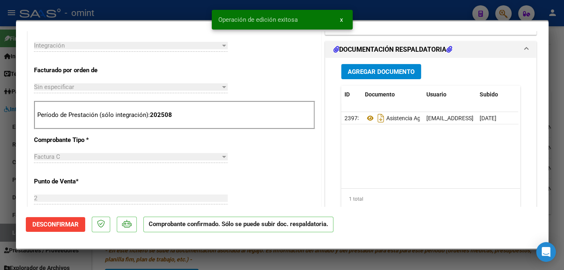
click at [230, 262] on div at bounding box center [282, 135] width 564 height 270
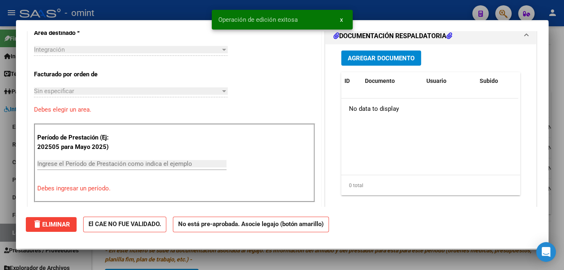
scroll to position [0, 0]
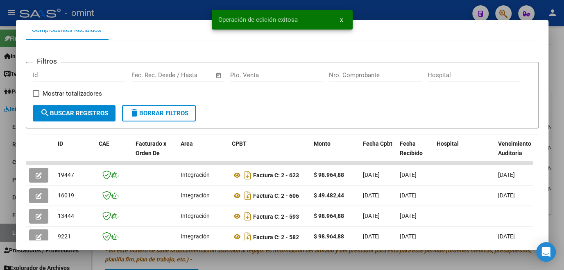
click at [248, 263] on div at bounding box center [282, 135] width 564 height 270
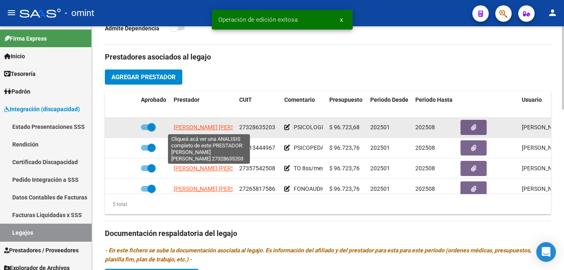
click at [183, 127] on span "[PERSON_NAME] [PERSON_NAME]" at bounding box center [218, 127] width 89 height 7
type textarea "27328635203"
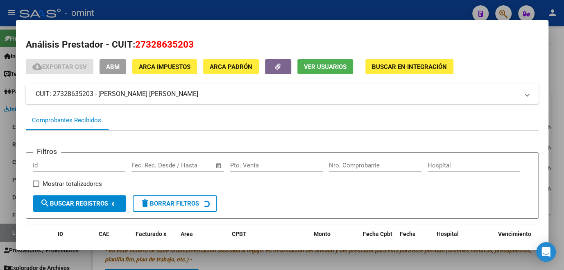
scroll to position [53, 0]
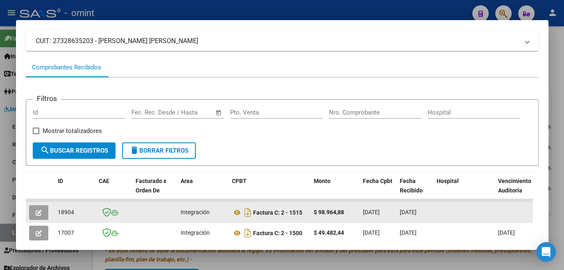
click at [47, 216] on button "button" at bounding box center [38, 212] width 19 height 15
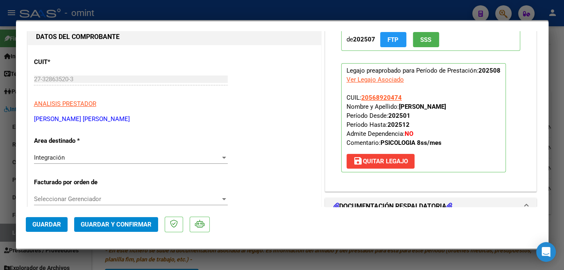
scroll to position [0, 0]
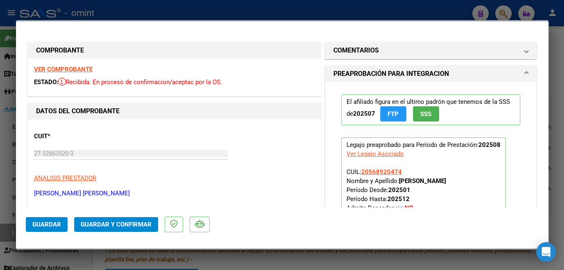
click at [87, 70] on strong "VER COMPROBANTE" at bounding box center [63, 69] width 59 height 7
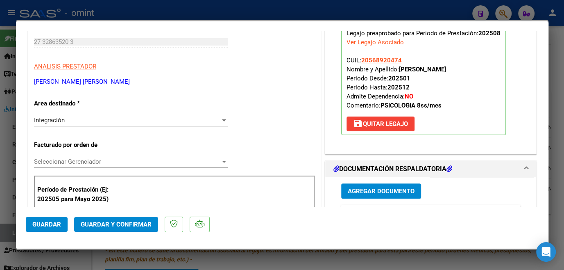
scroll to position [186, 0]
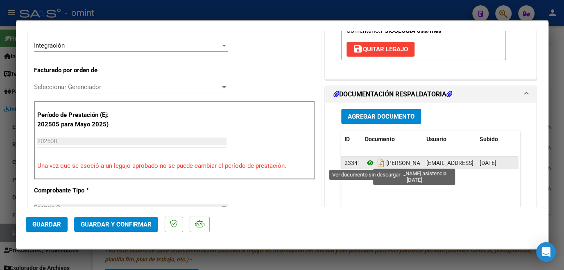
click at [368, 159] on icon at bounding box center [370, 163] width 11 height 10
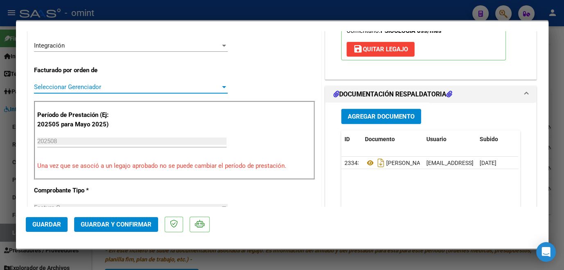
click at [100, 86] on span "Seleccionar Gerenciador" at bounding box center [127, 86] width 186 height 7
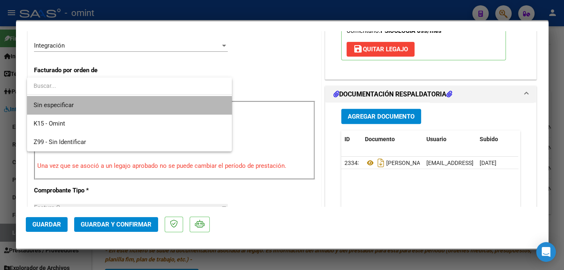
click at [98, 110] on span "Sin especificar" at bounding box center [130, 105] width 192 height 18
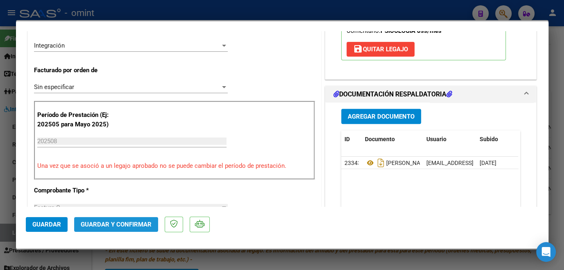
click at [111, 218] on button "Guardar y Confirmar" at bounding box center [116, 224] width 84 height 15
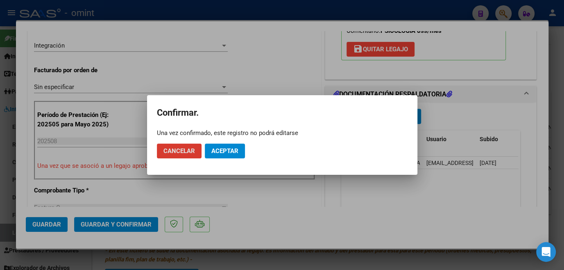
click at [245, 149] on button "Aceptar" at bounding box center [225, 150] width 40 height 15
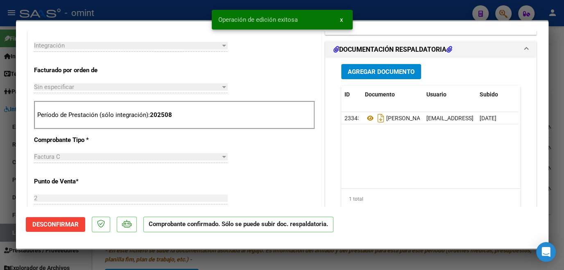
click at [221, 263] on div at bounding box center [282, 135] width 564 height 270
type input "$ 0,00"
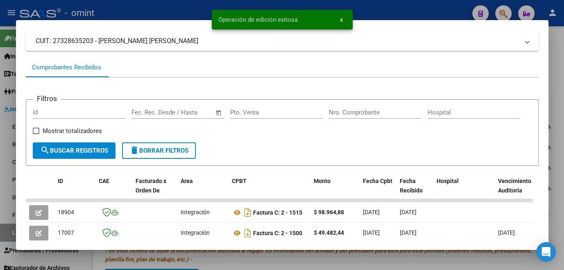
click at [219, 262] on div at bounding box center [282, 135] width 564 height 270
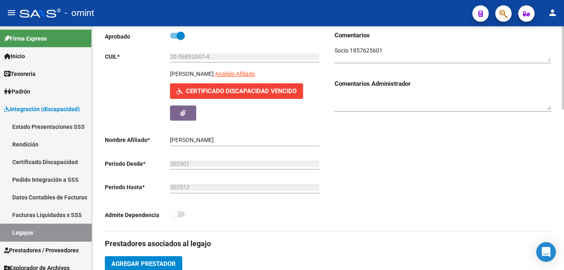
scroll to position [0, 0]
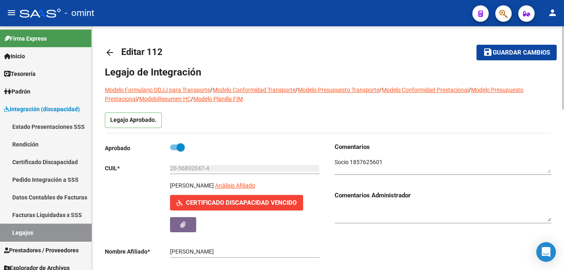
click at [503, 53] on span "Guardar cambios" at bounding box center [521, 52] width 57 height 7
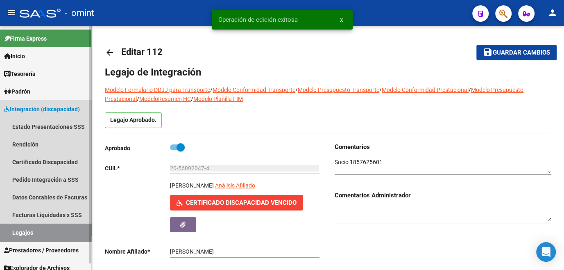
click at [47, 229] on link "Legajos" at bounding box center [45, 232] width 91 height 18
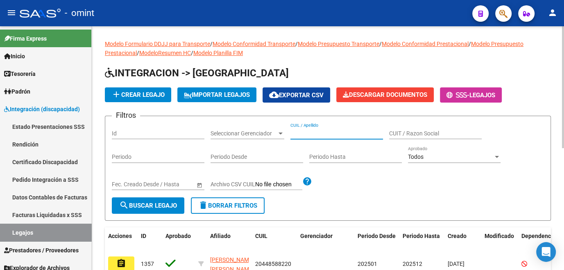
click at [306, 132] on input "CUIL / Apellido" at bounding box center [337, 133] width 93 height 7
type input "occhi"
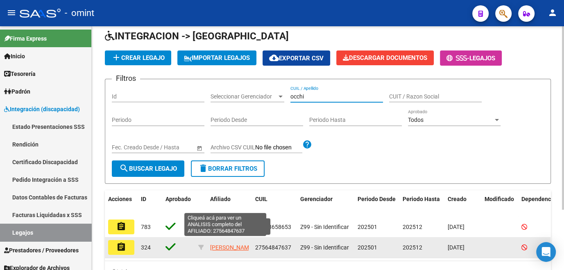
scroll to position [11, 0]
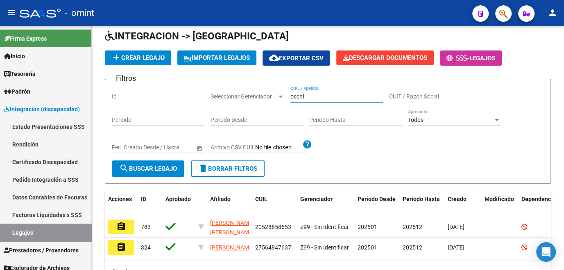
click at [123, 252] on button "assignment" at bounding box center [121, 247] width 26 height 15
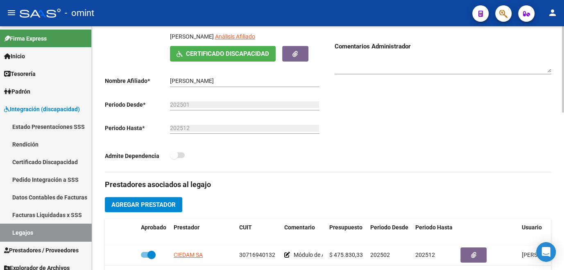
scroll to position [186, 0]
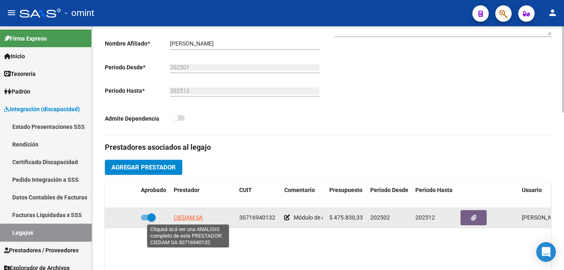
click at [193, 217] on span "CIEDAM SA" at bounding box center [188, 217] width 29 height 7
type textarea "30716940132"
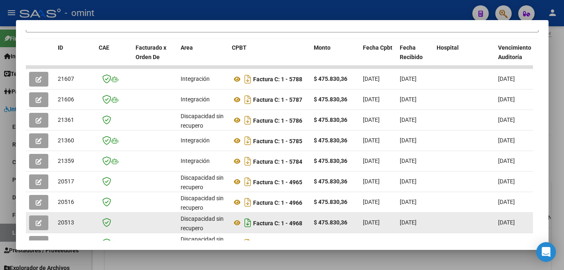
scroll to position [223, 0]
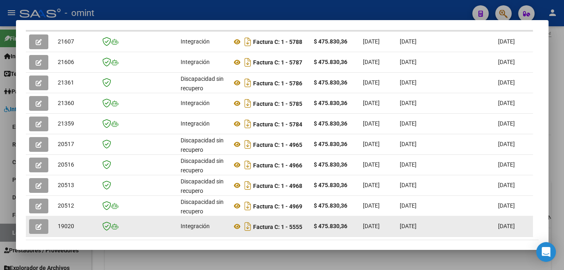
click at [38, 228] on icon "button" at bounding box center [39, 226] width 6 height 6
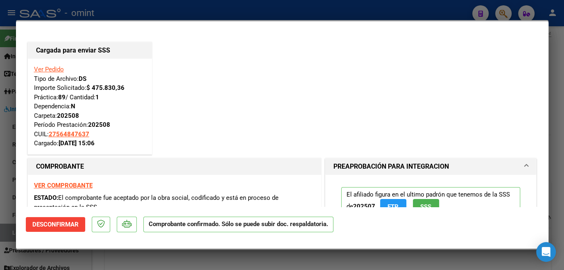
click at [10, 204] on div at bounding box center [282, 135] width 564 height 270
type input "$ 0,00"
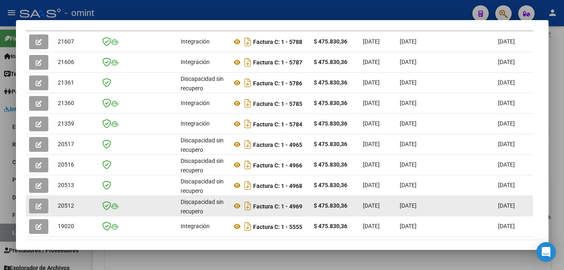
click at [38, 209] on icon "button" at bounding box center [39, 206] width 6 height 6
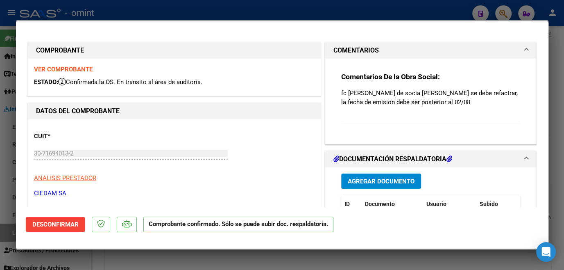
click at [8, 202] on div at bounding box center [282, 135] width 564 height 270
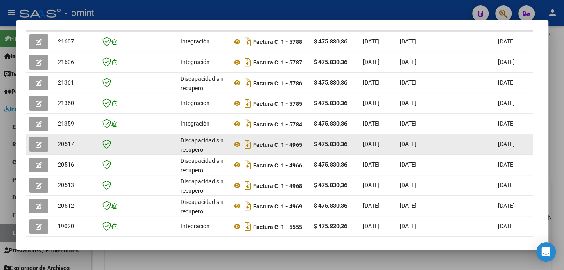
scroll to position [149, 0]
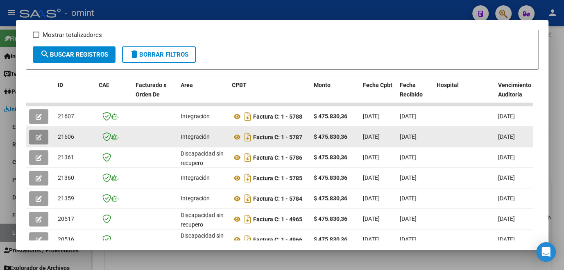
click at [38, 139] on icon "button" at bounding box center [39, 137] width 6 height 6
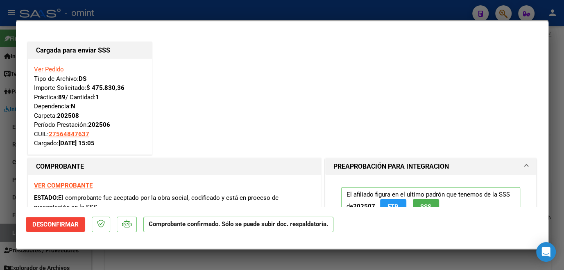
click at [14, 151] on div at bounding box center [282, 135] width 564 height 270
type input "$ 0,00"
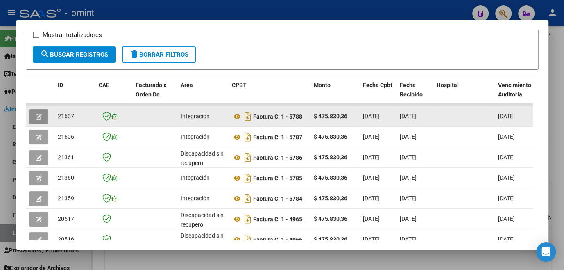
click at [37, 118] on icon "button" at bounding box center [39, 117] width 6 height 6
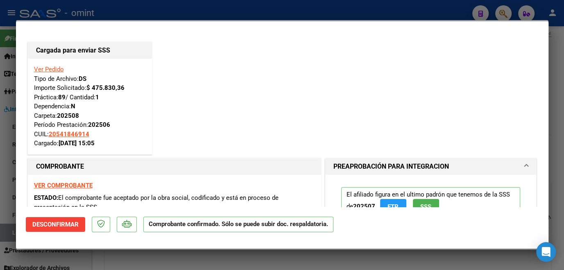
click at [11, 149] on div at bounding box center [282, 135] width 564 height 270
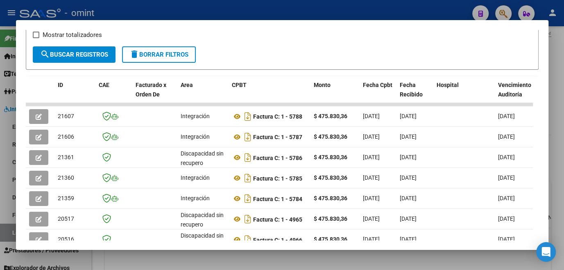
click at [7, 152] on div at bounding box center [282, 135] width 564 height 270
